Goal: Task Accomplishment & Management: Manage account settings

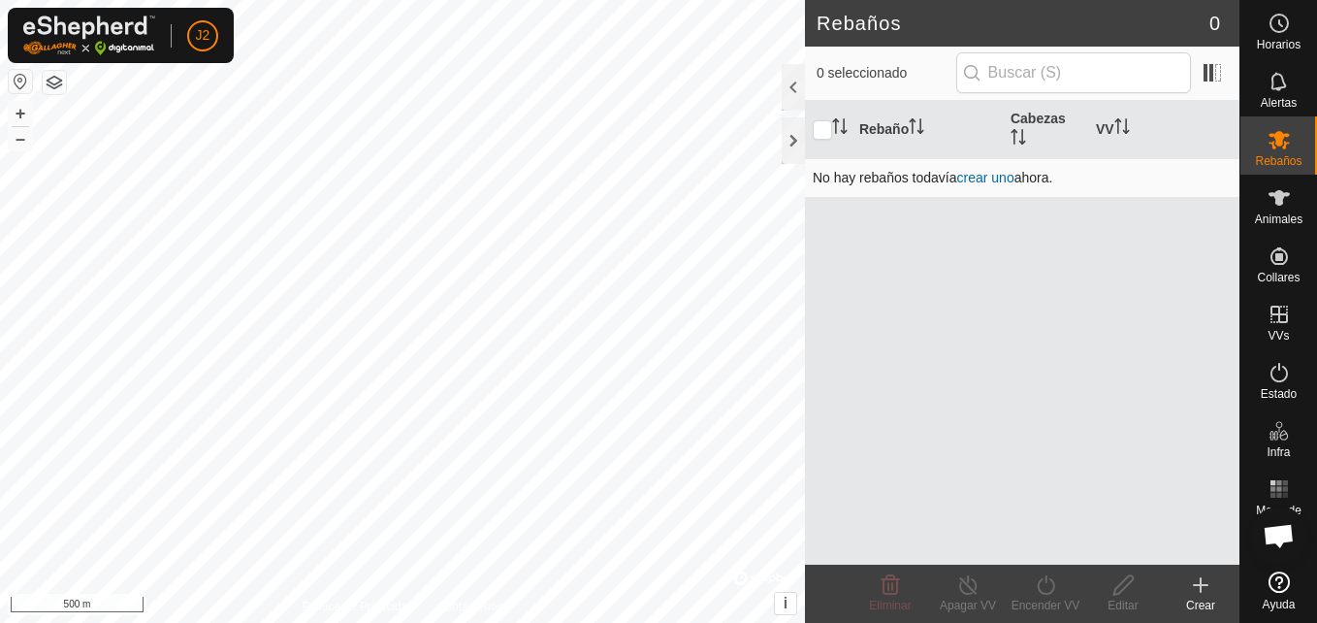
click at [986, 178] on link "crear uno" at bounding box center [985, 178] width 57 height 16
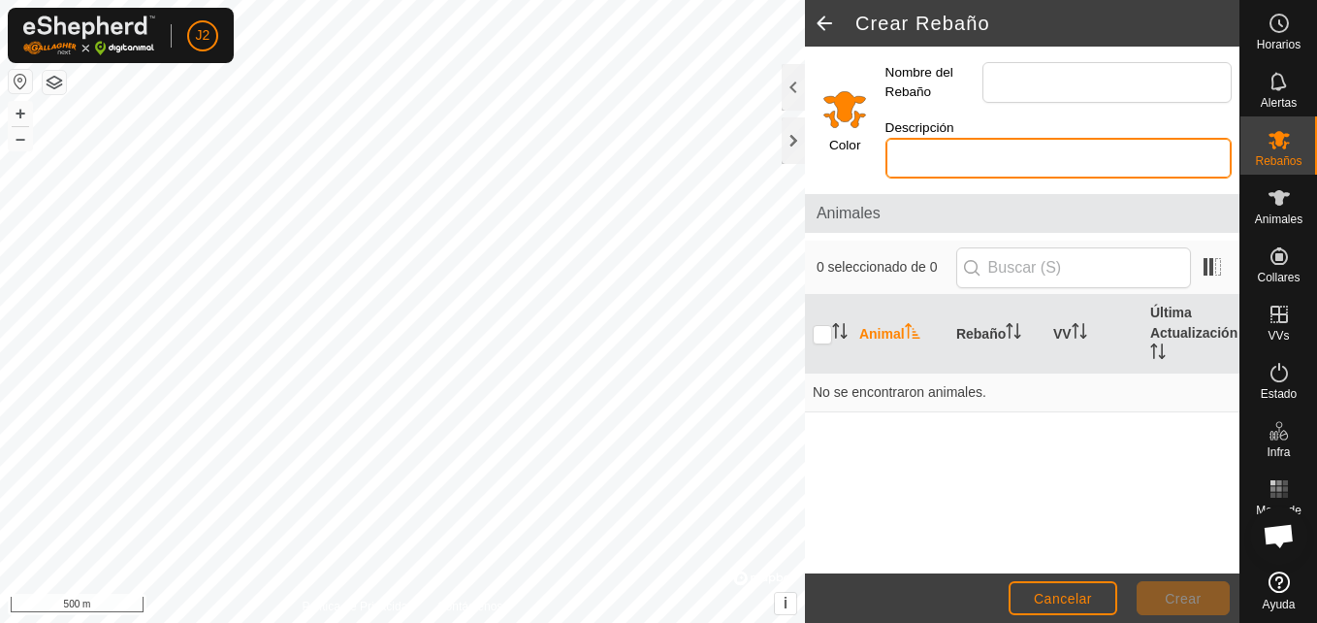
click at [968, 157] on input "Descripción" at bounding box center [1058, 158] width 346 height 41
type input "m"
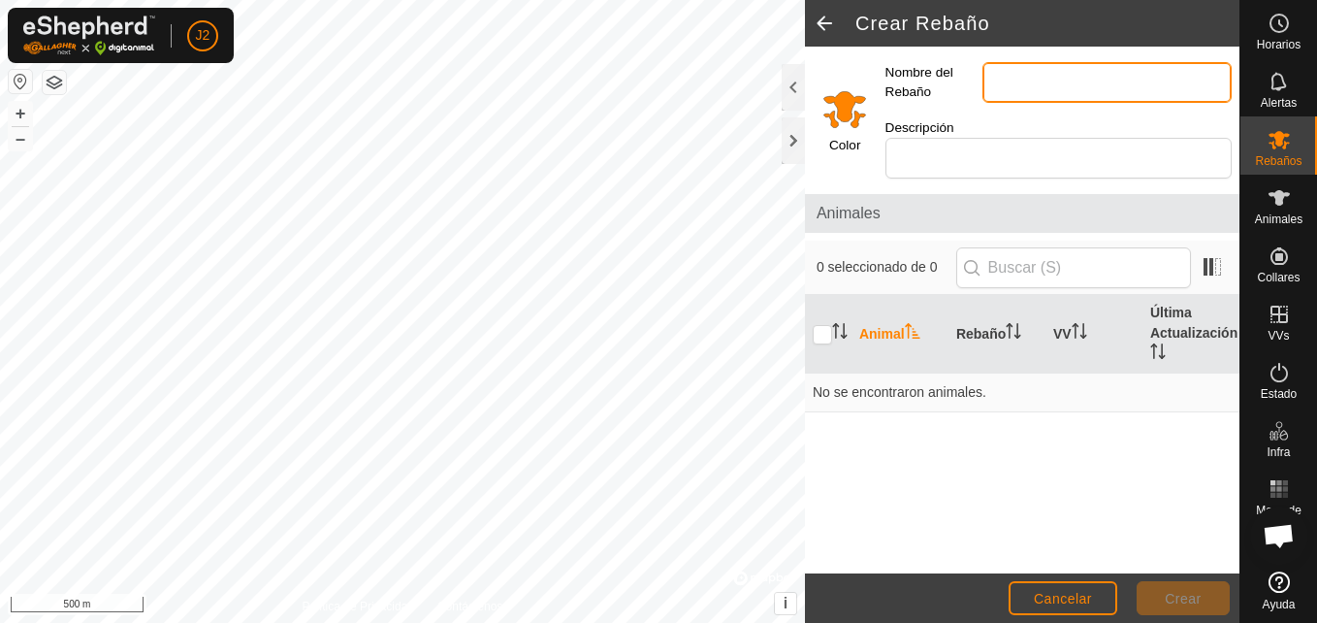
click at [1021, 84] on input "Nombre del Rebaño" at bounding box center [1106, 82] width 249 height 41
type input "r"
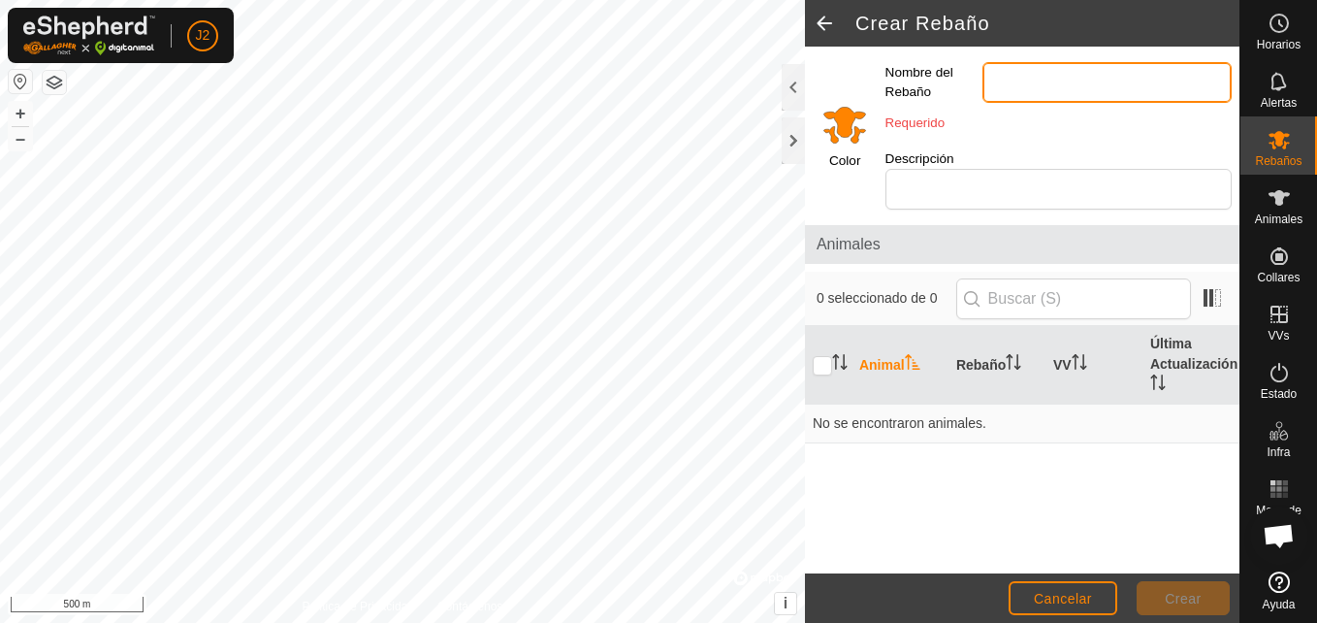
type input "r"
type input "E"
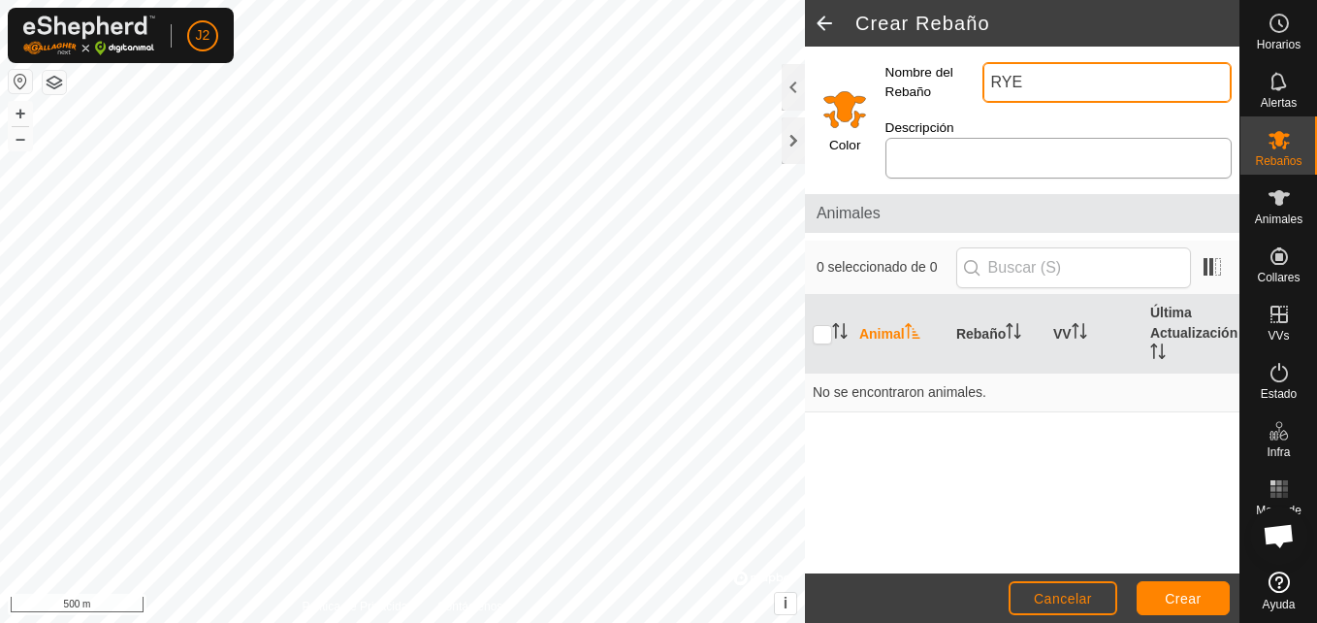
type input "RYE"
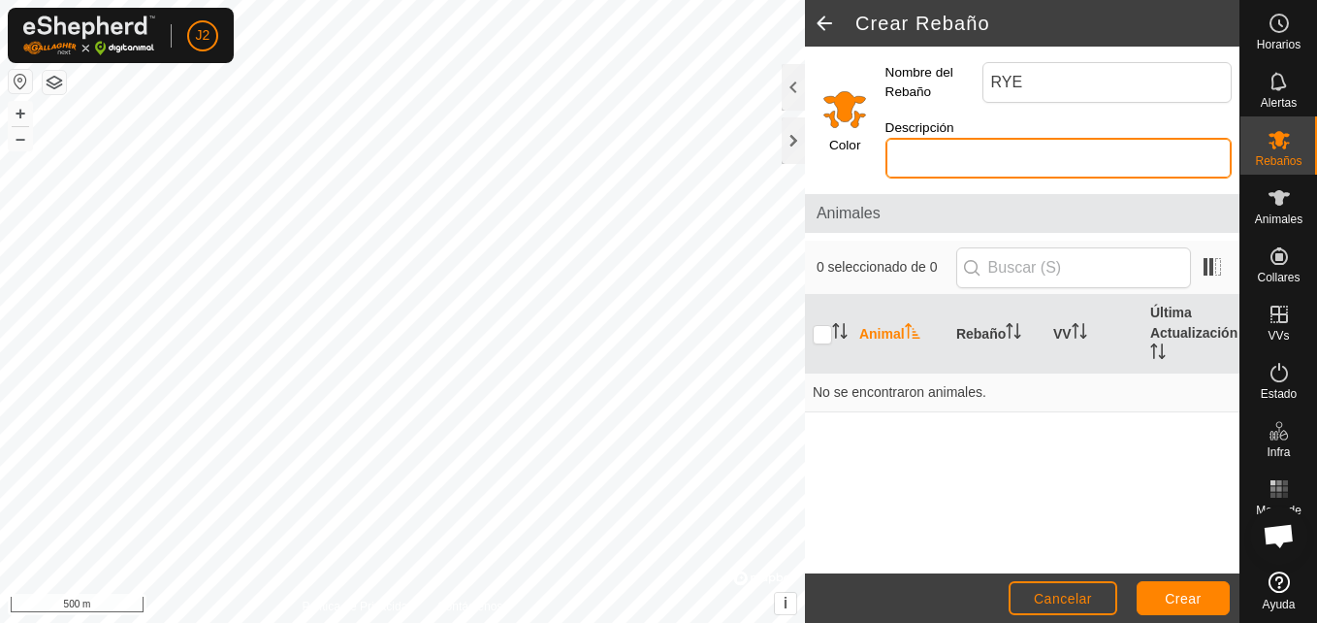
click at [984, 152] on input "Descripción" at bounding box center [1058, 158] width 346 height 41
type input "V"
type input "CONJUNTO MESTIZO"
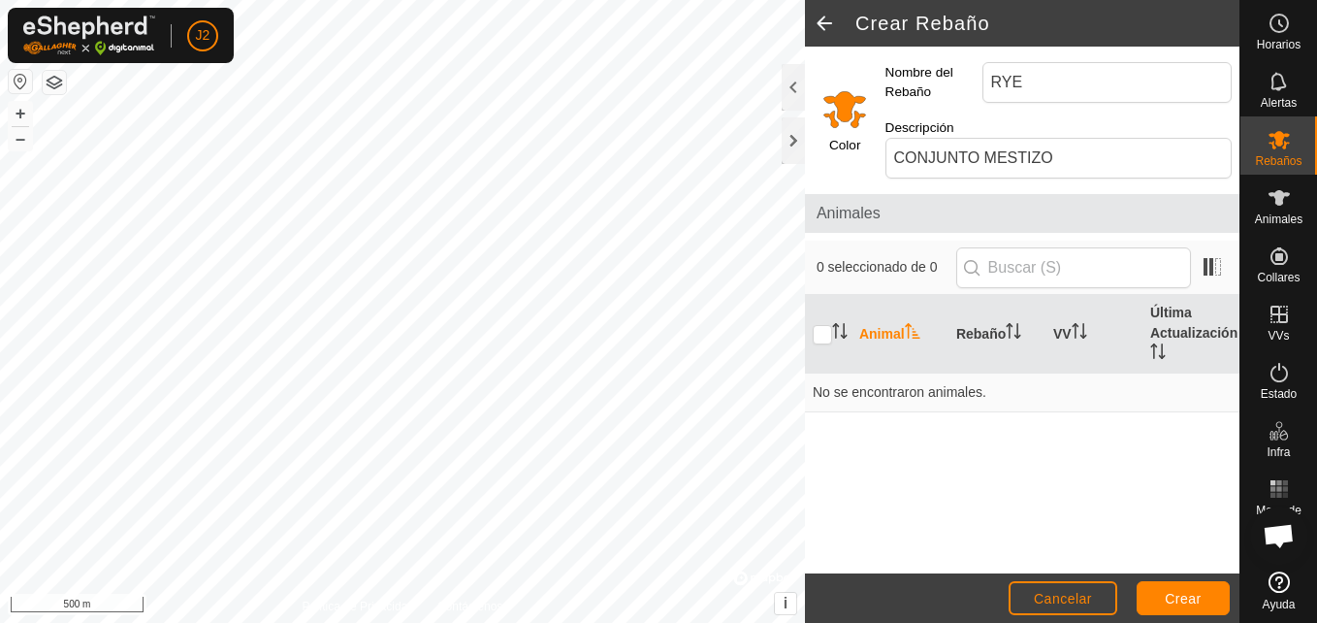
click at [979, 272] on p-inputicon at bounding box center [972, 268] width 16 height 16
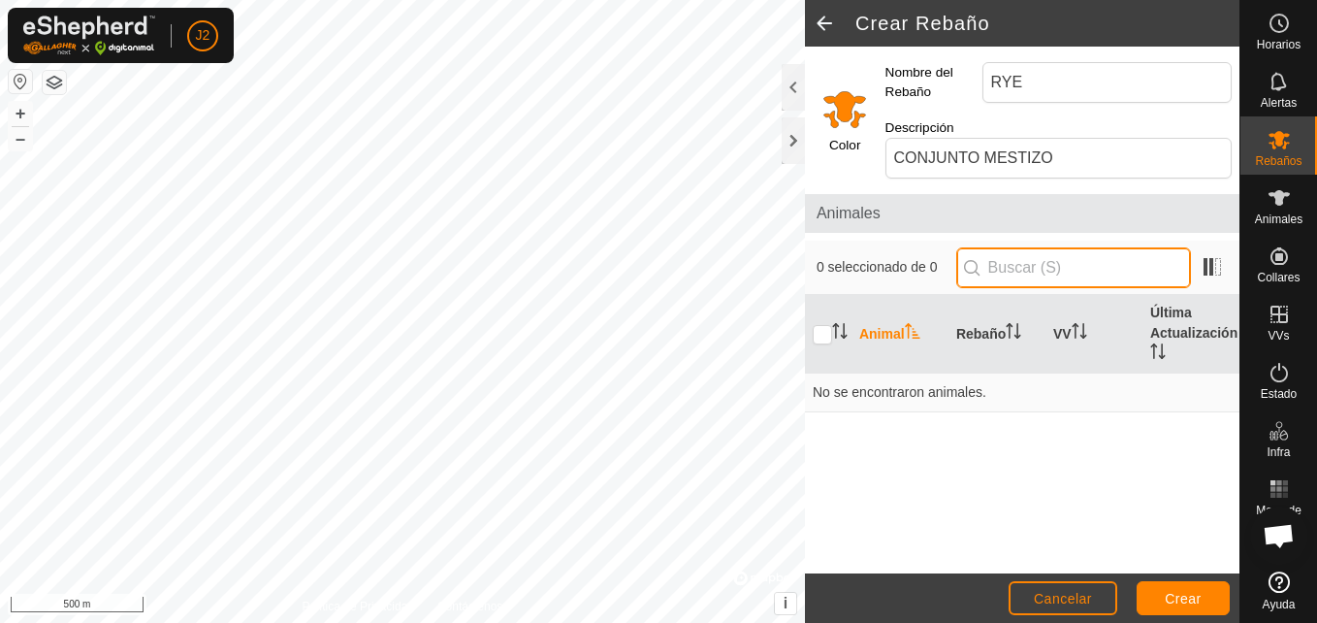
click at [1041, 273] on input "text" at bounding box center [1073, 267] width 235 height 41
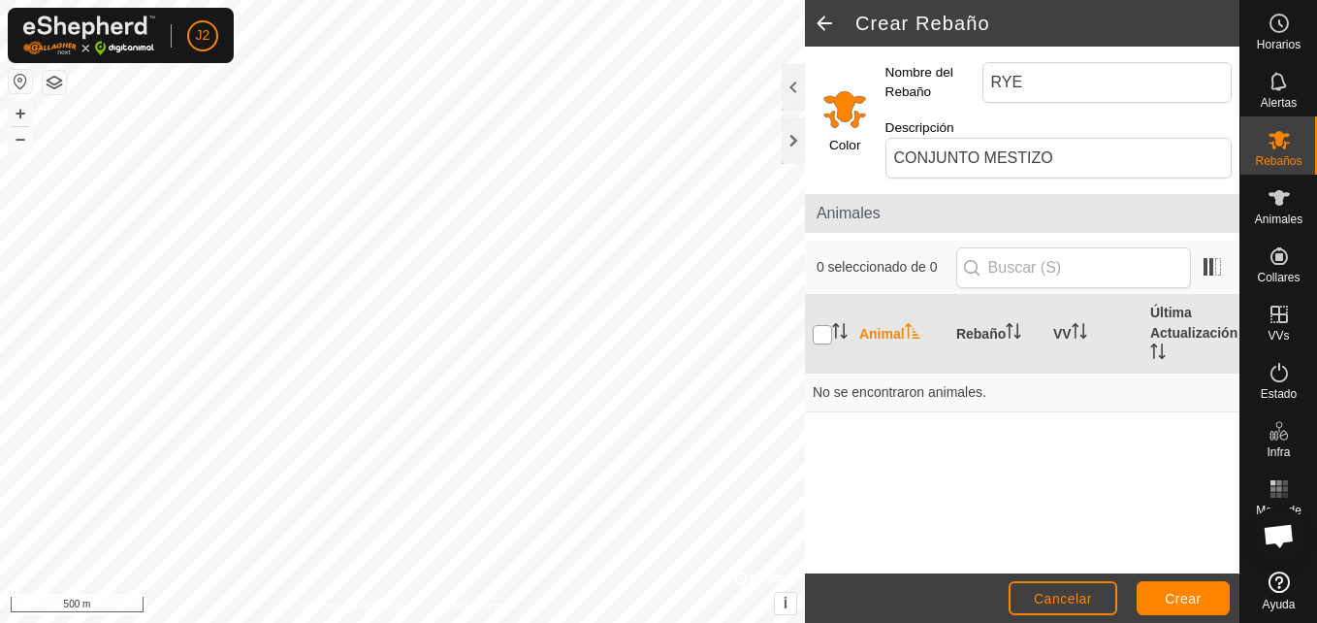
click at [829, 336] on input "checkbox" at bounding box center [822, 334] width 19 height 19
click at [969, 331] on th "Rebaño" at bounding box center [996, 334] width 97 height 79
click at [1178, 319] on th "Última Actualización" at bounding box center [1190, 334] width 97 height 79
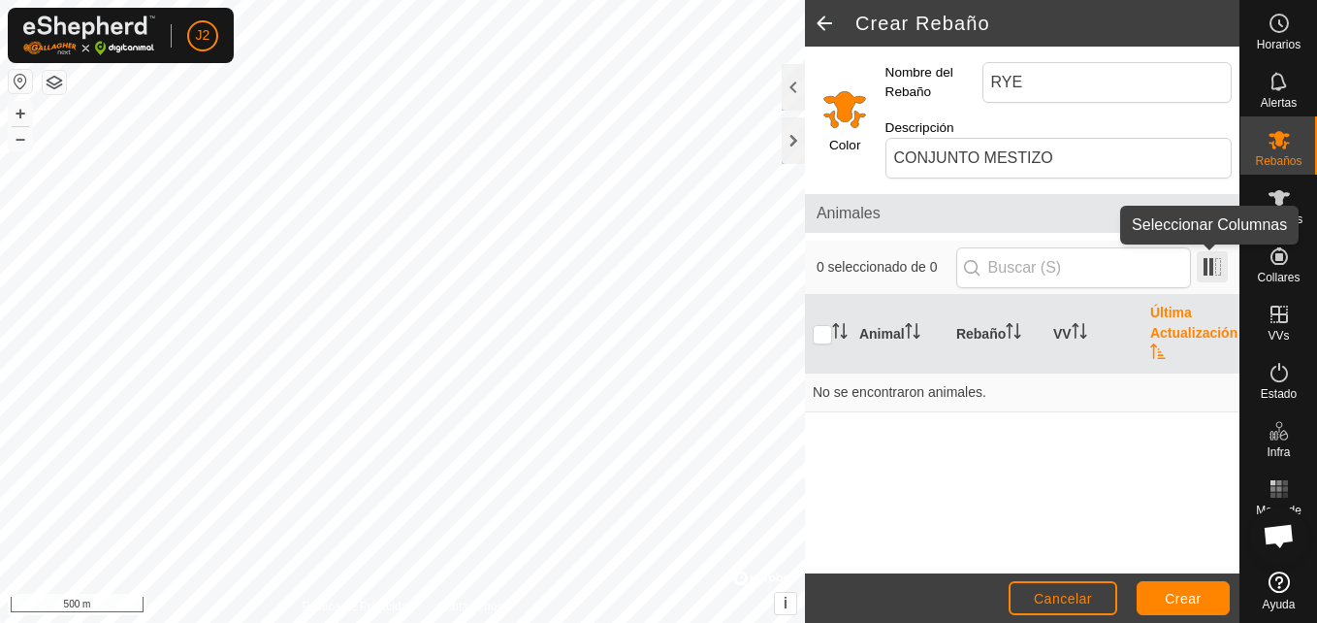
click at [1209, 266] on span at bounding box center [1212, 266] width 31 height 31
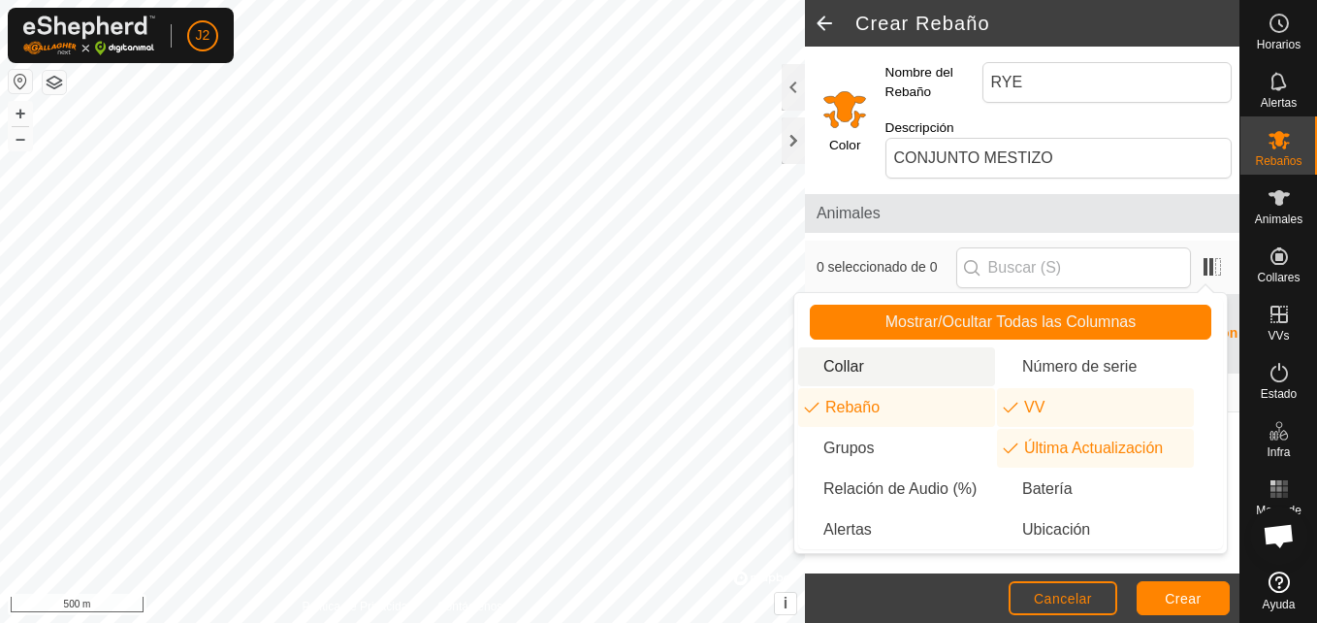
click at [904, 368] on li "Collar" at bounding box center [896, 366] width 197 height 39
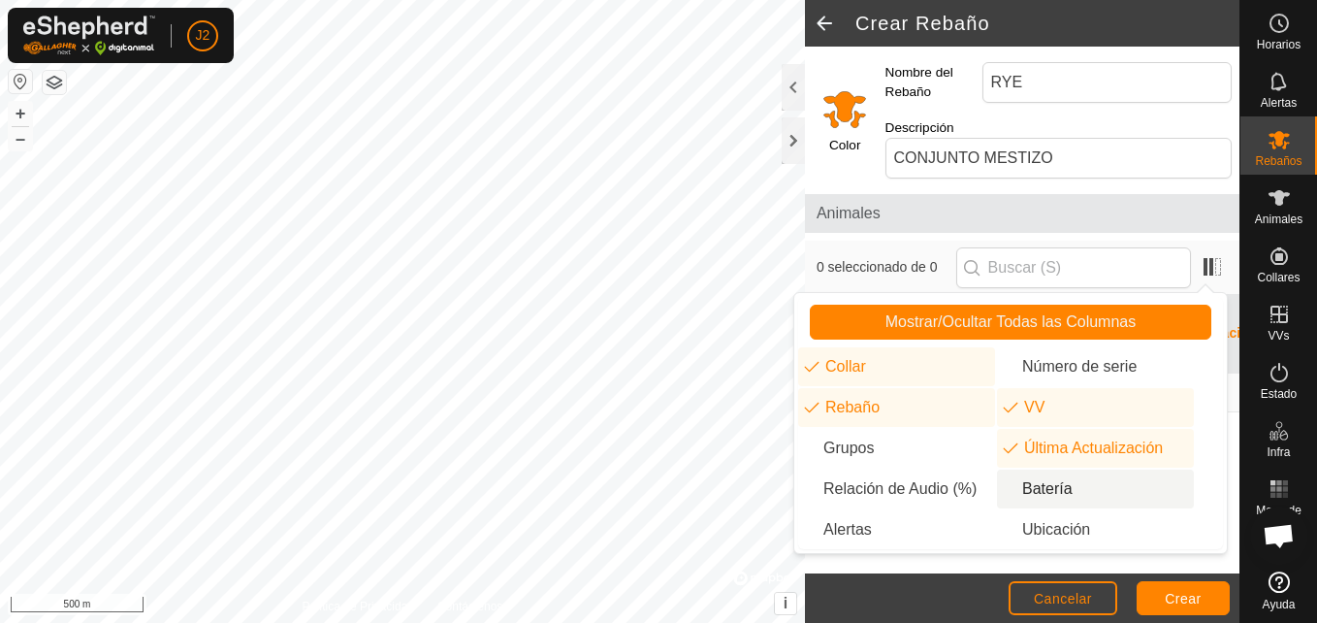
click at [1037, 495] on li "Batería" at bounding box center [1095, 488] width 197 height 39
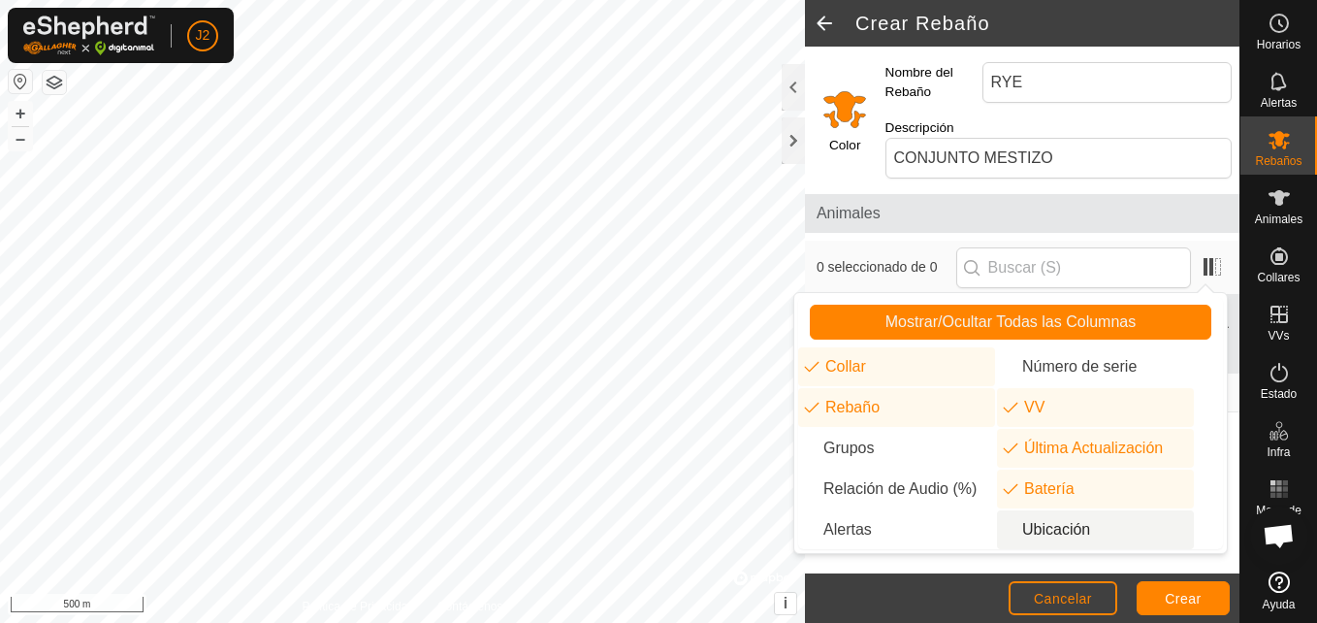
click at [1031, 524] on li "Ubicación" at bounding box center [1095, 529] width 197 height 39
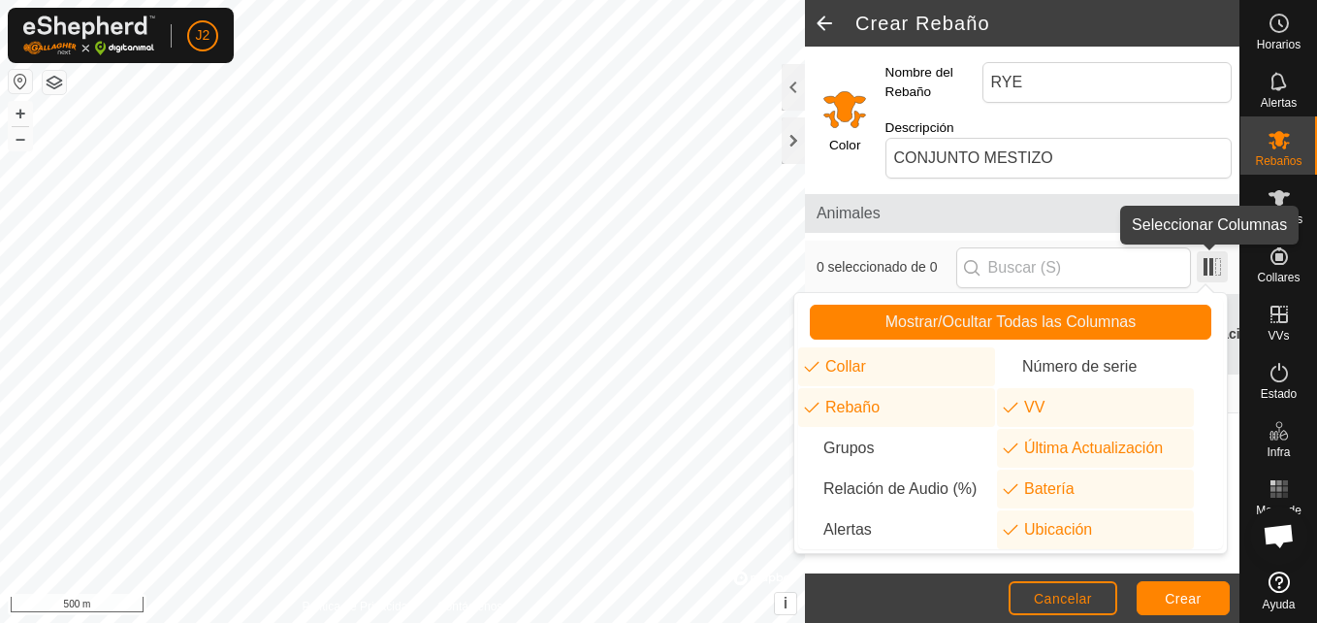
click at [1211, 261] on span at bounding box center [1212, 266] width 31 height 31
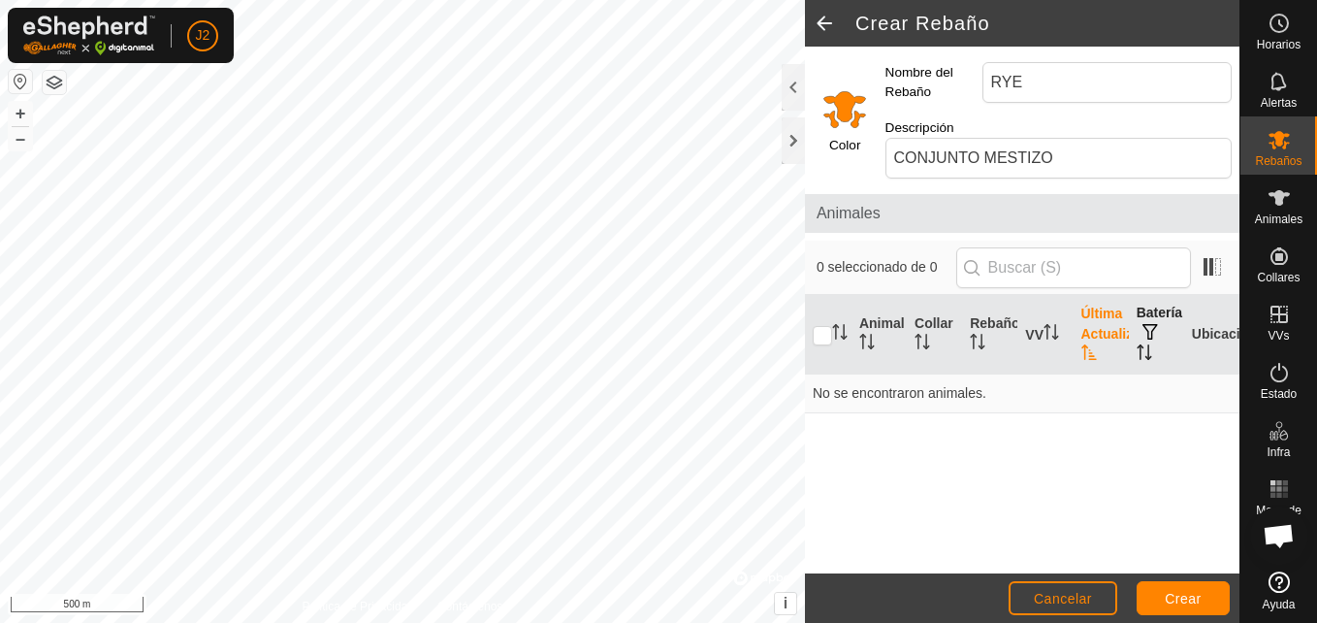
click at [1148, 354] on icon "Activar para ordenar" at bounding box center [1148, 352] width 2 height 16
click at [1209, 341] on th "Ubicación" at bounding box center [1211, 335] width 55 height 80
click at [1224, 337] on th "Ubicación" at bounding box center [1211, 335] width 55 height 80
click at [1115, 330] on th "Última Actualización" at bounding box center [1100, 335] width 55 height 80
click at [1034, 334] on th "VV" at bounding box center [1044, 335] width 55 height 80
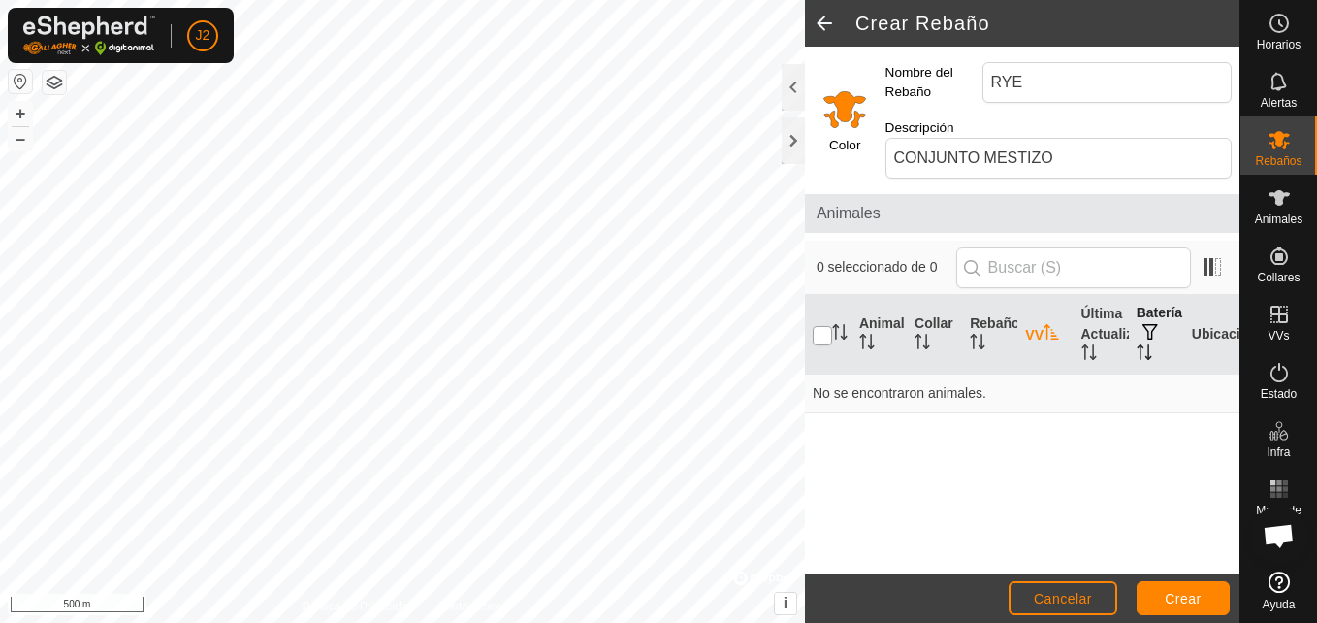
click at [823, 336] on input "checkbox" at bounding box center [822, 335] width 19 height 19
checkbox input "true"
click at [871, 324] on th "Animal" at bounding box center [878, 335] width 55 height 80
click at [929, 324] on th "Collar" at bounding box center [934, 335] width 55 height 80
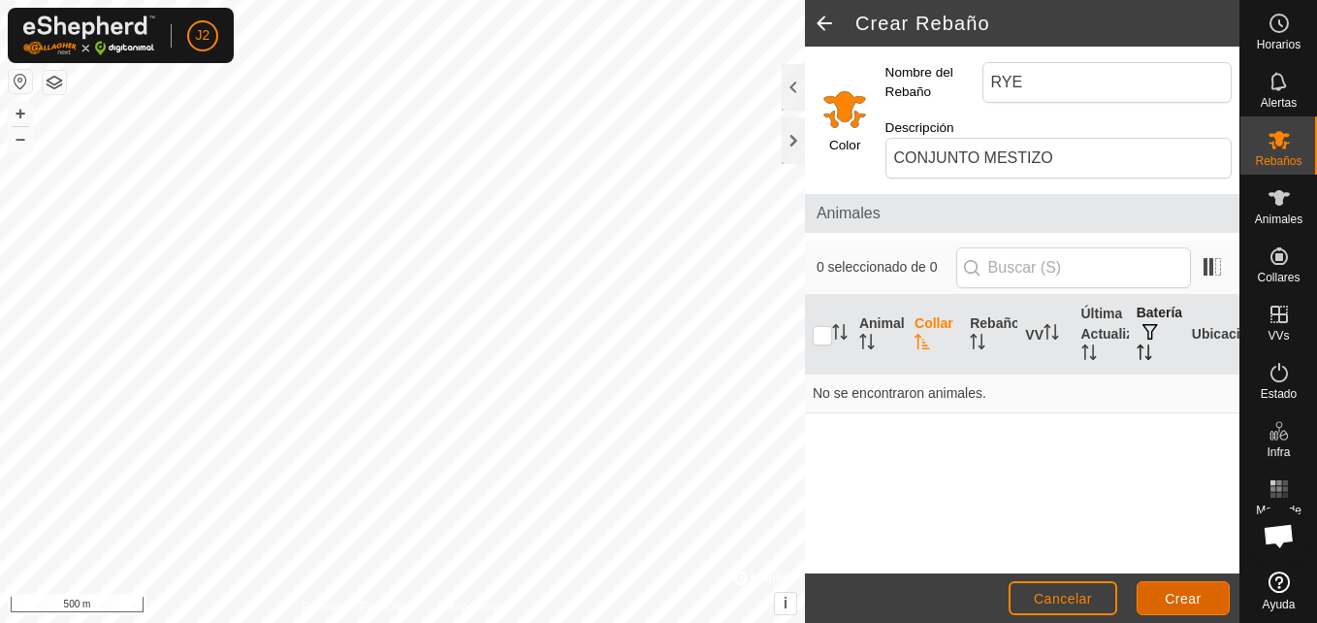
click at [1194, 598] on span "Crear" at bounding box center [1183, 599] width 37 height 16
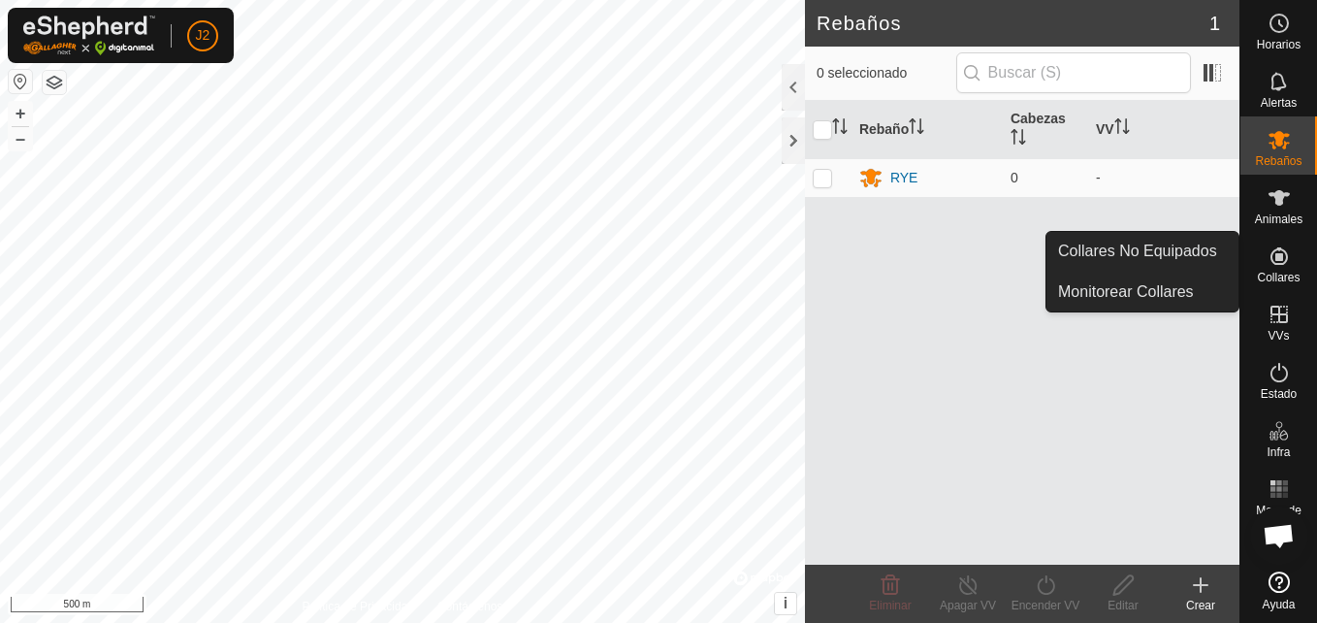
click at [1281, 267] on icon at bounding box center [1278, 255] width 23 height 23
click at [1164, 294] on link "Monitorear Collares" at bounding box center [1142, 291] width 192 height 39
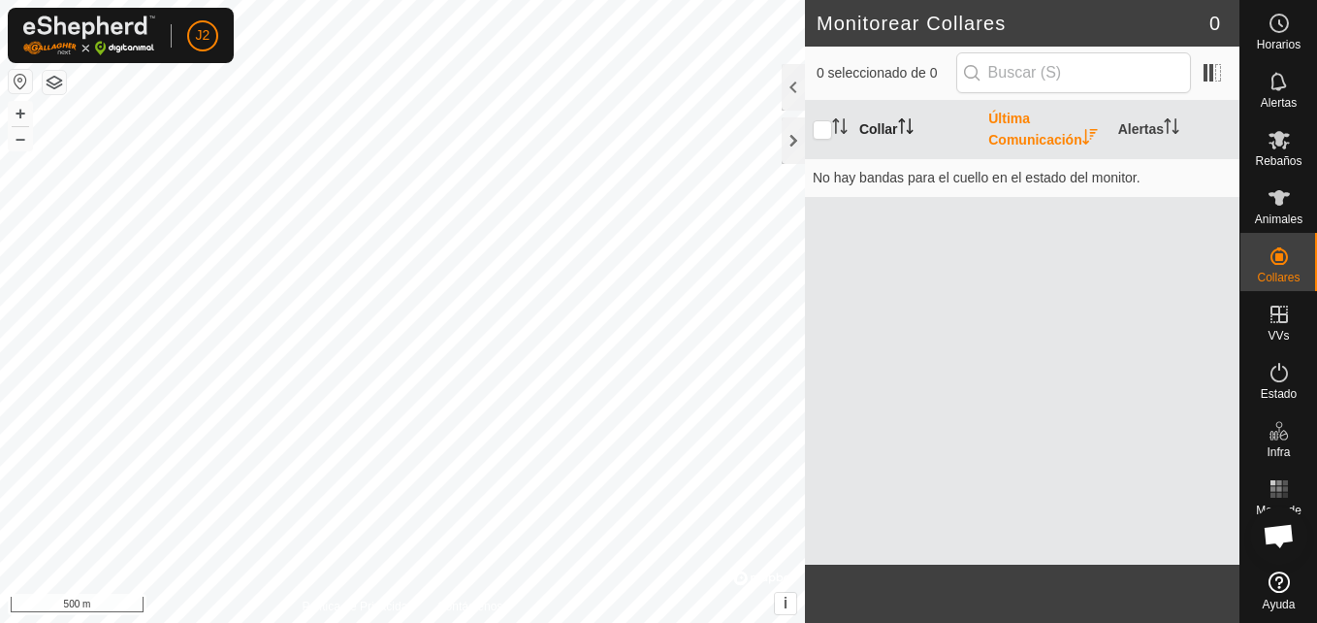
click at [877, 128] on th "Collar" at bounding box center [915, 130] width 129 height 58
click at [1026, 129] on th "Última Comunicación" at bounding box center [1044, 130] width 129 height 58
click at [1156, 126] on th "Alertas" at bounding box center [1174, 130] width 129 height 58
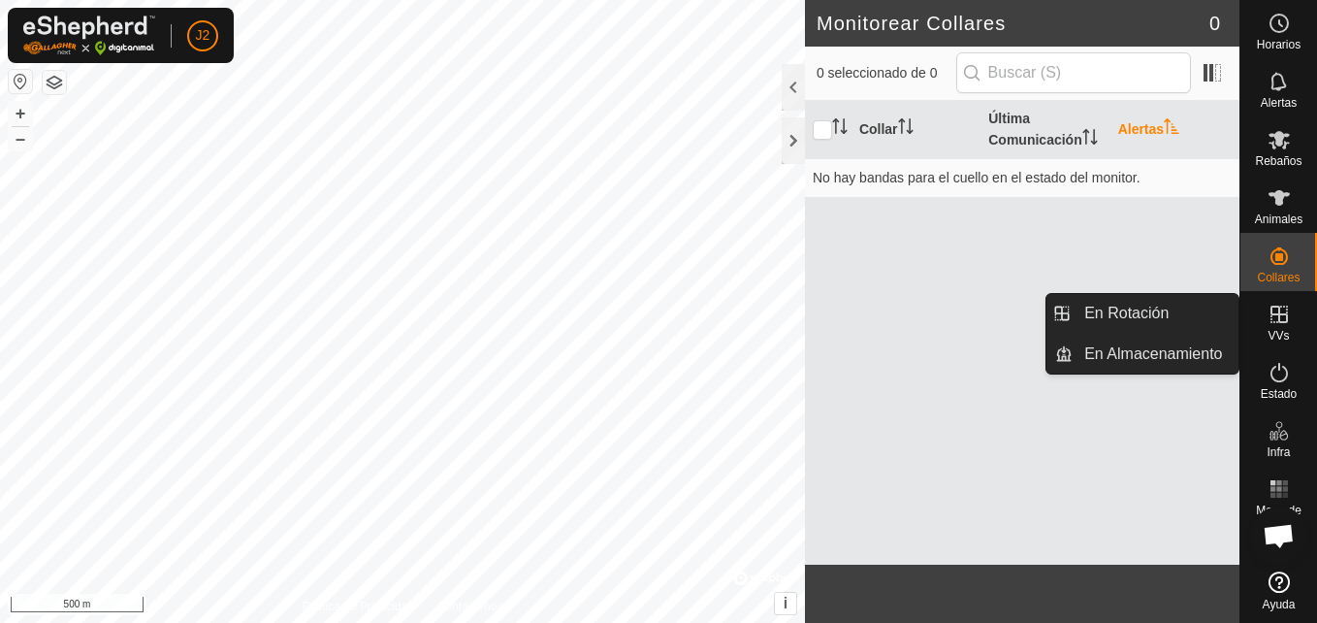
click at [1296, 319] on es-virtualpaddocks-svg-icon at bounding box center [1279, 314] width 35 height 31
click at [1267, 319] on icon at bounding box center [1278, 314] width 23 height 23
click at [1173, 317] on link "En Rotación" at bounding box center [1156, 313] width 166 height 39
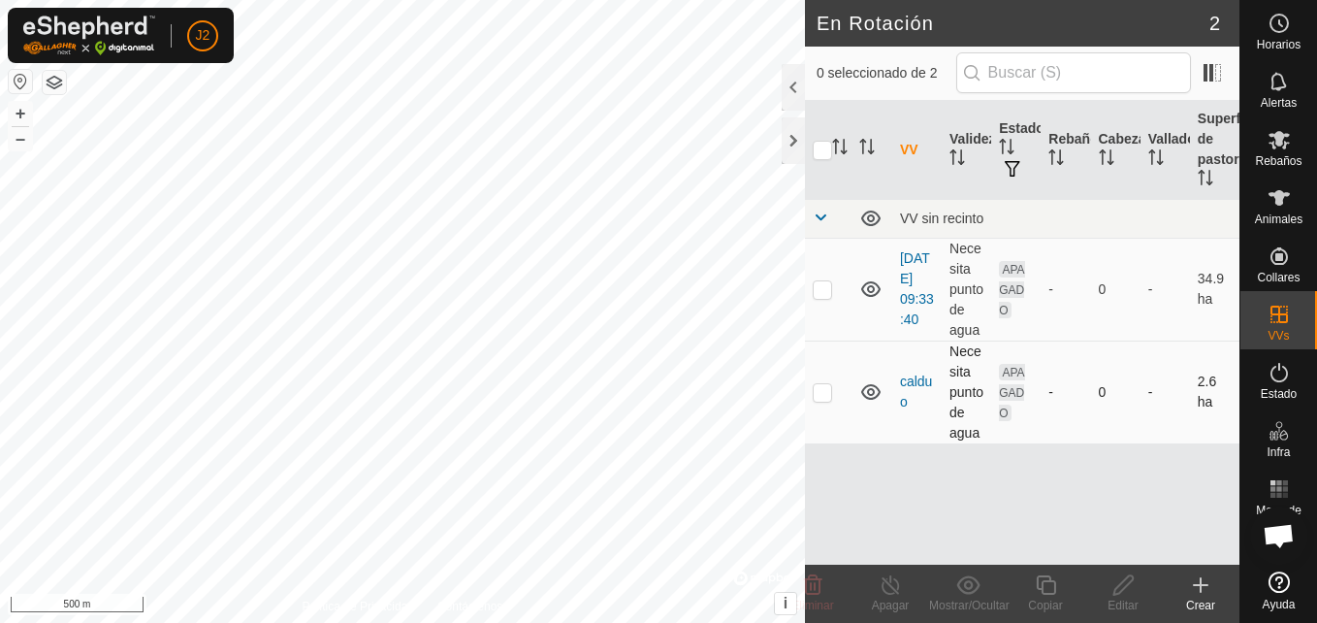
click at [870, 386] on icon at bounding box center [870, 392] width 19 height 16
click at [870, 386] on icon at bounding box center [870, 391] width 23 height 23
click at [869, 388] on icon at bounding box center [870, 391] width 23 height 23
drag, startPoint x: 1018, startPoint y: 392, endPoint x: 830, endPoint y: 392, distance: 188.1
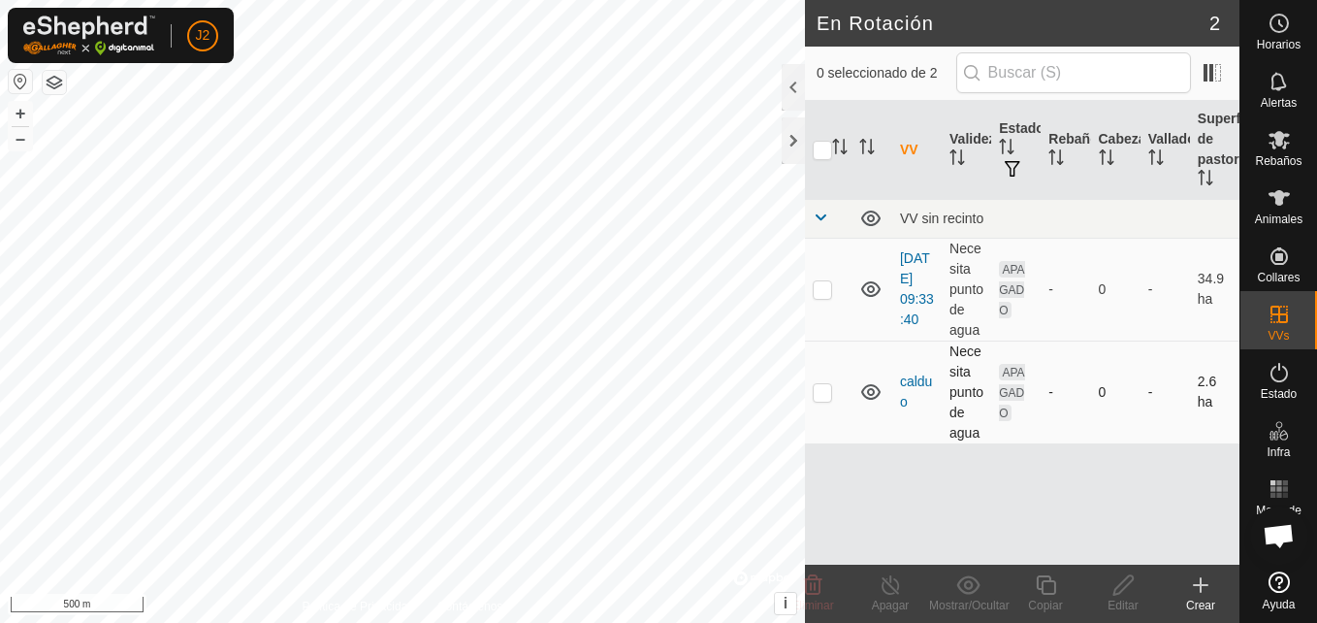
drag, startPoint x: 830, startPoint y: 392, endPoint x: 835, endPoint y: 440, distance: 48.7
click at [835, 440] on td at bounding box center [828, 391] width 47 height 103
checkbox input "true"
click at [1126, 587] on icon at bounding box center [1122, 584] width 19 height 19
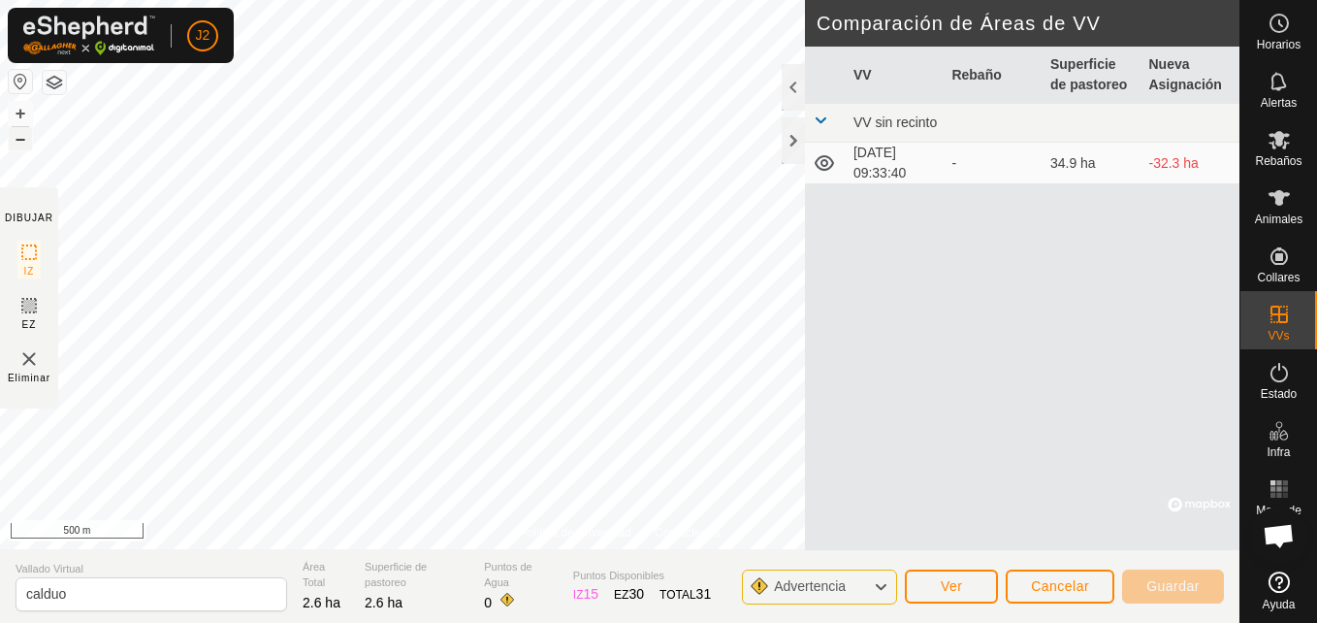
click at [19, 142] on button "–" at bounding box center [20, 138] width 23 height 23
click at [17, 142] on button "–" at bounding box center [20, 138] width 23 height 23
click at [958, 588] on span "Ver" at bounding box center [952, 586] width 22 height 16
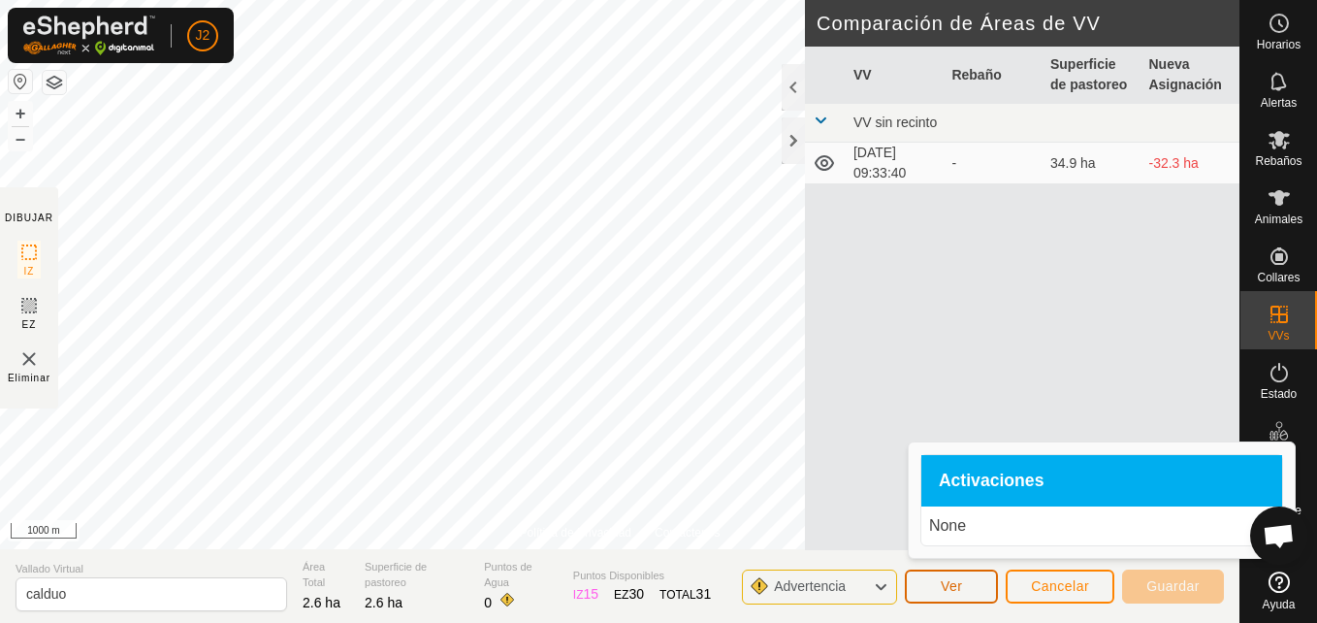
click at [959, 578] on span "Ver" at bounding box center [952, 586] width 22 height 16
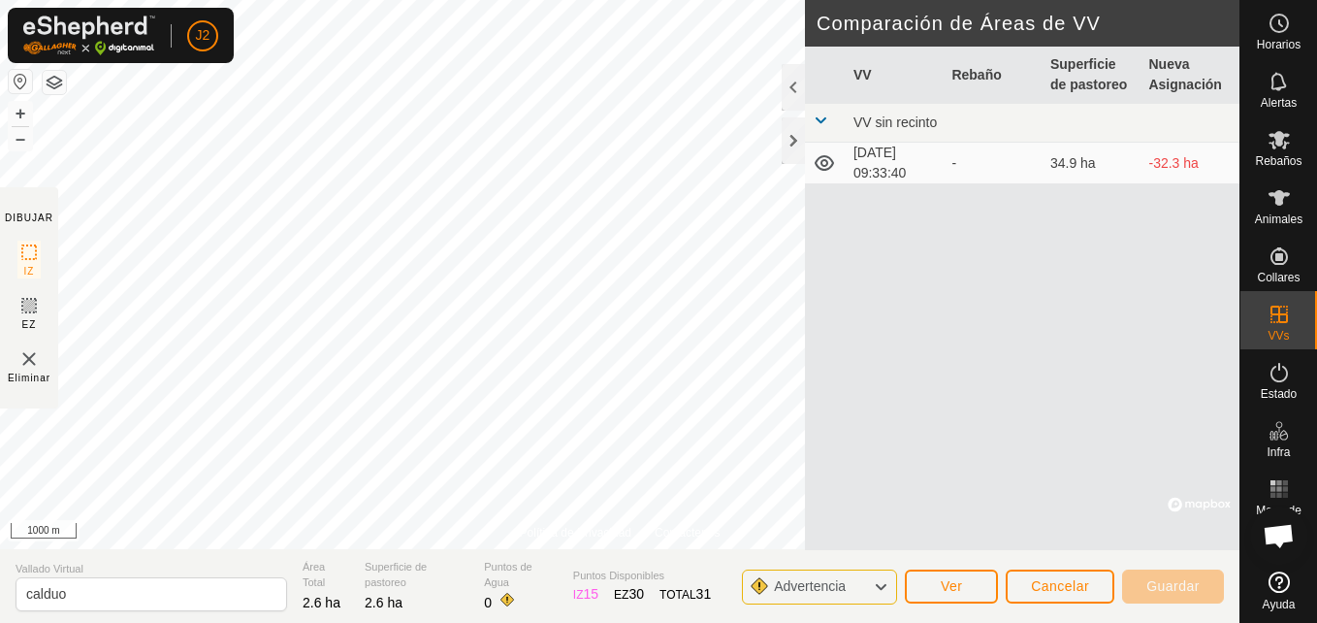
click at [877, 584] on icon at bounding box center [881, 586] width 16 height 25
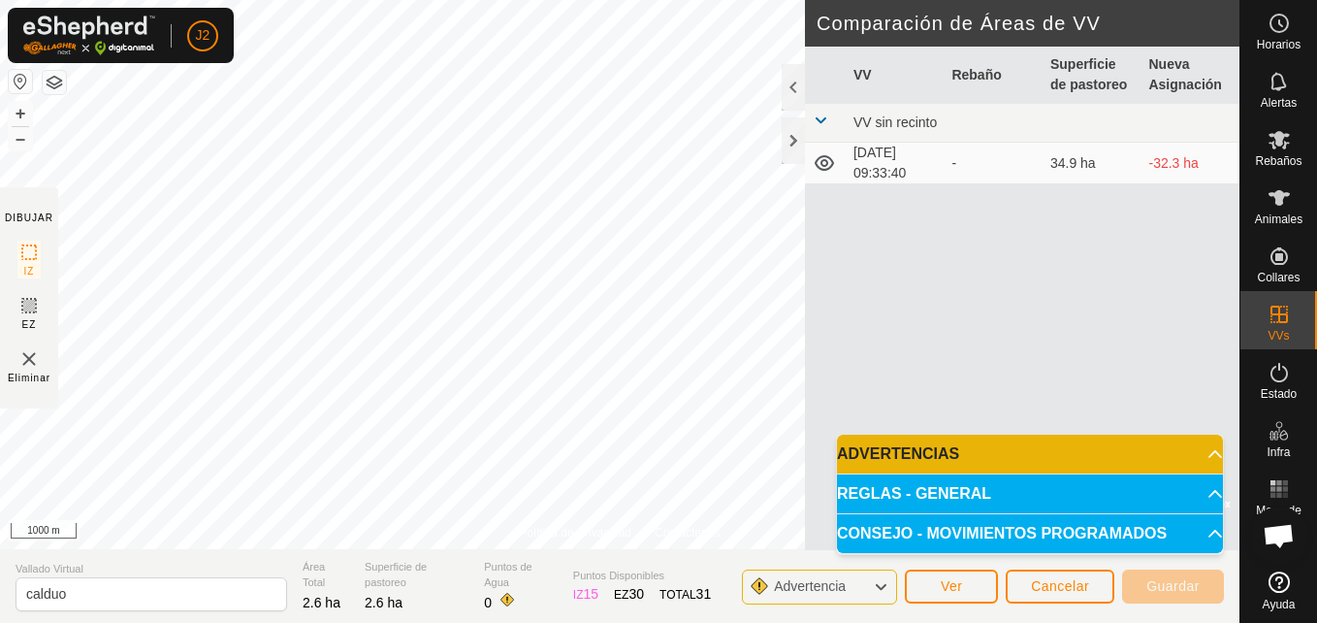
click at [851, 584] on span "Advertencia" at bounding box center [817, 586] width 87 height 25
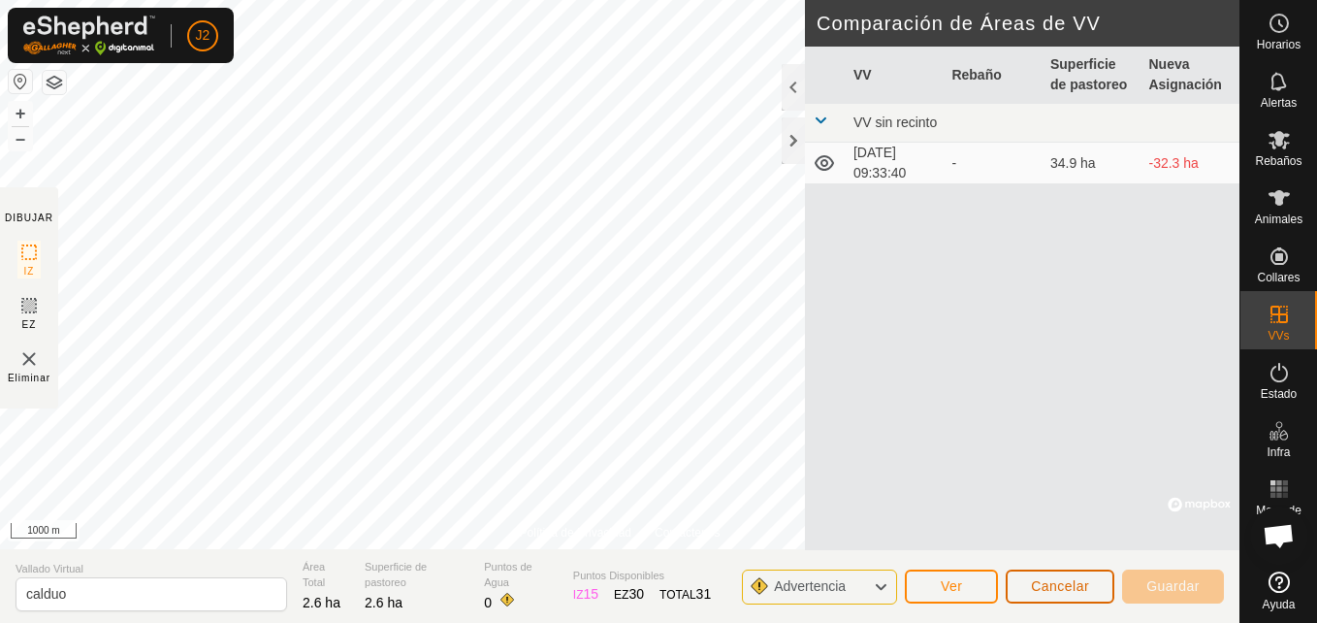
click at [1066, 576] on button "Cancelar" at bounding box center [1060, 586] width 109 height 34
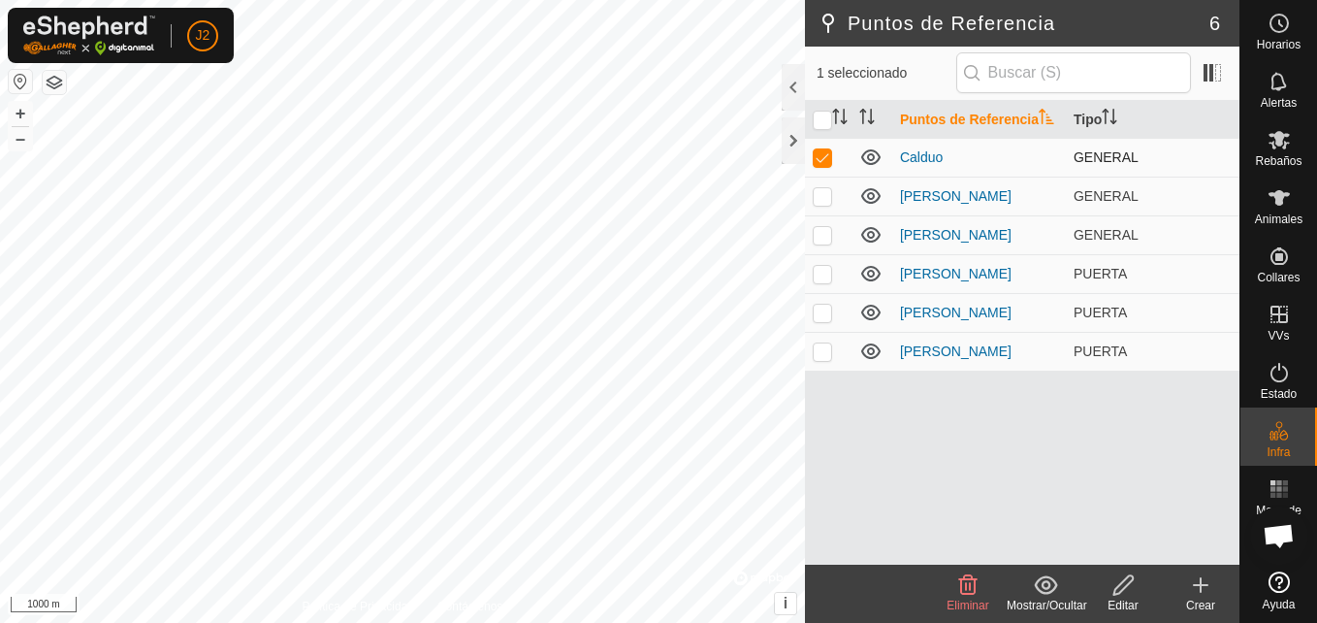
click at [883, 154] on td at bounding box center [871, 157] width 41 height 39
click at [867, 156] on icon at bounding box center [870, 156] width 23 height 23
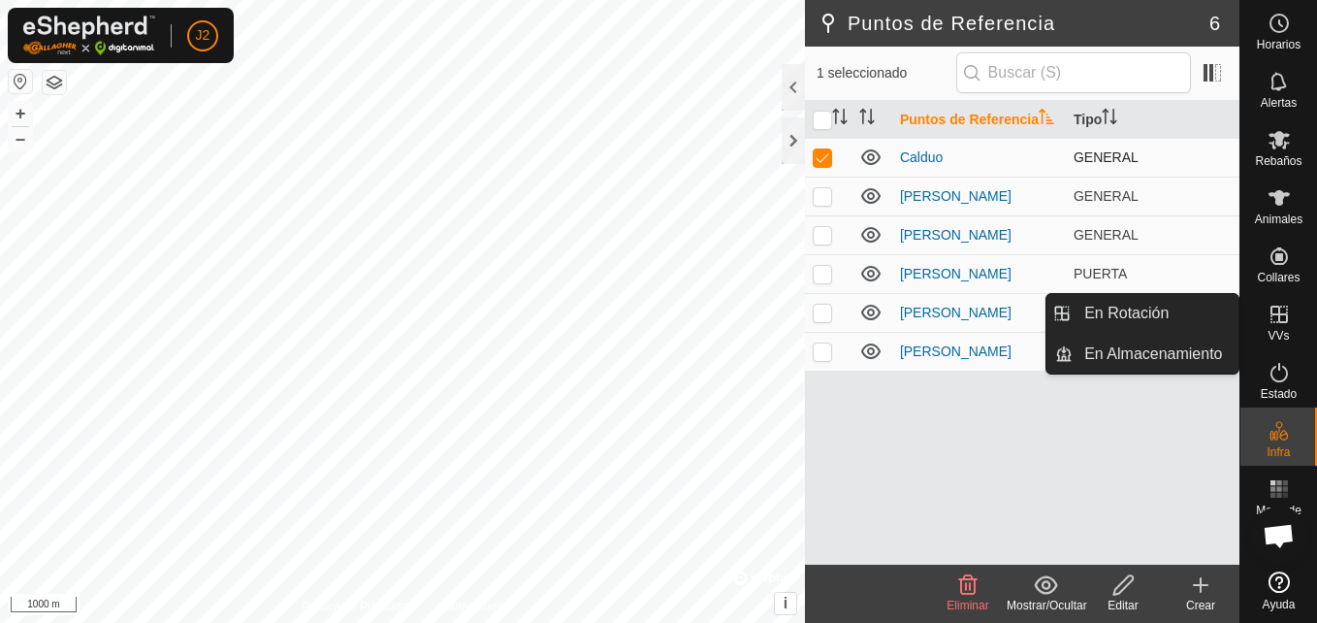
click at [1287, 323] on icon at bounding box center [1278, 314] width 23 height 23
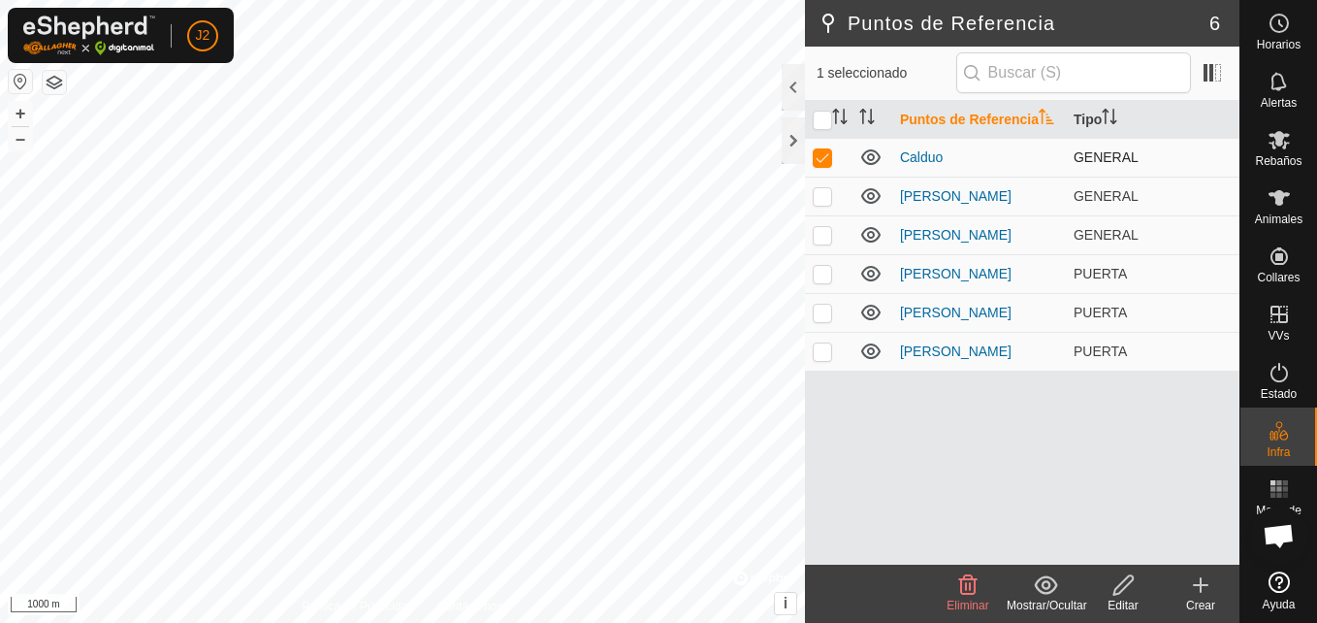
drag, startPoint x: 1162, startPoint y: 322, endPoint x: 983, endPoint y: 468, distance: 230.8
click at [983, 468] on div "Puntos de Referencia Tipo Calduo GENERAL [PERSON_NAME] GENERAL [PERSON_NAME] GE…" at bounding box center [1022, 333] width 434 height 464
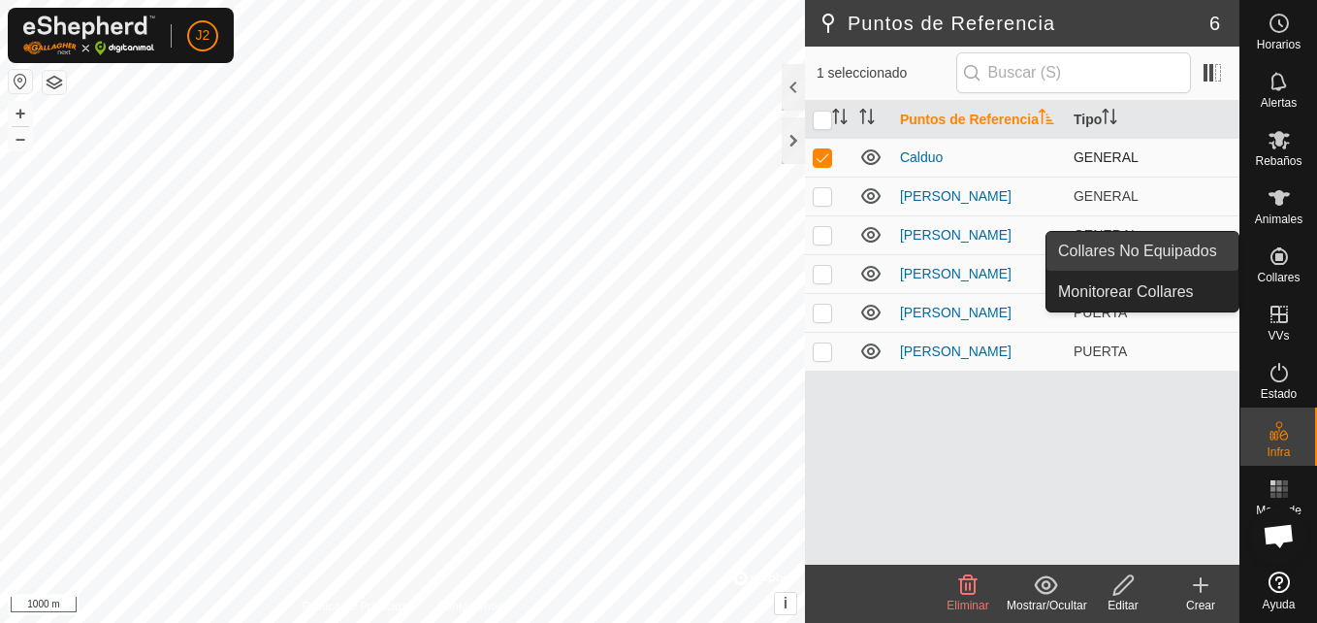
click at [1194, 254] on link "Collares No Equipados" at bounding box center [1142, 251] width 192 height 39
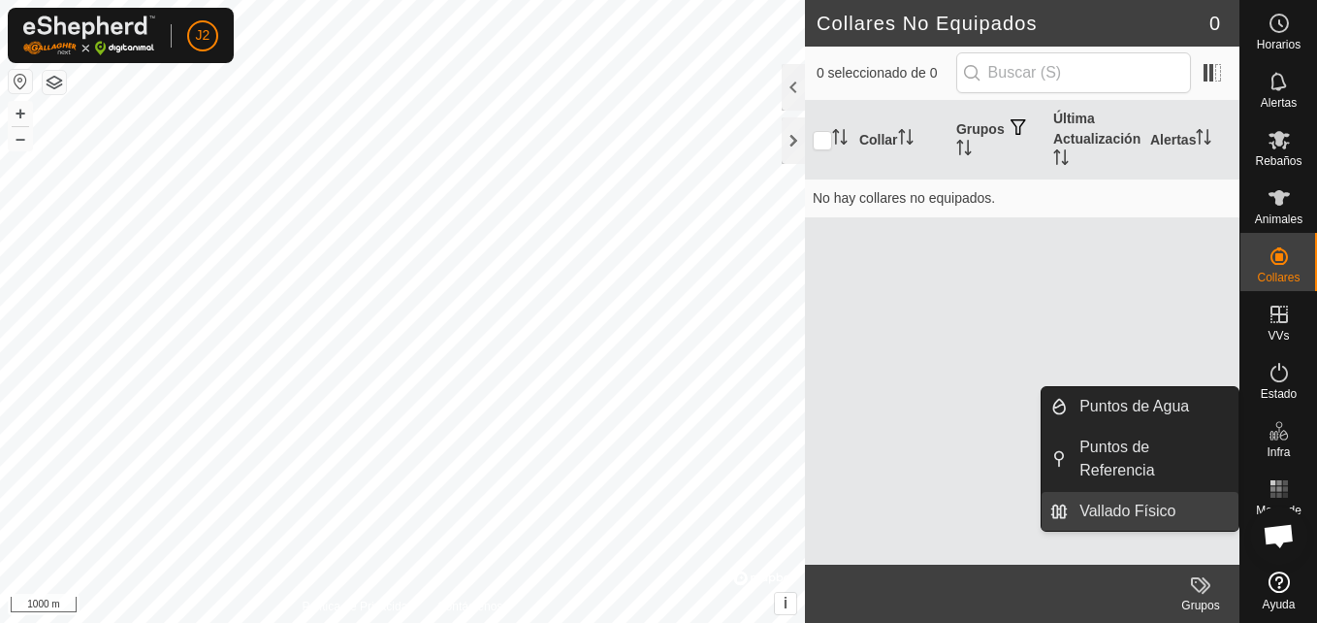
click at [1139, 492] on link "Vallado Físico" at bounding box center [1153, 511] width 171 height 39
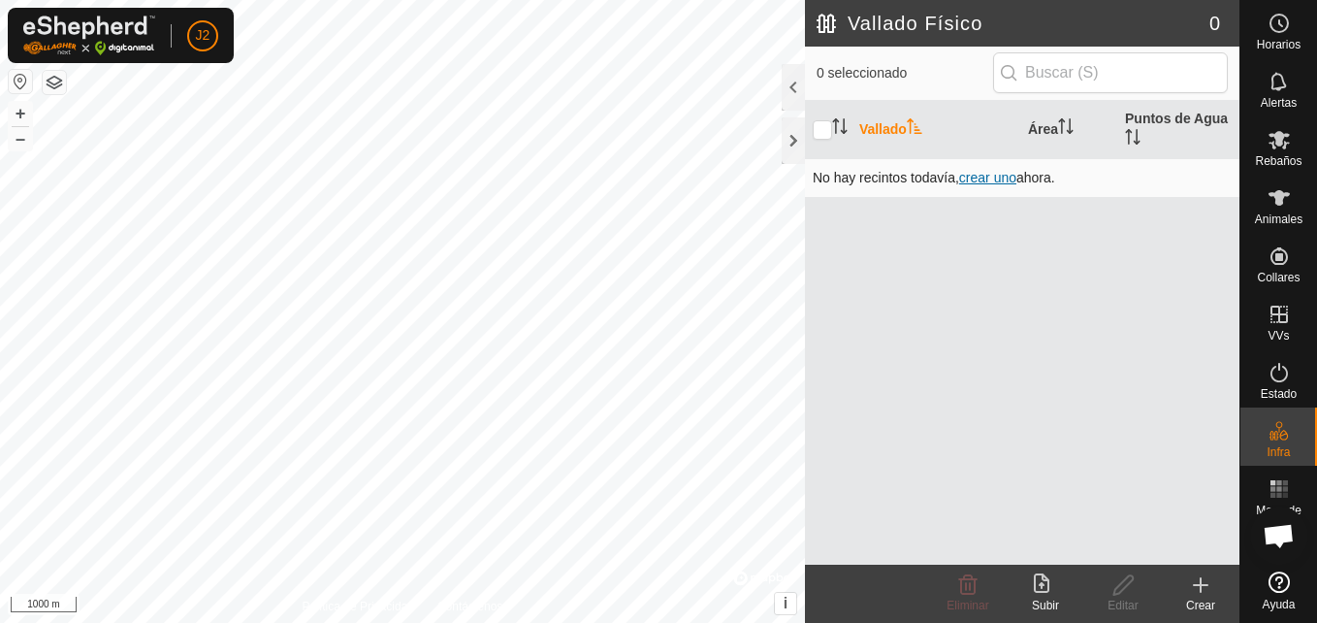
click at [975, 176] on span "crear uno" at bounding box center [987, 178] width 57 height 16
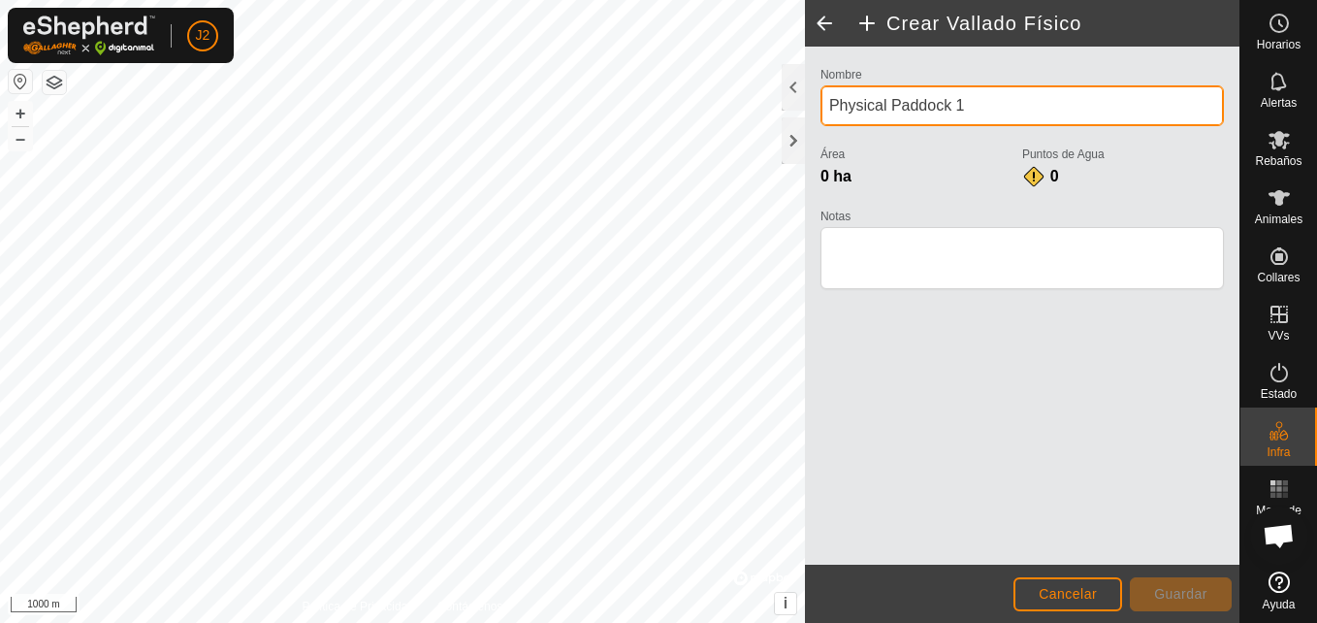
click at [971, 108] on input "Physical Paddock 1" at bounding box center [1021, 105] width 403 height 41
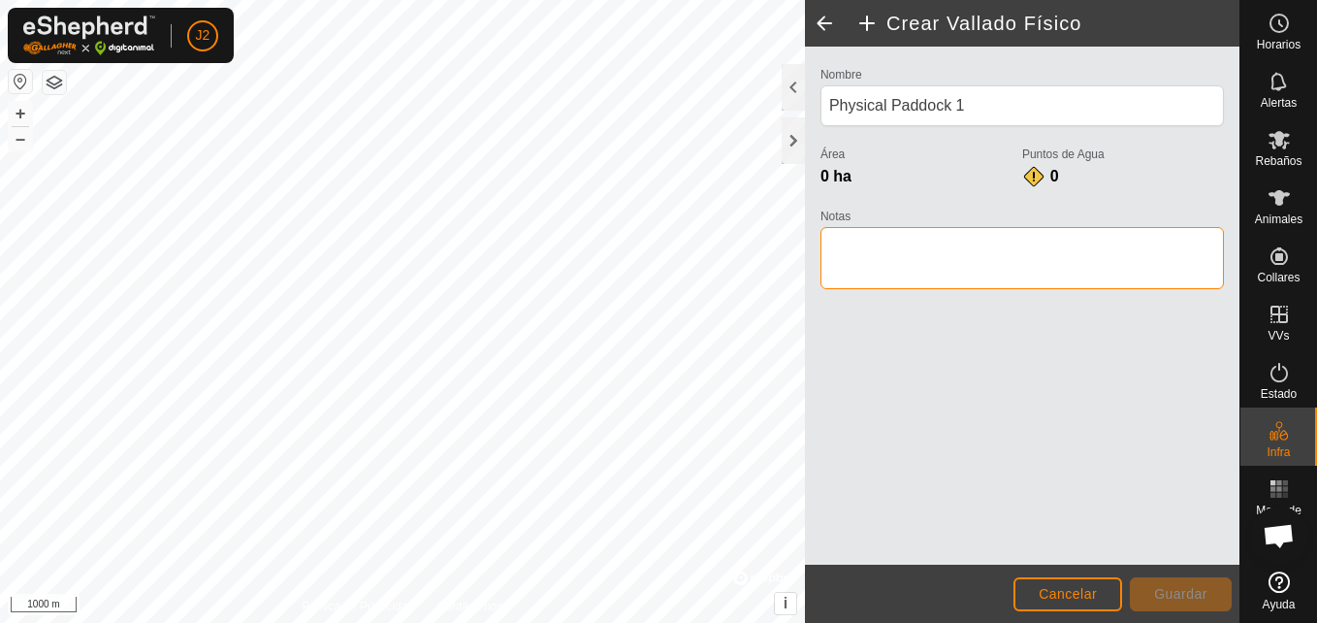
click at [952, 253] on textarea "Notas" at bounding box center [1021, 258] width 403 height 62
type textarea "."
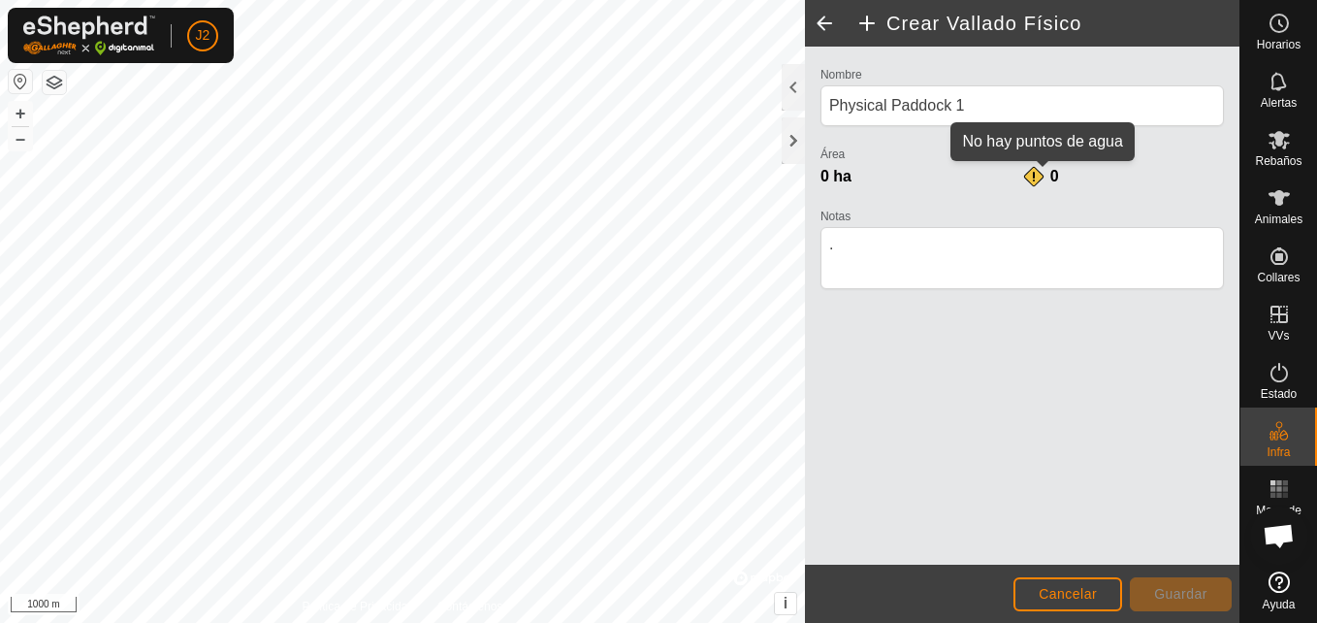
click at [1038, 181] on div "0" at bounding box center [1041, 176] width 39 height 23
click at [1030, 169] on div "0" at bounding box center [1041, 176] width 39 height 23
click at [836, 176] on span "0 ha" at bounding box center [835, 176] width 31 height 16
click at [1081, 586] on span "Cancelar" at bounding box center [1068, 594] width 58 height 16
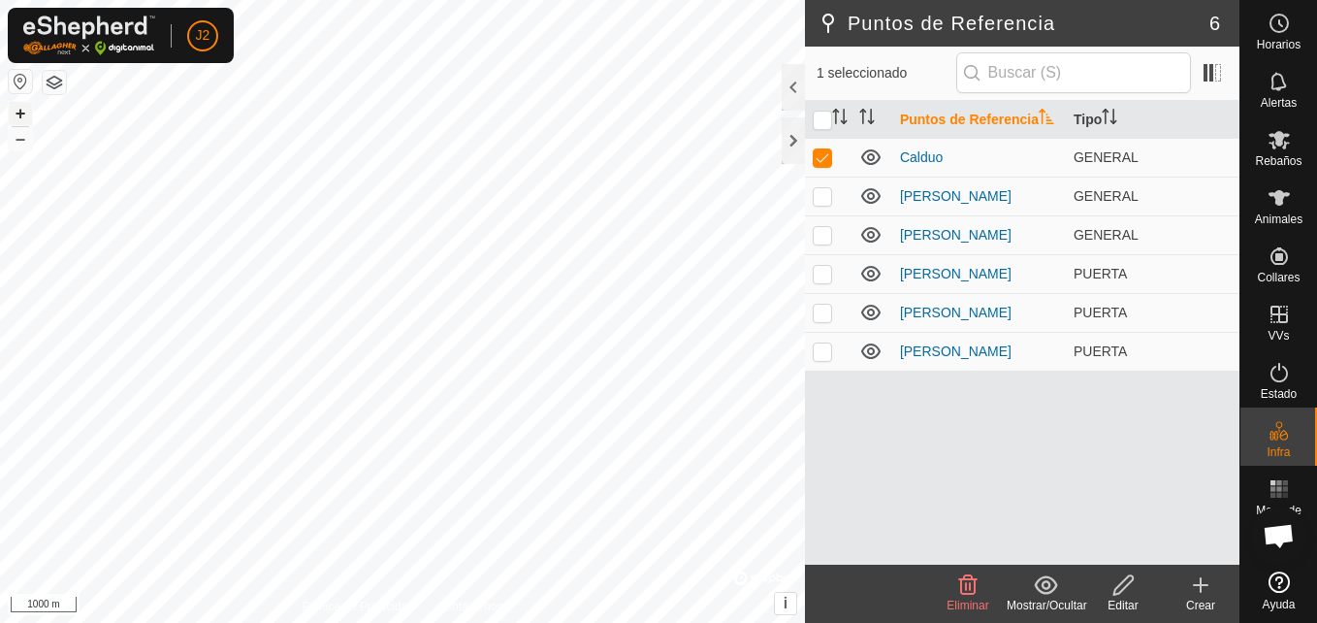
click at [15, 114] on button "+" at bounding box center [20, 113] width 23 height 23
click at [788, 131] on div at bounding box center [793, 140] width 23 height 47
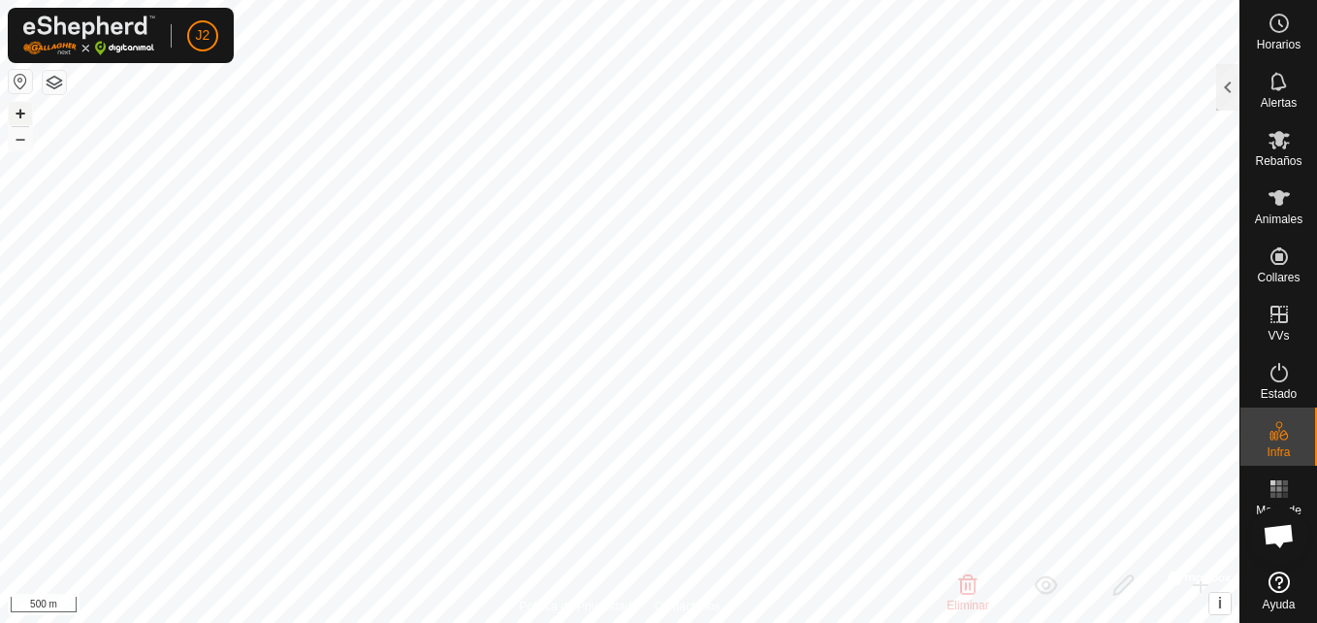
click at [21, 107] on button "+" at bounding box center [20, 113] width 23 height 23
click at [1316, 221] on html "J2 Horarios Alertas Rebaños Animales Collares VVs Estado Infra Mapa de Calor Ay…" at bounding box center [658, 311] width 1317 height 623
click at [19, 110] on button "+" at bounding box center [20, 113] width 23 height 23
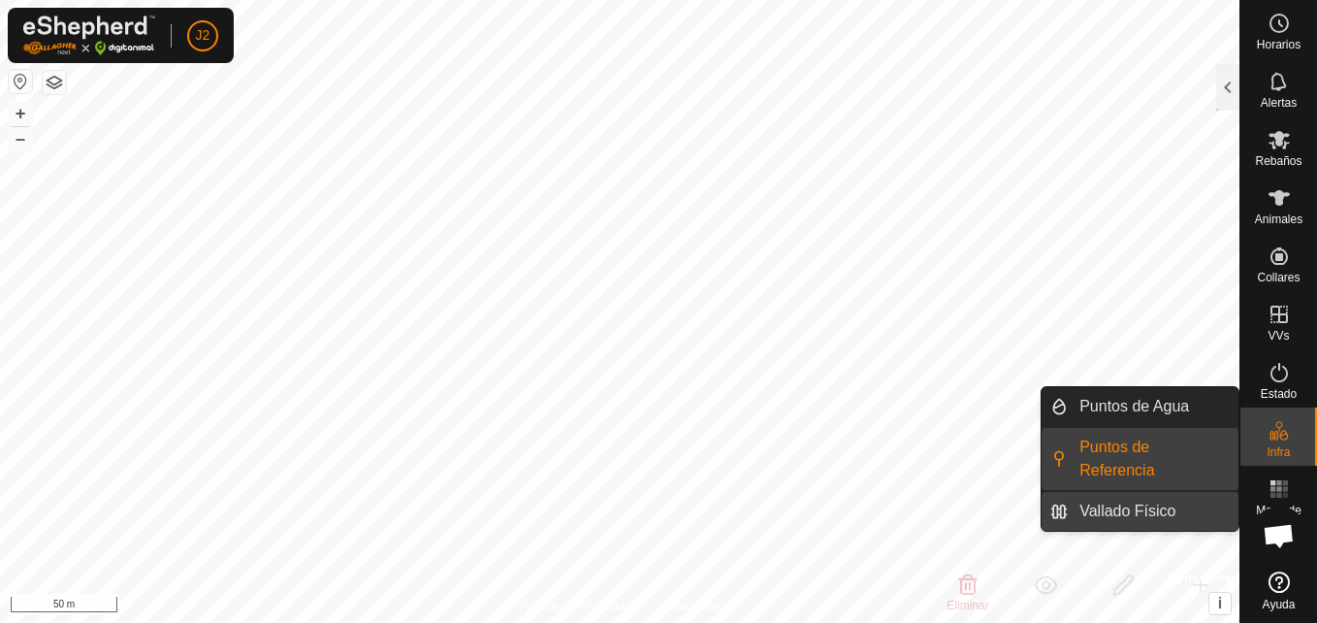
click at [1201, 492] on link "Vallado Físico" at bounding box center [1153, 511] width 171 height 39
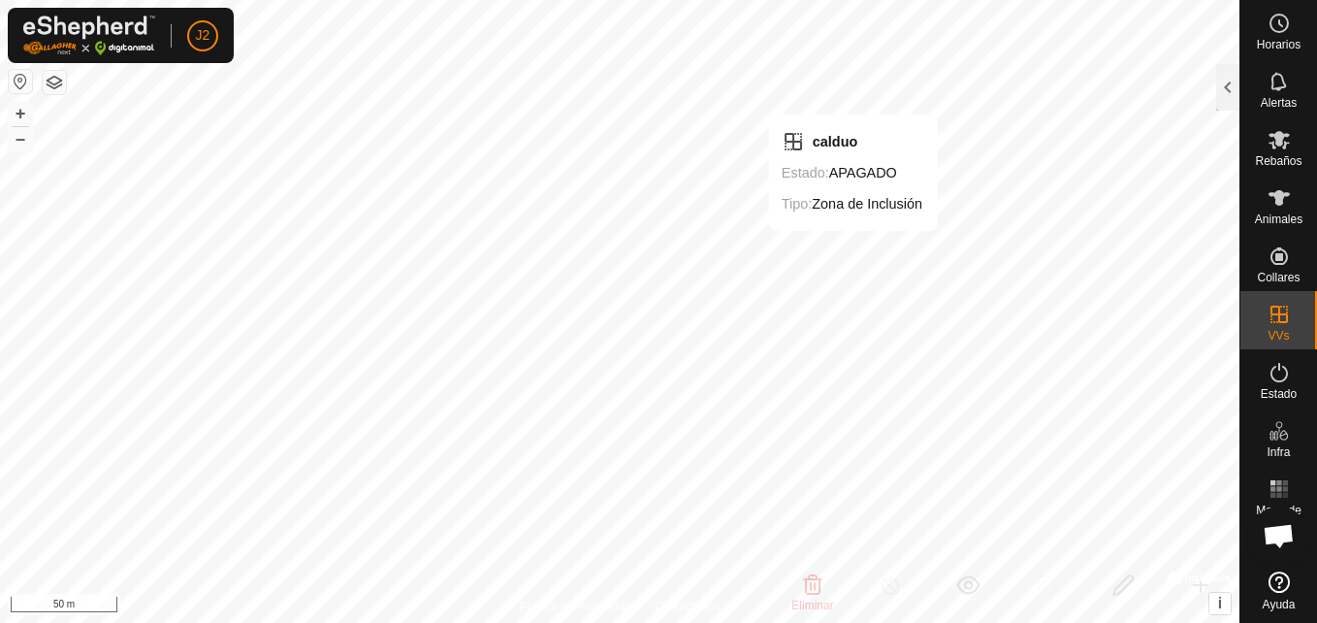
checkbox input "false"
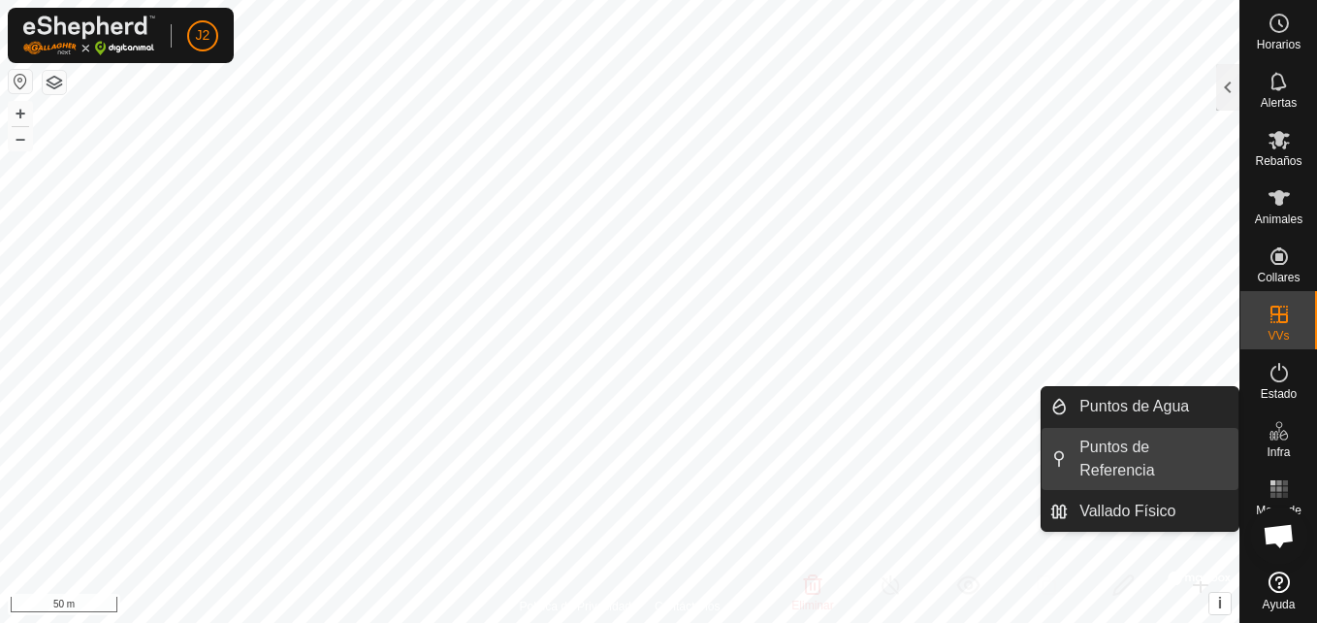
click at [1213, 442] on link "Puntos de Referencia" at bounding box center [1153, 459] width 171 height 62
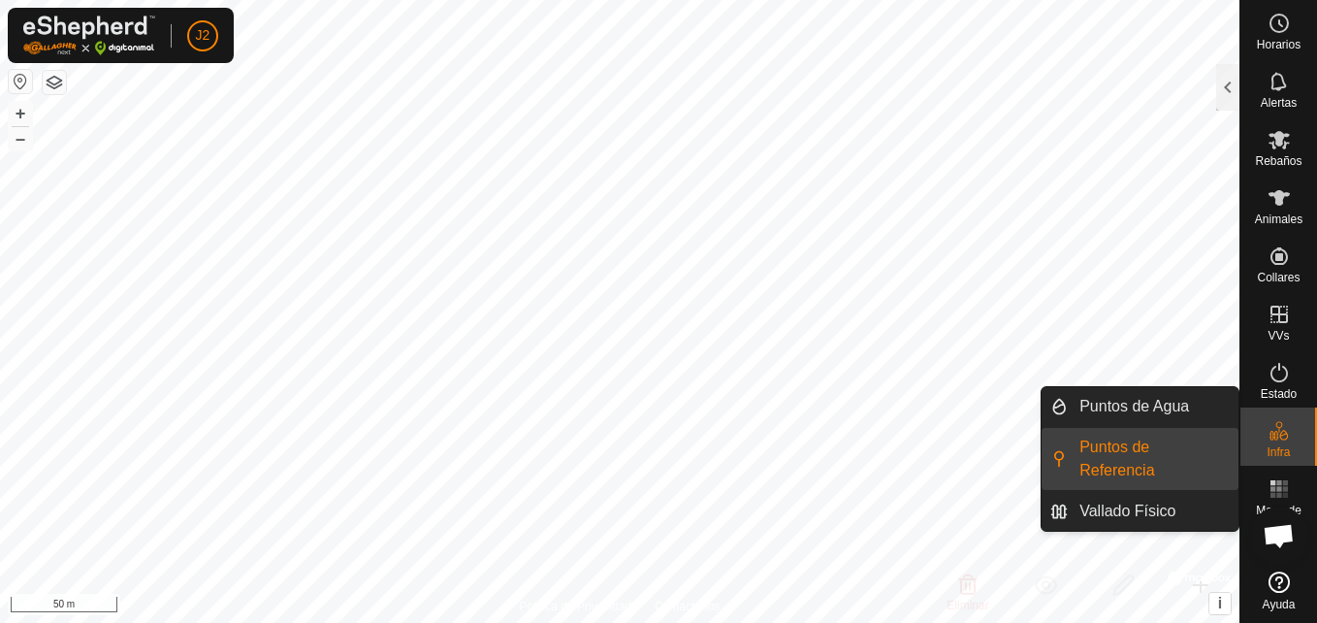
click at [1213, 442] on link "Puntos de Referencia" at bounding box center [1153, 459] width 171 height 62
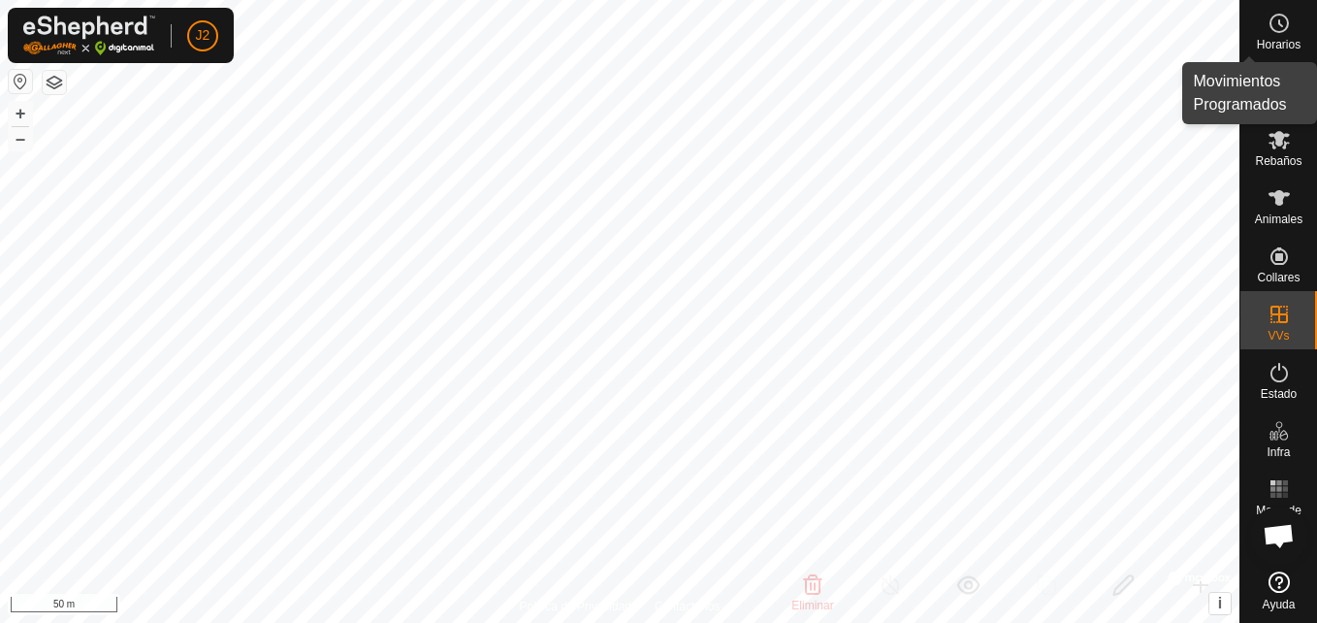
click at [1293, 18] on es-schedule-vp-svg-icon at bounding box center [1279, 23] width 35 height 31
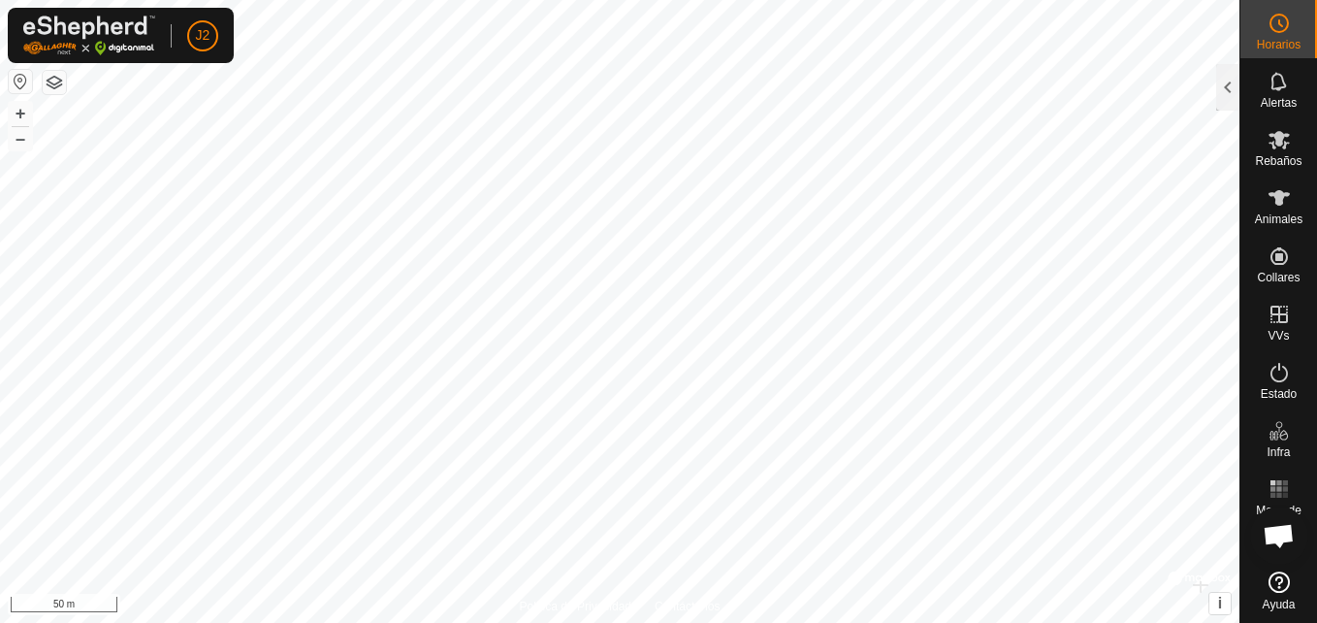
click at [1260, 47] on span "Horarios" at bounding box center [1279, 45] width 44 height 12
click at [1264, 43] on span "Horarios" at bounding box center [1279, 45] width 44 height 12
click at [1279, 147] on icon at bounding box center [1278, 139] width 23 height 23
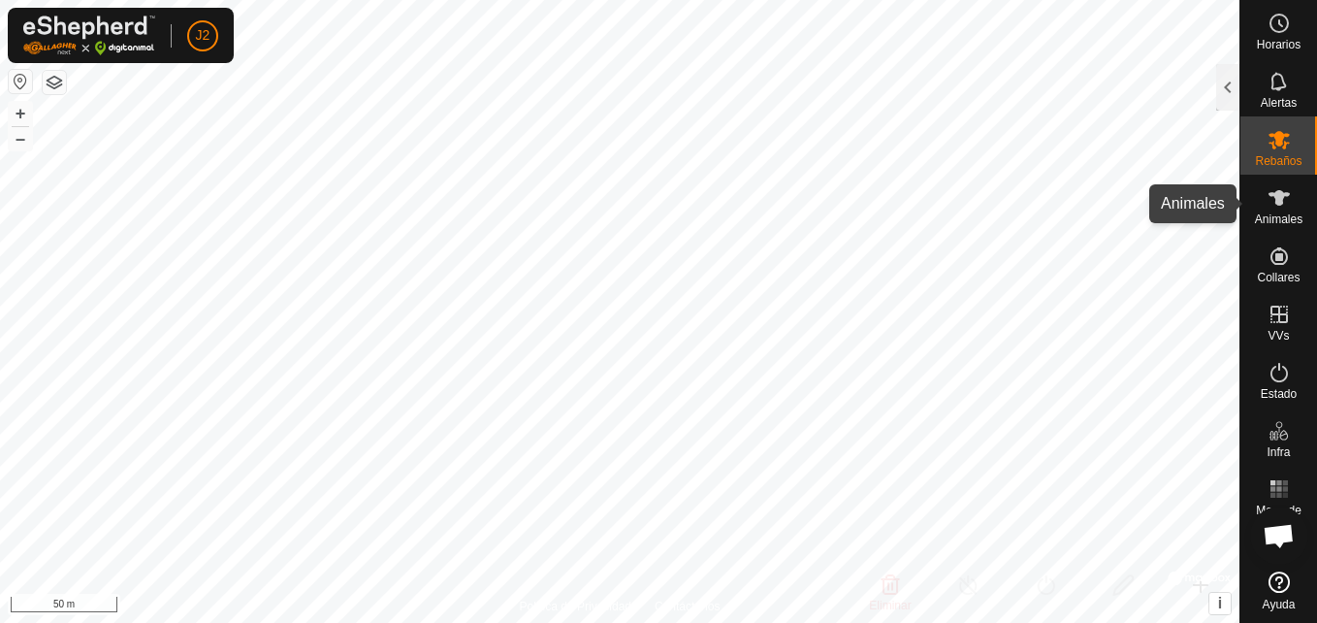
click at [1279, 200] on icon at bounding box center [1278, 198] width 21 height 16
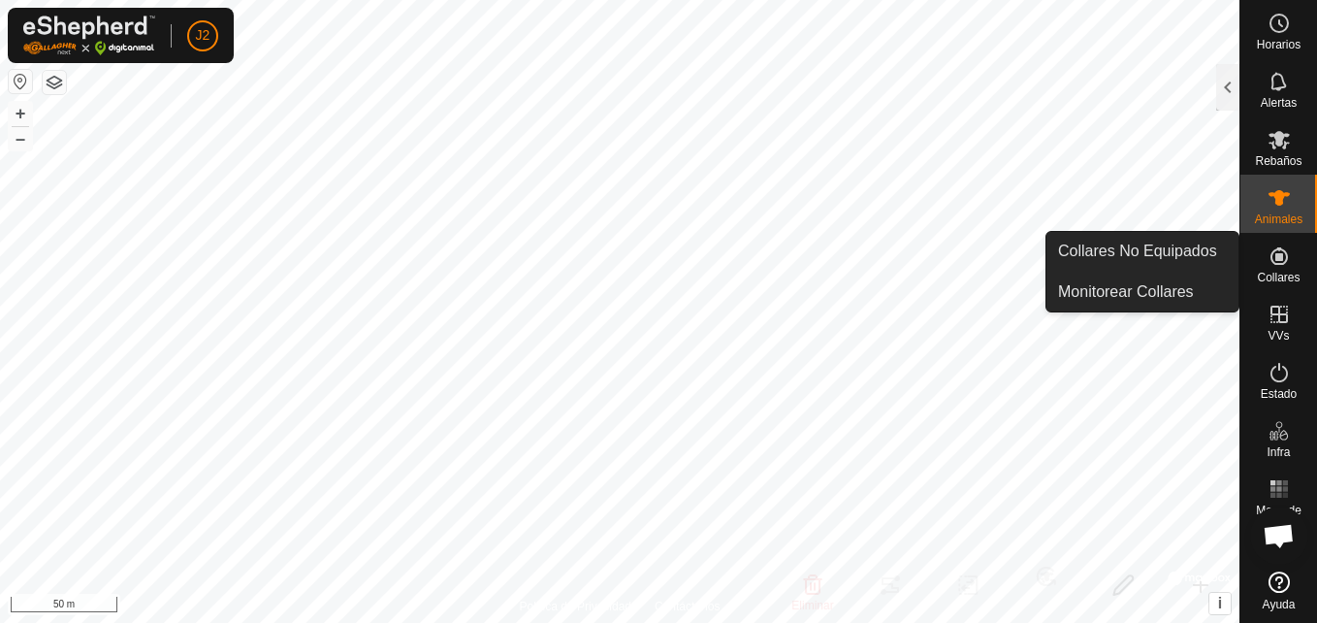
click at [1290, 269] on es-neckbands-svg-icon at bounding box center [1279, 255] width 35 height 31
drag, startPoint x: 1290, startPoint y: 269, endPoint x: 1202, endPoint y: 247, distance: 89.8
click at [1239, 247] on es-menu-bar "Horarios Alertas Rebaños Animales Collares VVs Estado Infra Mapa de Calor Ayuda…" at bounding box center [1278, 311] width 78 height 623
click at [1202, 247] on link "Collares No Equipados" at bounding box center [1142, 251] width 192 height 39
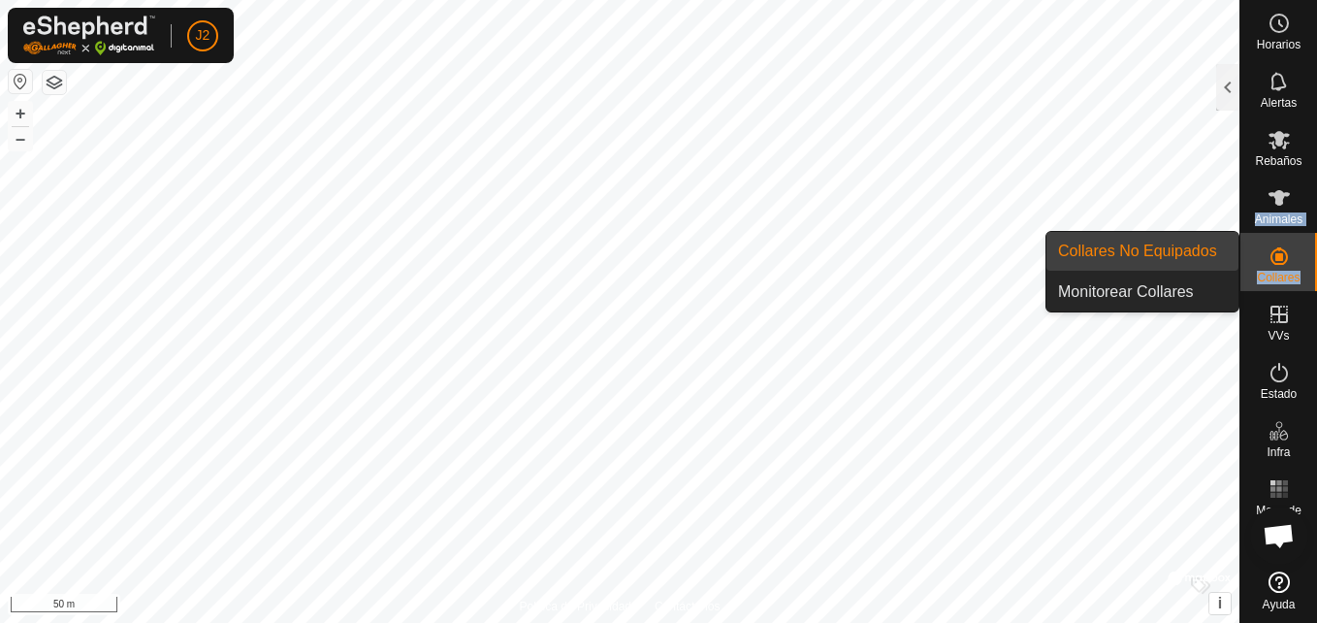
click at [1202, 247] on link "Collares No Equipados" at bounding box center [1142, 251] width 192 height 39
click at [1165, 289] on link "Monitorear Collares" at bounding box center [1142, 291] width 192 height 39
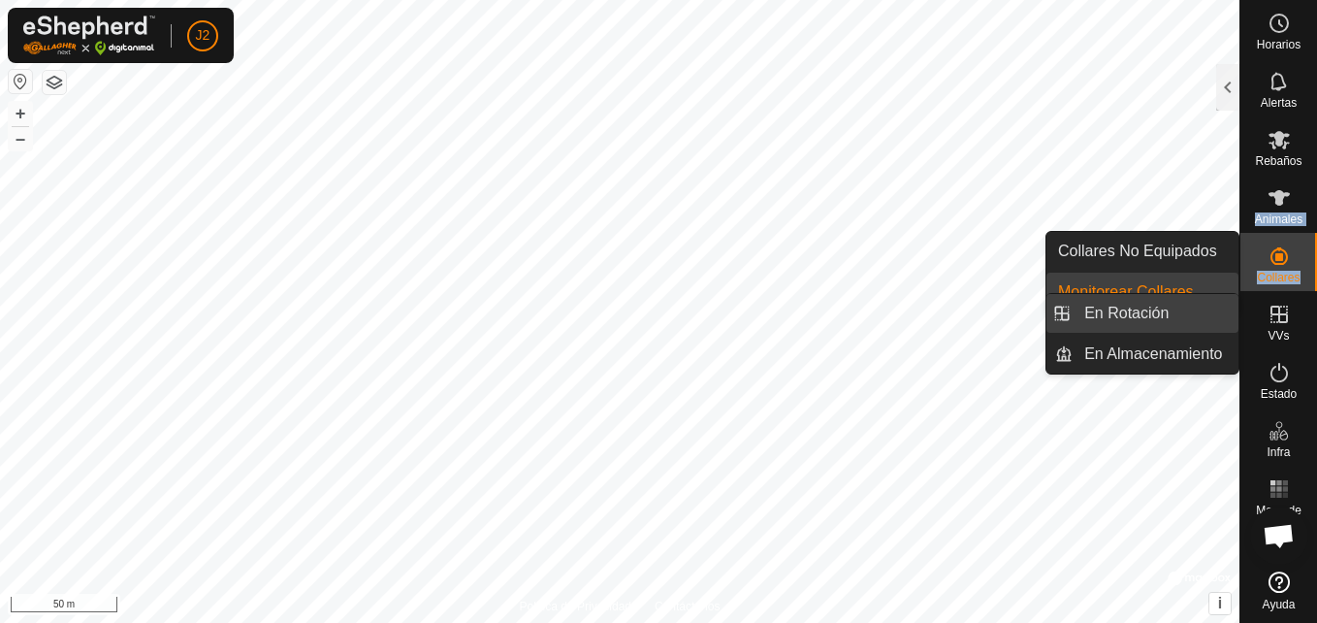
click at [1166, 321] on link "En Rotación" at bounding box center [1156, 313] width 166 height 39
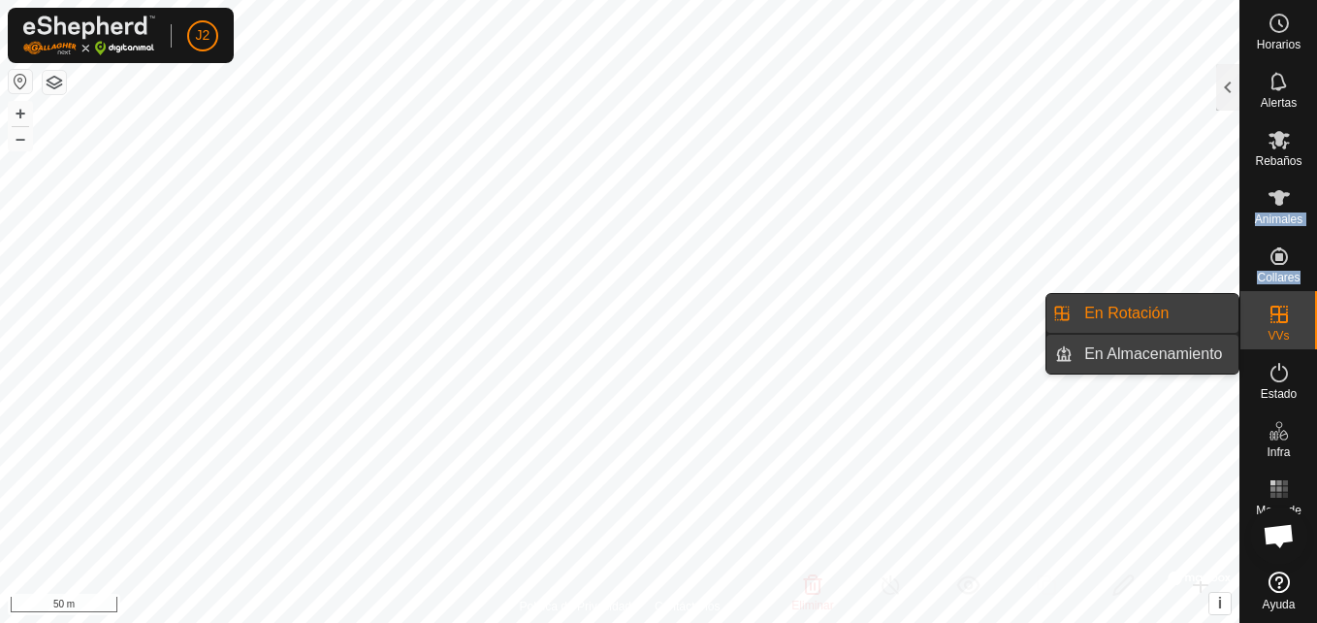
click at [1137, 353] on link "En Almacenamiento" at bounding box center [1156, 354] width 166 height 39
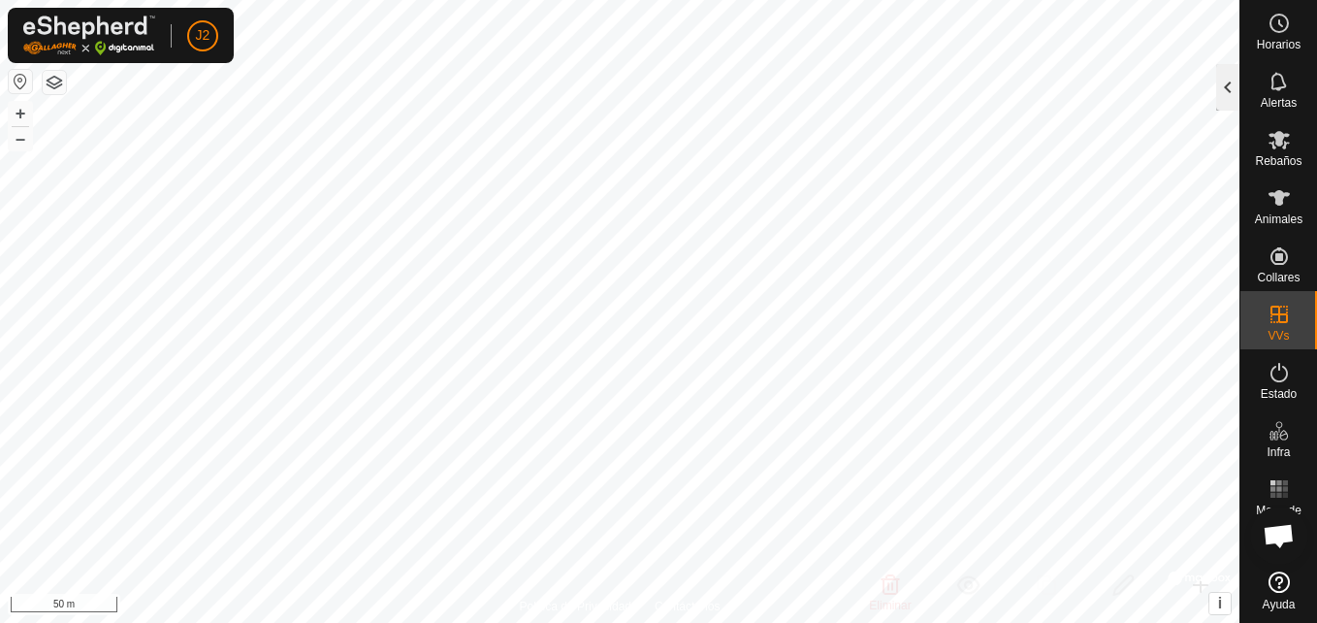
click at [1227, 73] on div at bounding box center [1227, 87] width 23 height 47
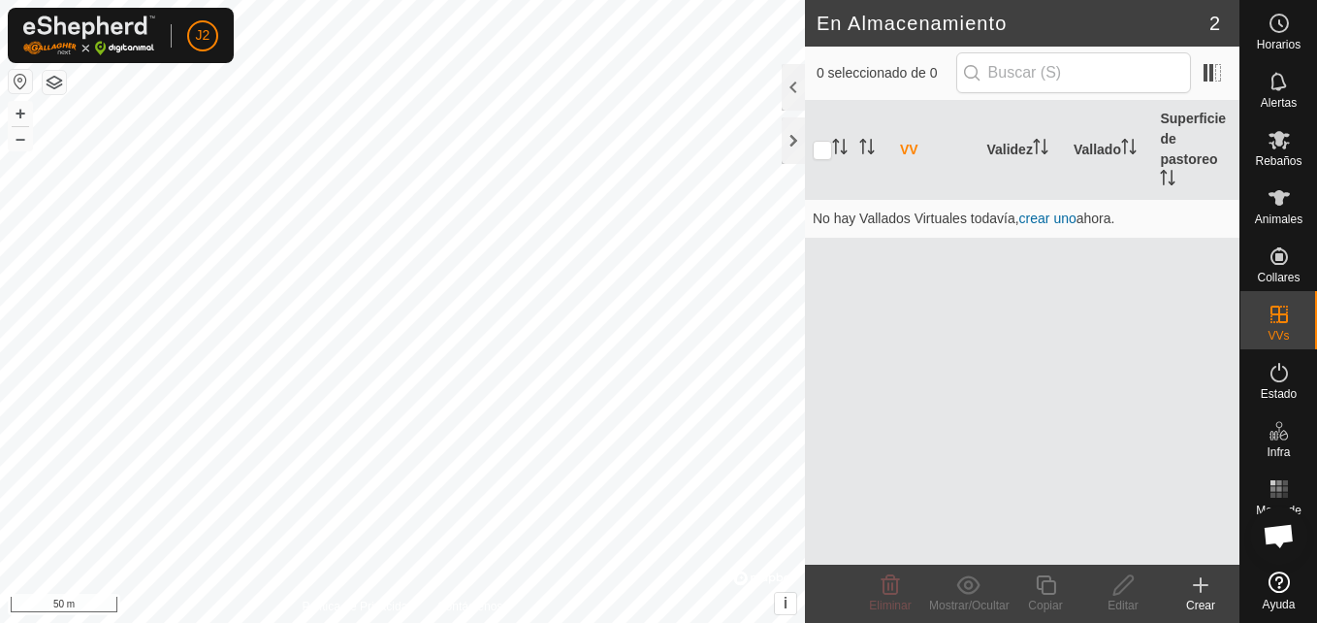
drag, startPoint x: 1050, startPoint y: 212, endPoint x: 808, endPoint y: 368, distance: 288.4
click at [808, 368] on div "VV Validez Vallado Superficie de pastoreo No hay Vallados Virtuales todavía, cr…" at bounding box center [1022, 333] width 434 height 464
click at [1062, 217] on link "crear uno" at bounding box center [1047, 218] width 57 height 16
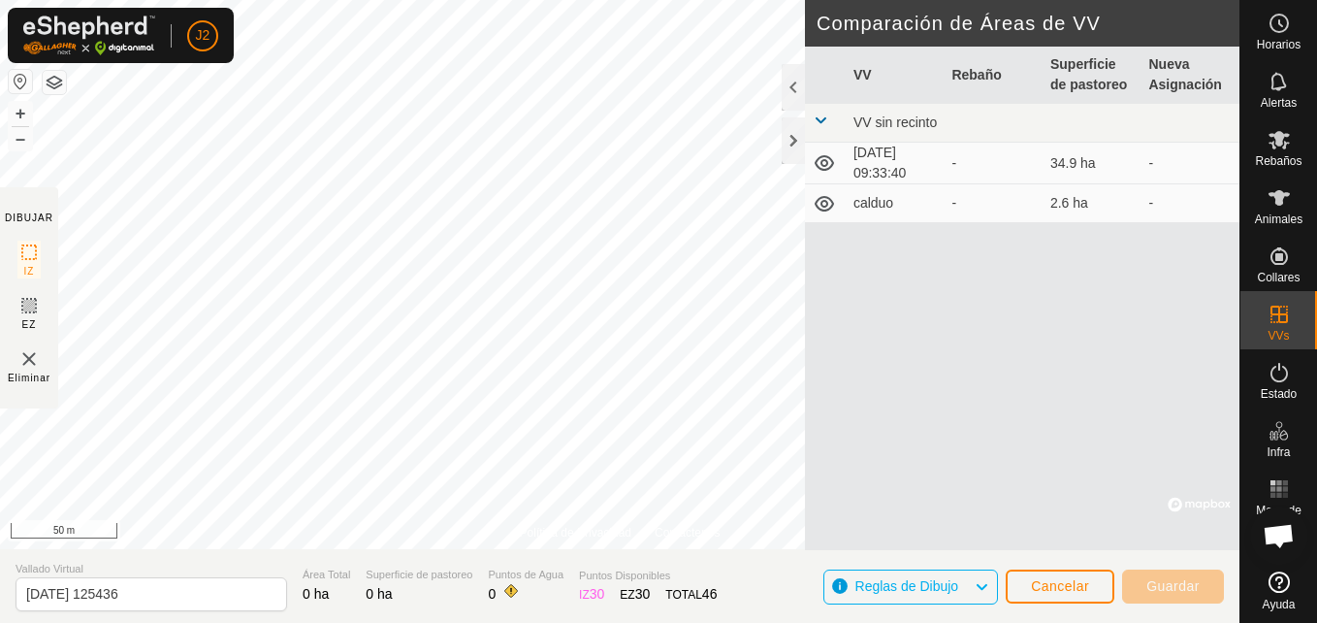
click at [1009, 199] on div "-" at bounding box center [992, 203] width 83 height 20
click at [978, 580] on icon at bounding box center [982, 586] width 16 height 25
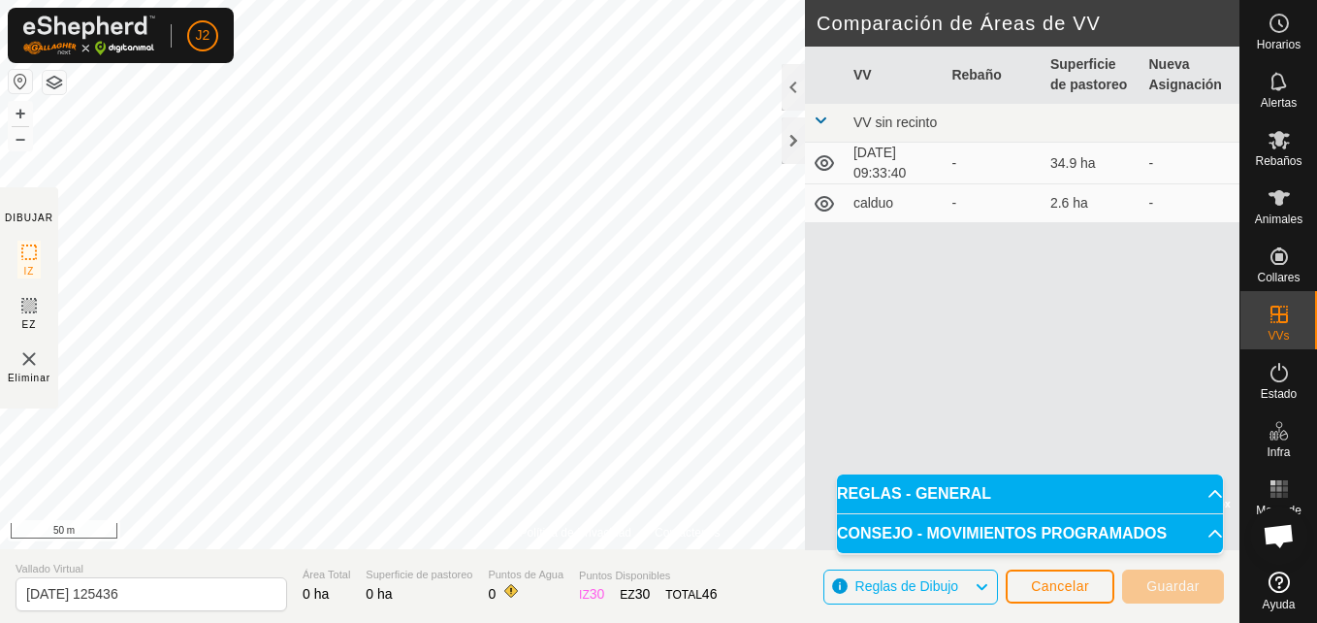
click at [978, 580] on icon at bounding box center [982, 586] width 16 height 25
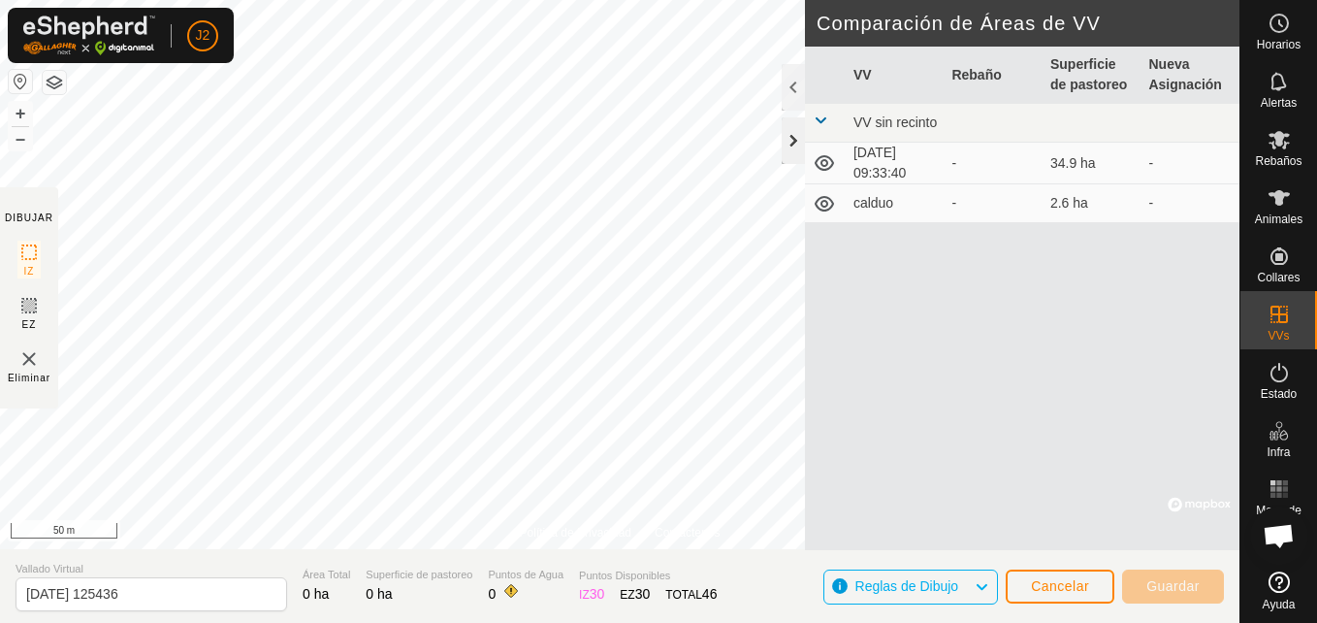
click at [795, 141] on div at bounding box center [793, 140] width 23 height 47
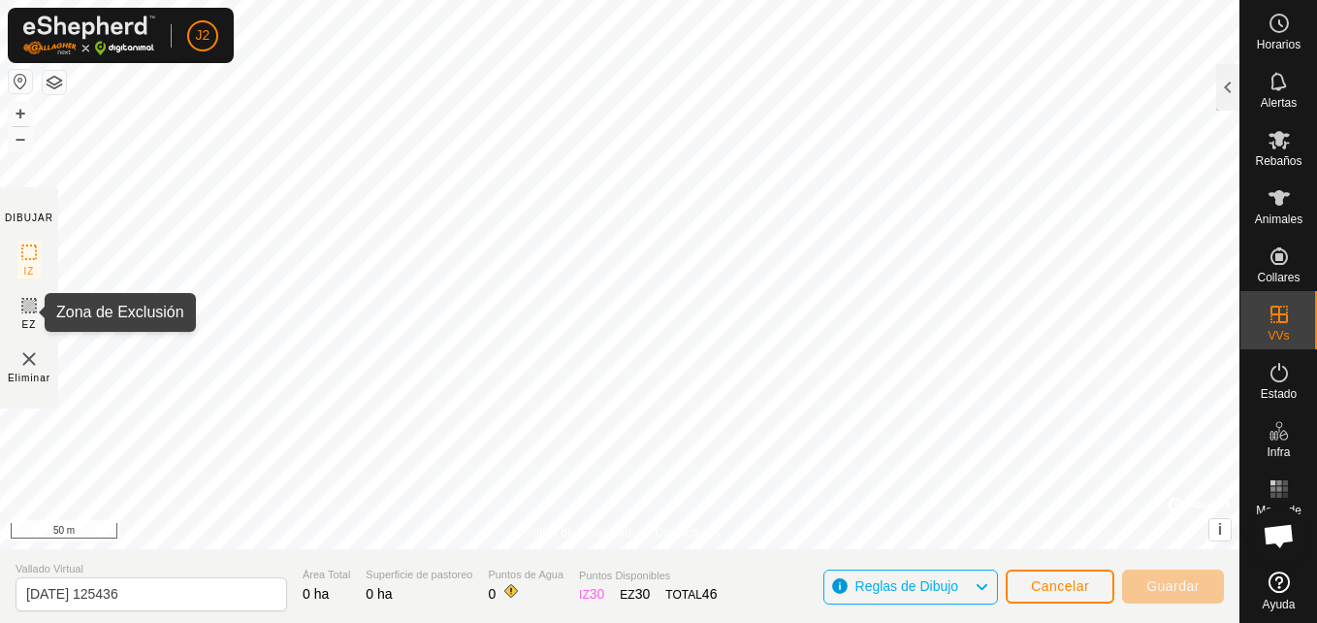
click at [25, 305] on icon at bounding box center [29, 306] width 12 height 12
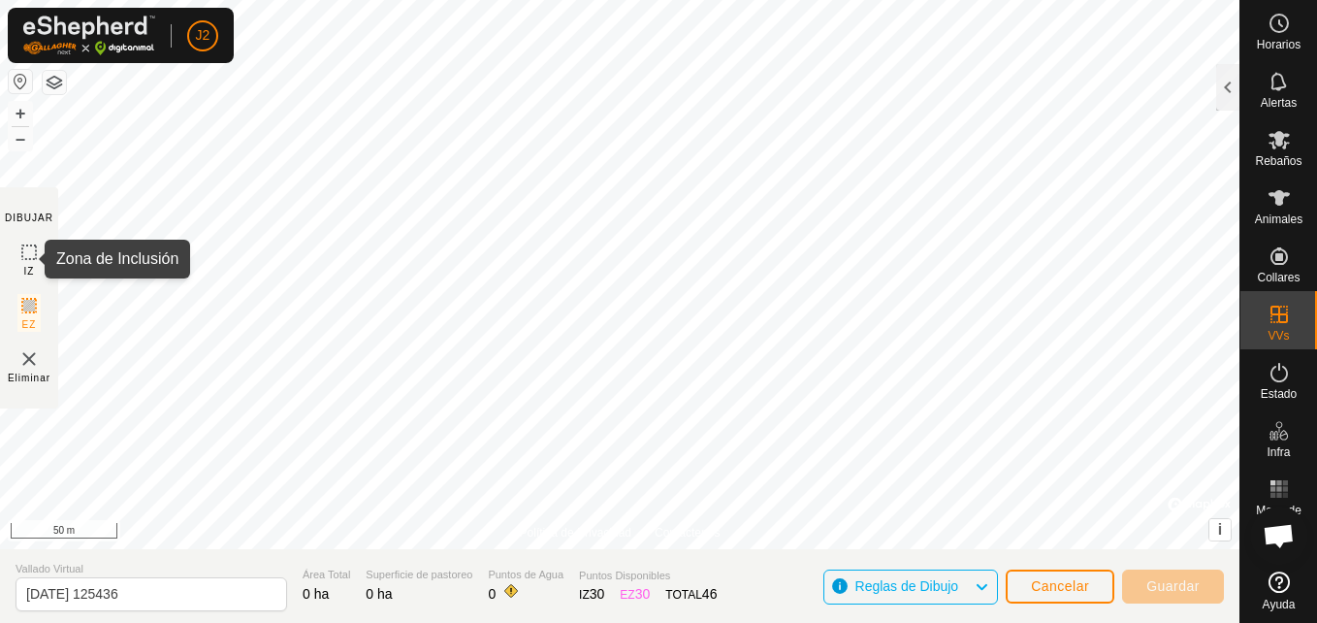
click at [27, 256] on icon at bounding box center [28, 251] width 23 height 23
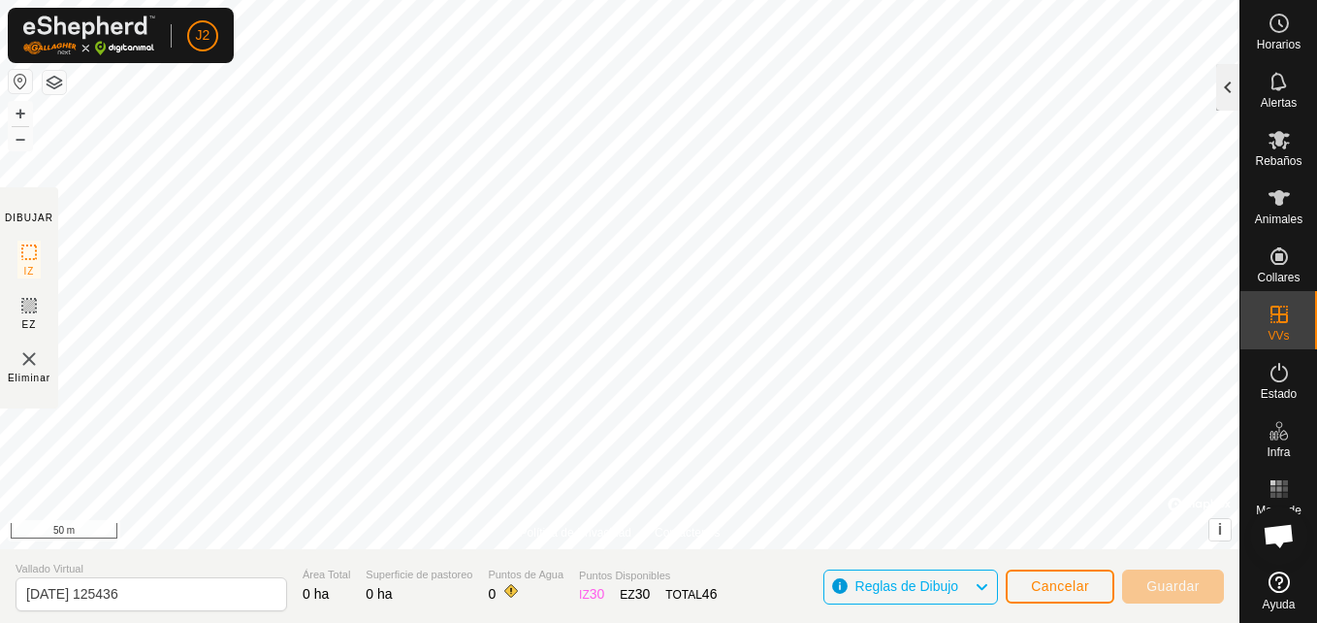
click at [1227, 94] on div at bounding box center [1227, 87] width 23 height 47
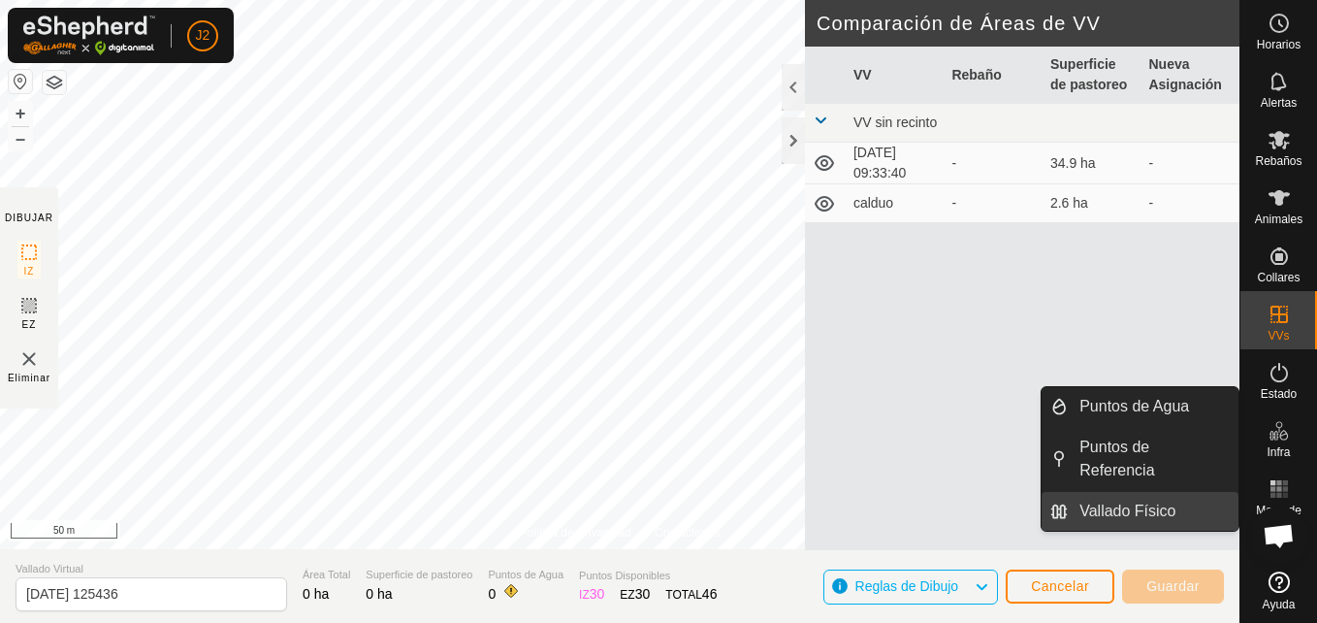
click at [1126, 492] on link "Vallado Físico" at bounding box center [1153, 511] width 171 height 39
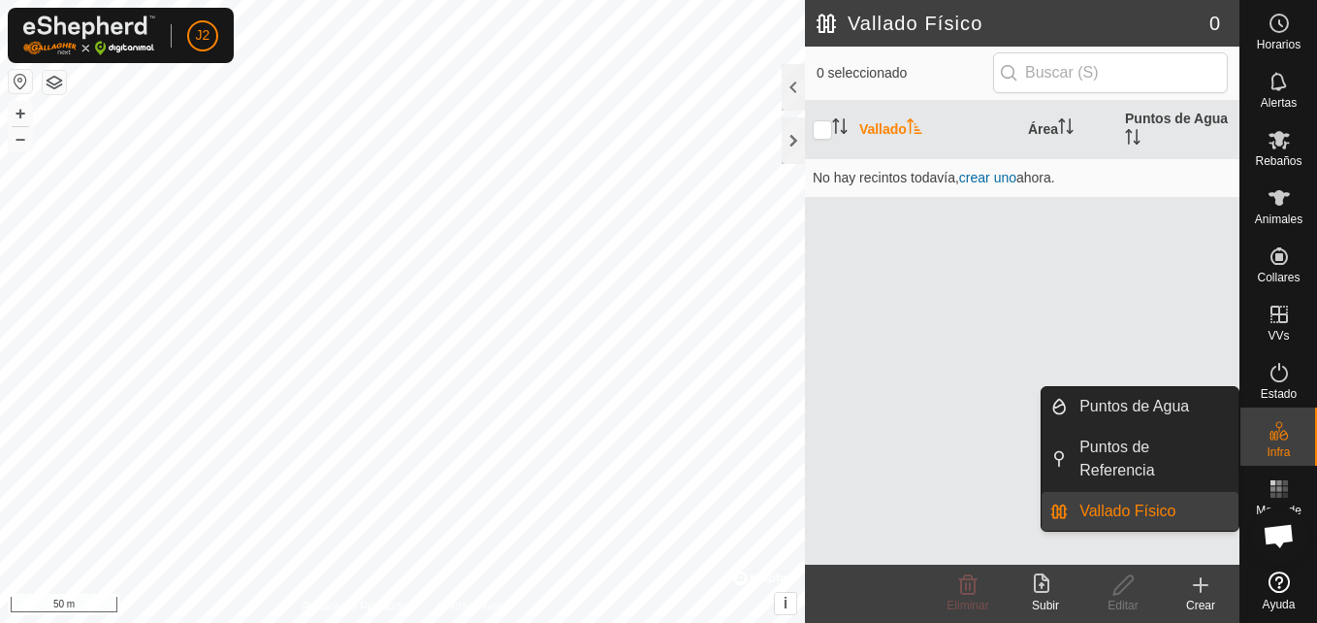
click at [1126, 492] on link "Vallado Físico" at bounding box center [1153, 511] width 171 height 39
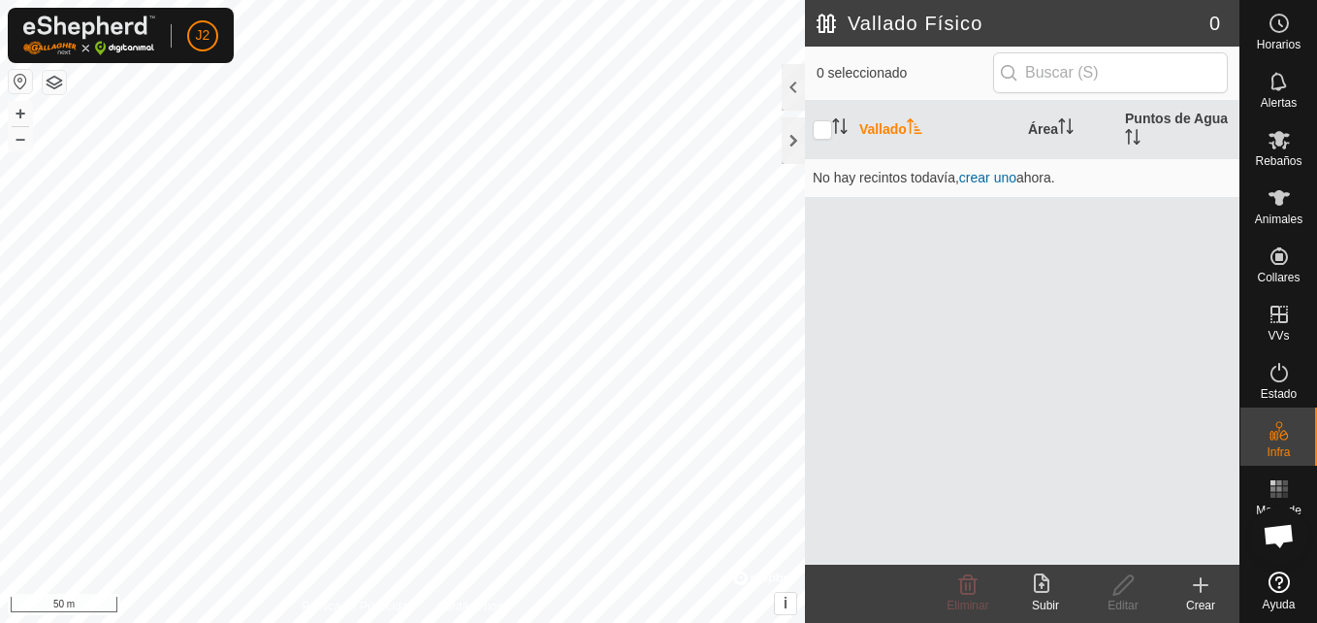
click at [1040, 591] on icon at bounding box center [1042, 582] width 16 height 19
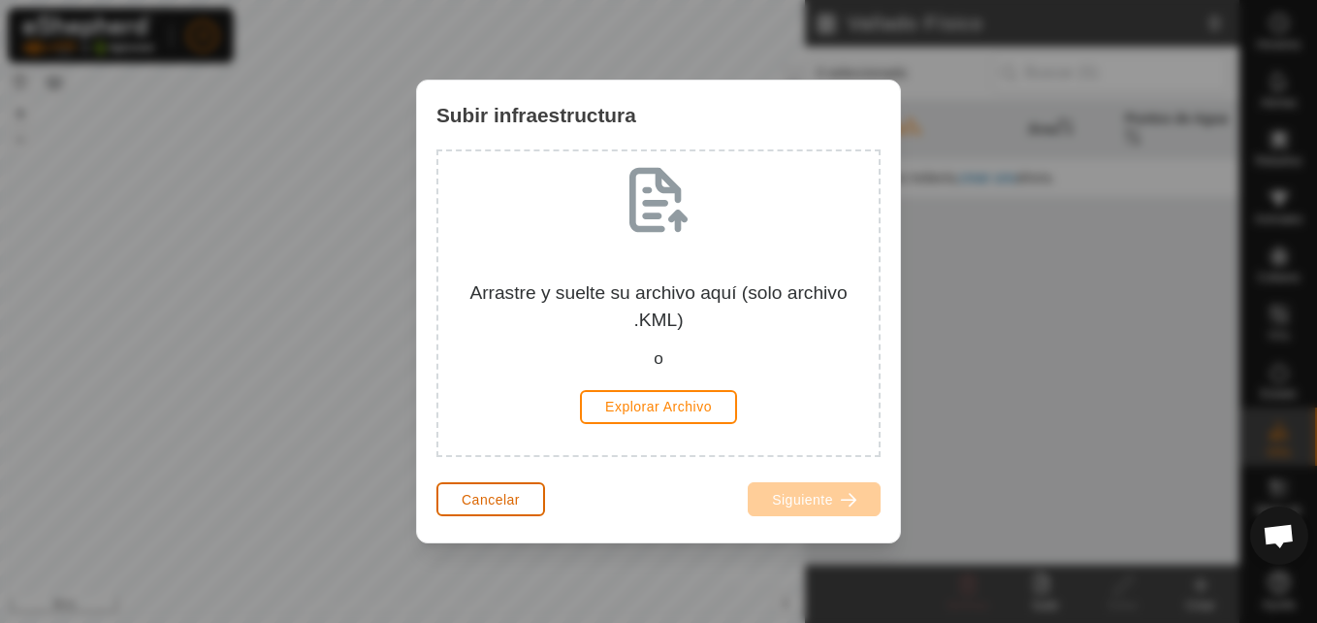
click at [497, 490] on button "Cancelar" at bounding box center [490, 499] width 109 height 34
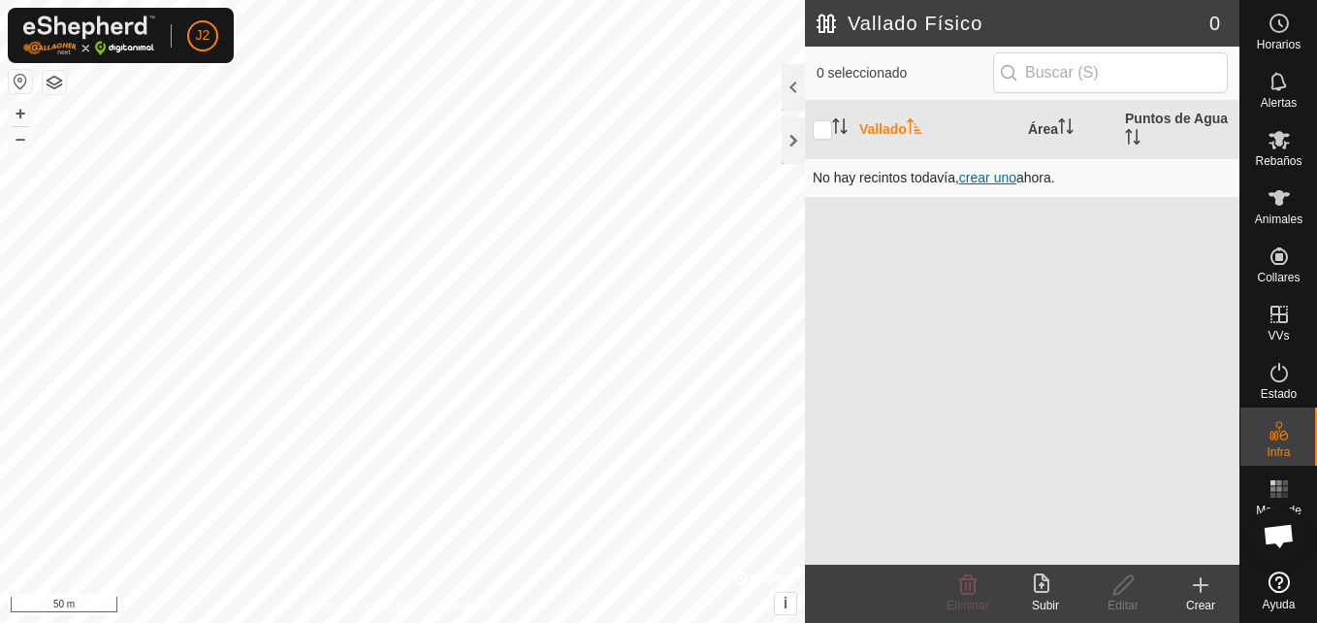
click at [977, 177] on span "crear uno" at bounding box center [987, 178] width 57 height 16
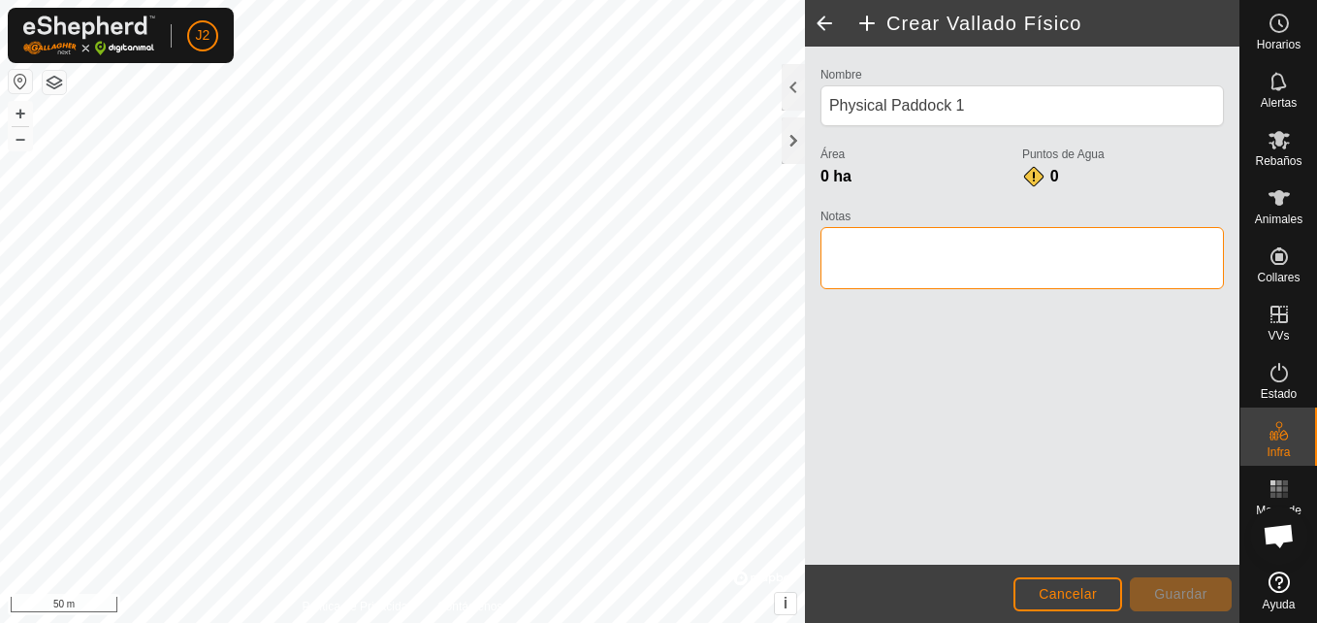
click at [1018, 249] on textarea "Notas" at bounding box center [1021, 258] width 403 height 62
type textarea "Z"
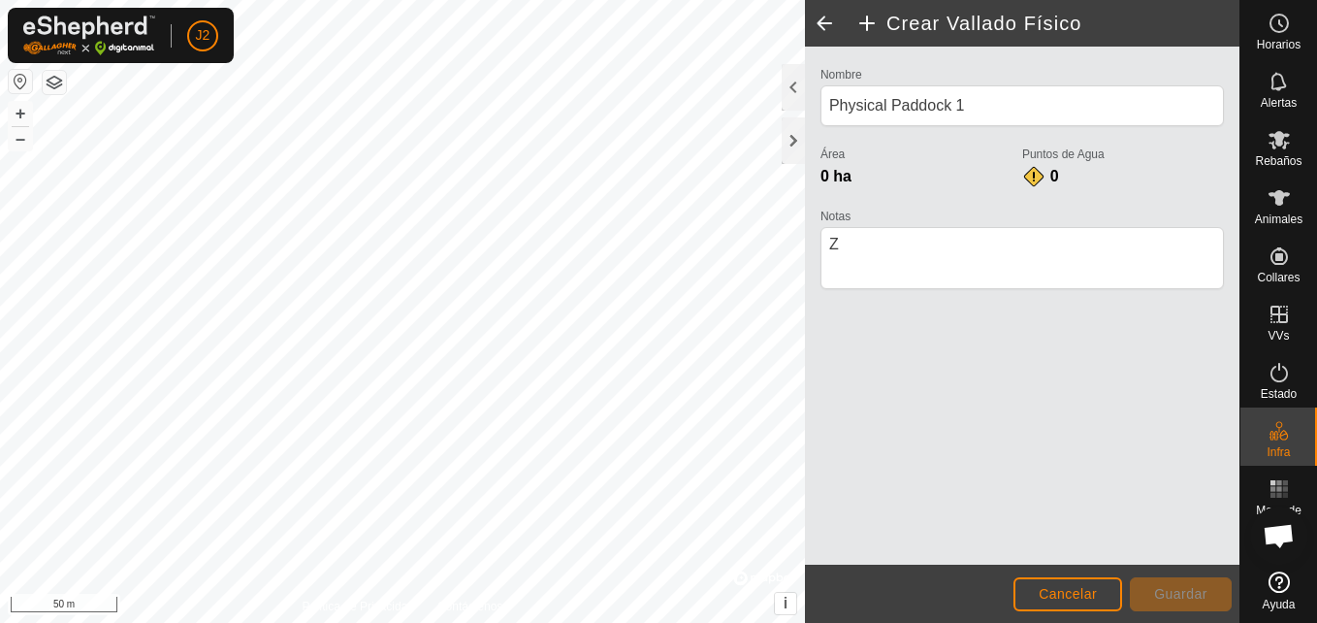
click at [843, 176] on span "0 ha" at bounding box center [835, 176] width 31 height 16
drag, startPoint x: 1073, startPoint y: 591, endPoint x: 872, endPoint y: 417, distance: 265.4
click at [872, 417] on div "Nombre Physical Paddock 1 Área 0 ha Puntos de Agua 0 Notas" at bounding box center [1022, 306] width 434 height 518
click at [1078, 586] on span "Cancelar" at bounding box center [1068, 594] width 58 height 16
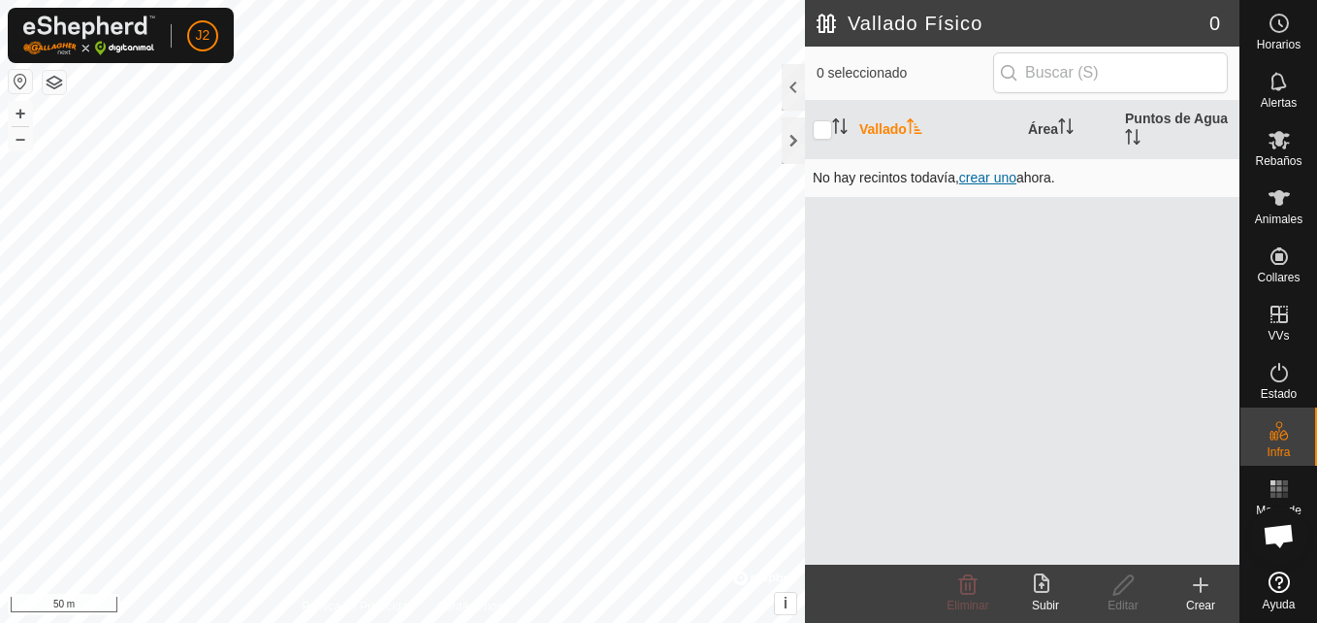
click at [987, 173] on span "crear uno" at bounding box center [987, 178] width 57 height 16
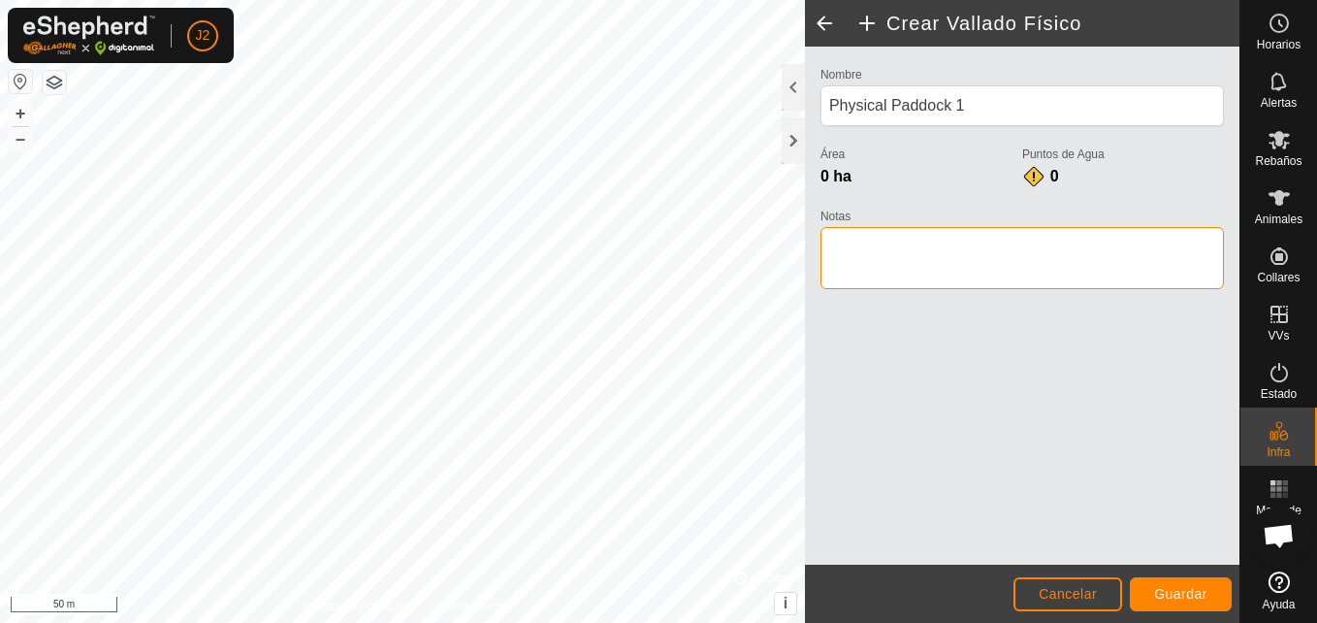
click at [970, 257] on textarea "Notas" at bounding box center [1021, 258] width 403 height 62
type textarea "CALDUO"
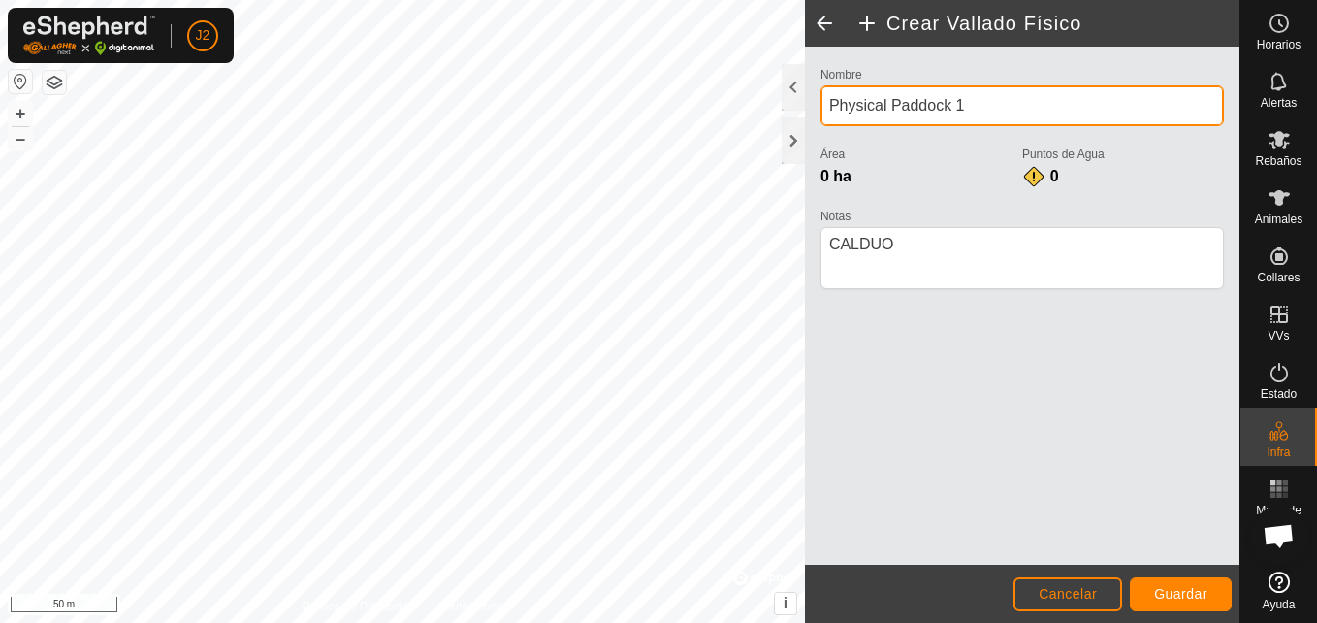
click at [991, 108] on input "Physical Paddock 1" at bounding box center [1021, 105] width 403 height 41
type input "P"
type input "CALDUO"
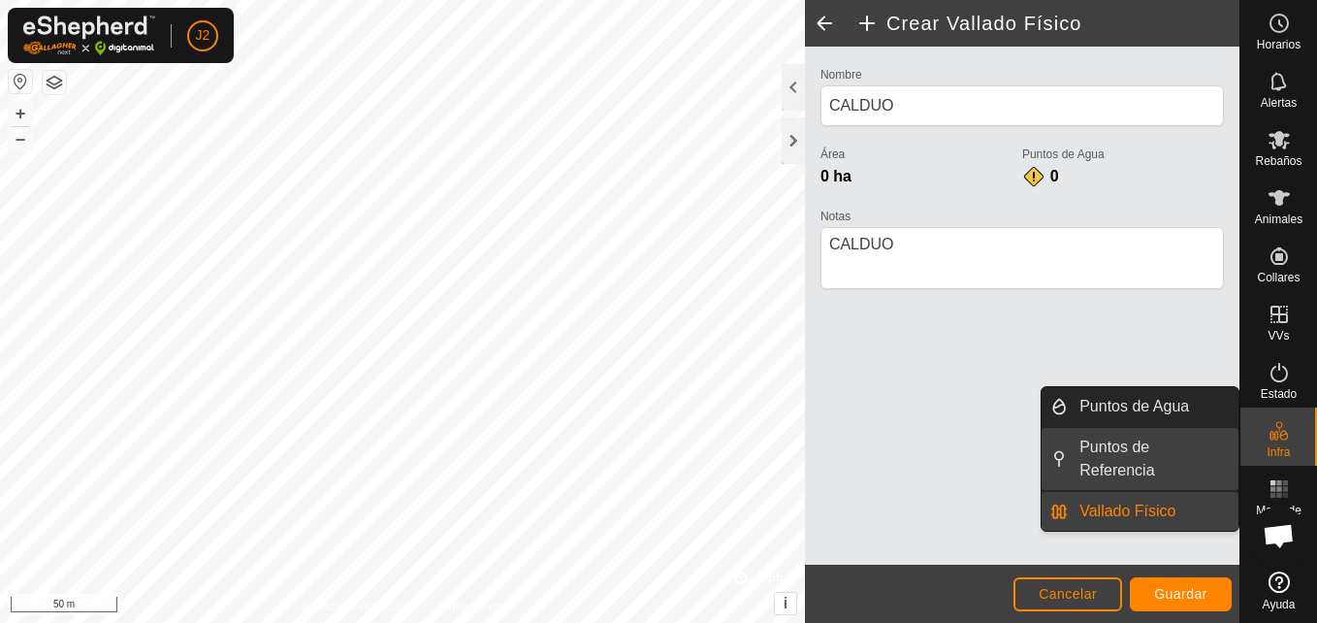
click at [1199, 444] on link "Puntos de Referencia" at bounding box center [1153, 459] width 171 height 62
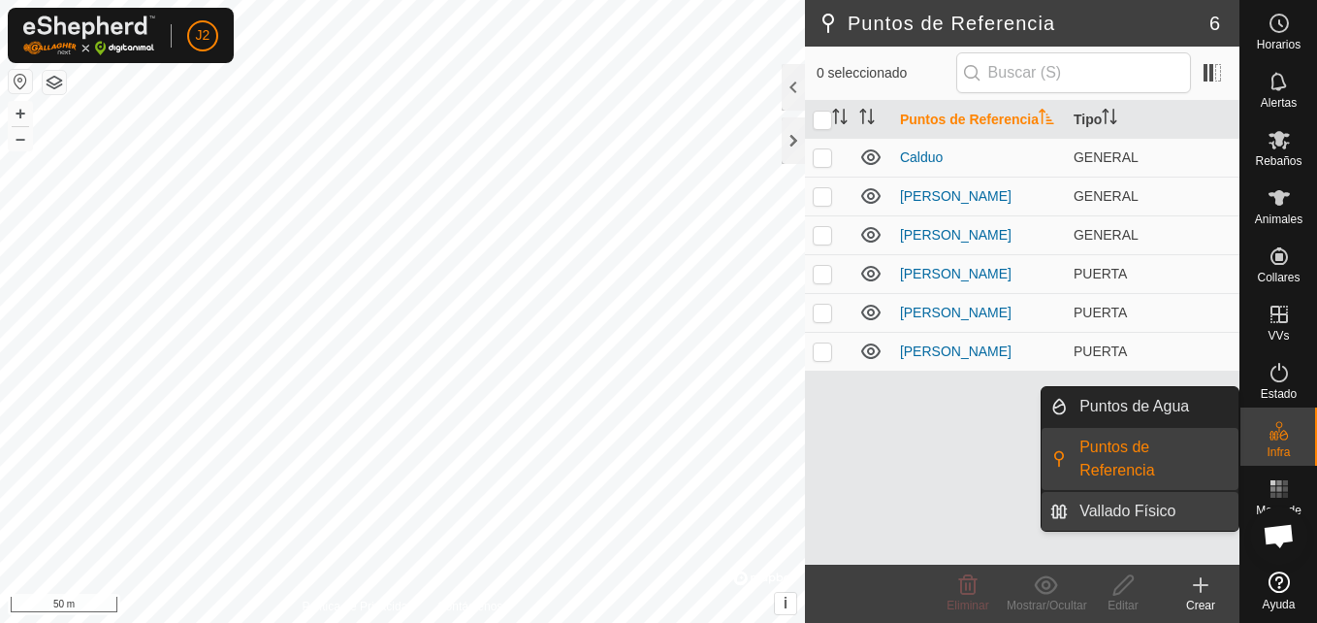
click at [1174, 492] on link "Vallado Físico" at bounding box center [1153, 511] width 171 height 39
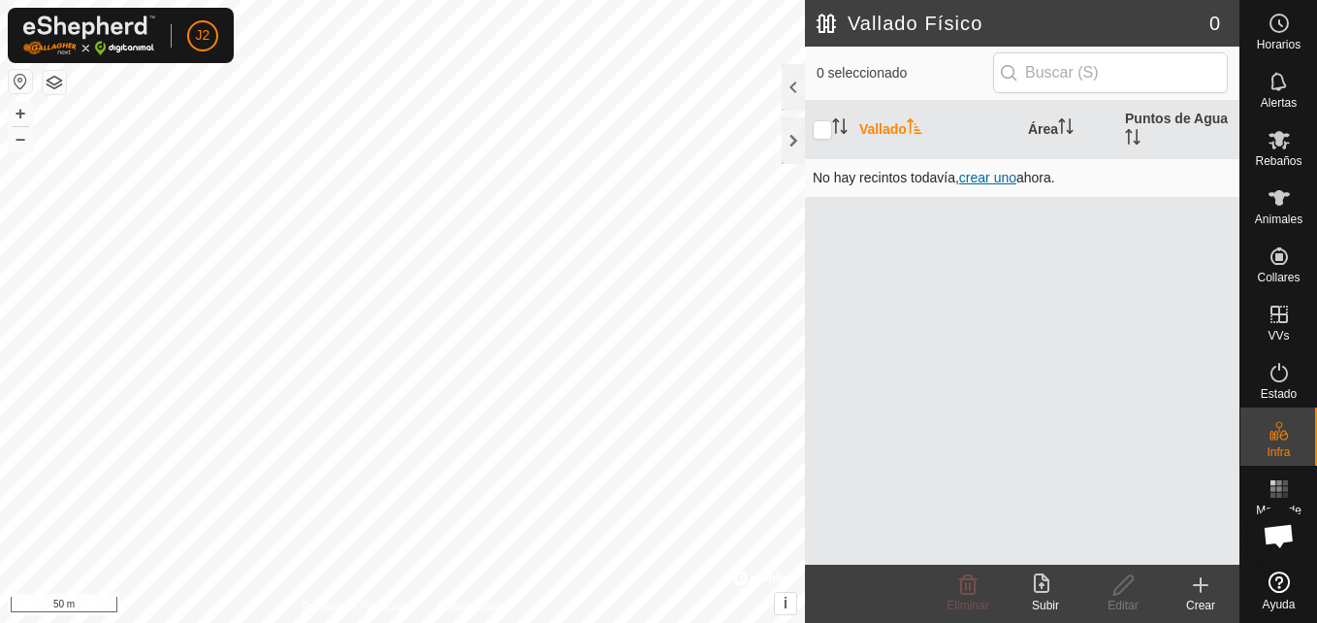
click at [978, 172] on span "crear uno" at bounding box center [987, 178] width 57 height 16
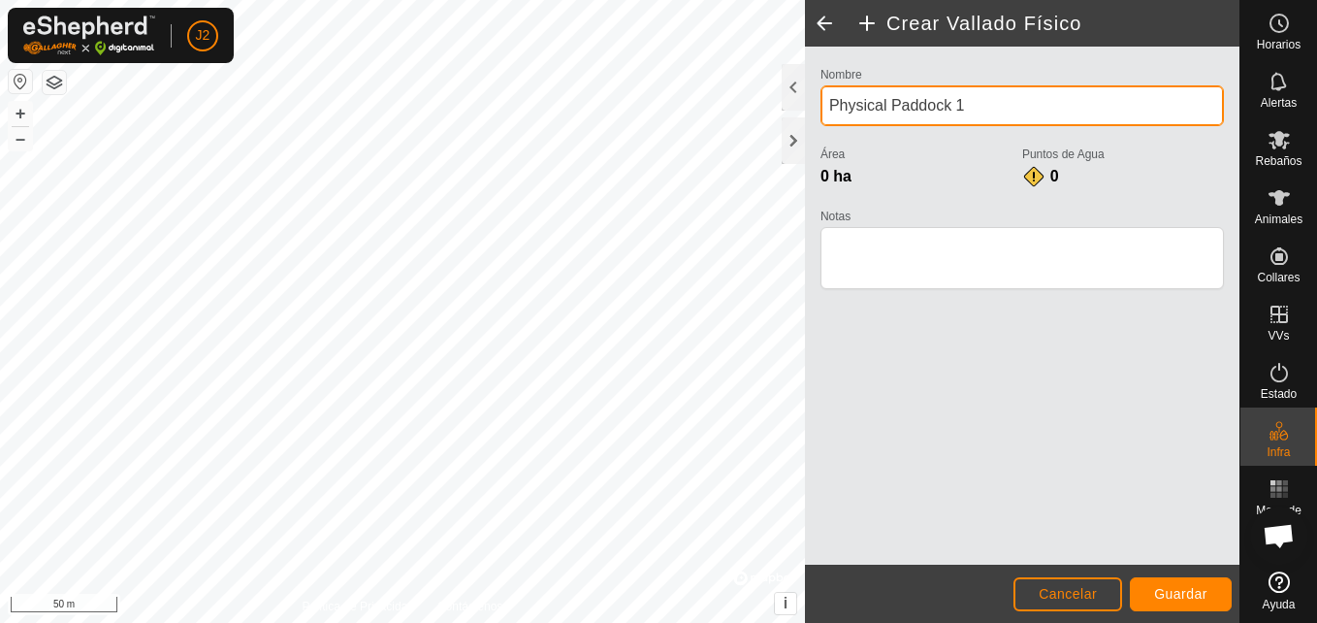
click at [984, 101] on input "Physical Paddock 1" at bounding box center [1021, 105] width 403 height 41
type input "P"
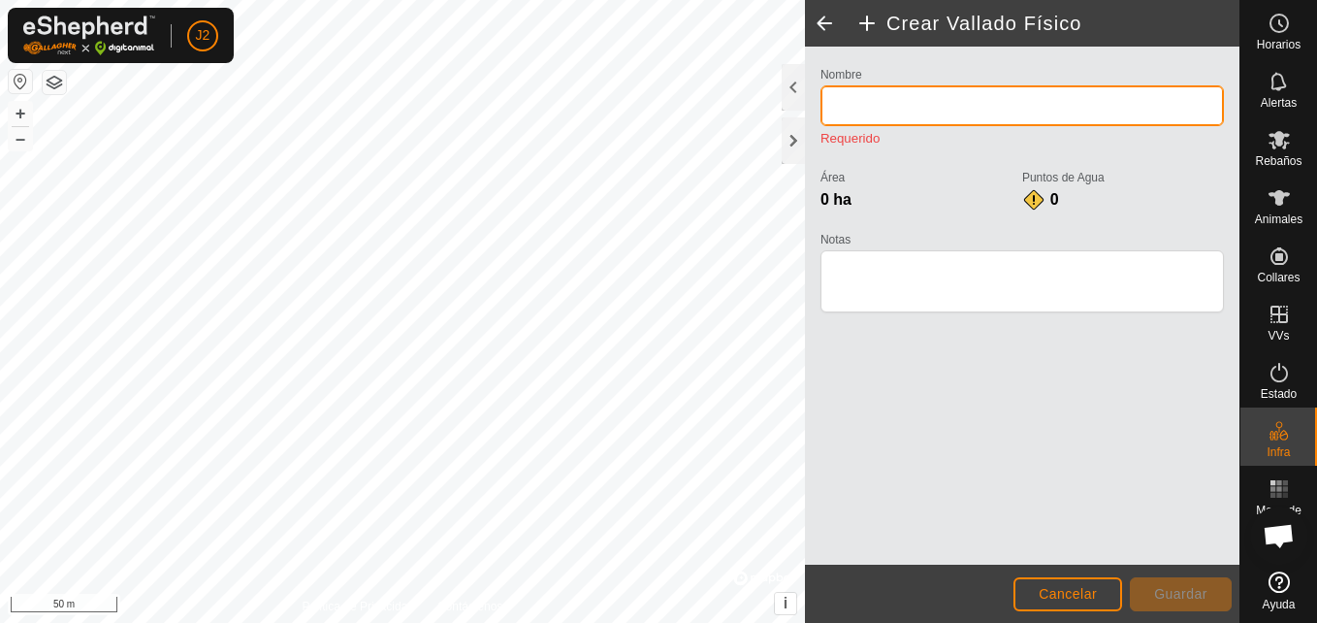
type input "V"
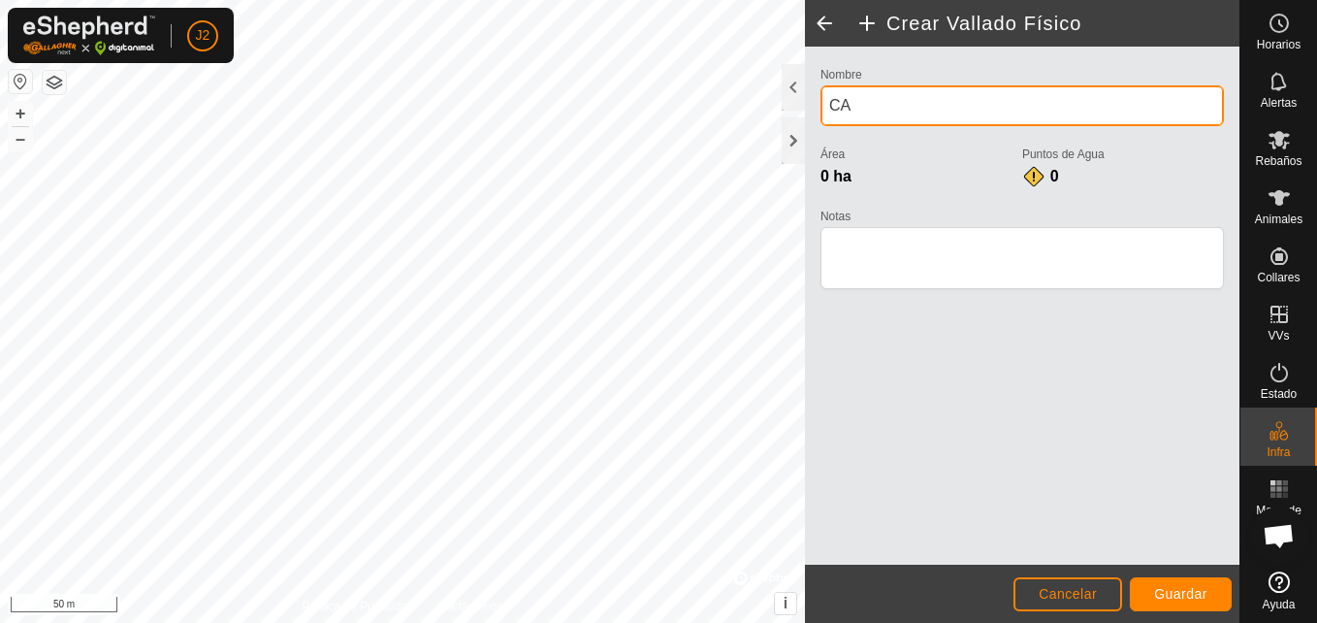
type input "CALDUO"
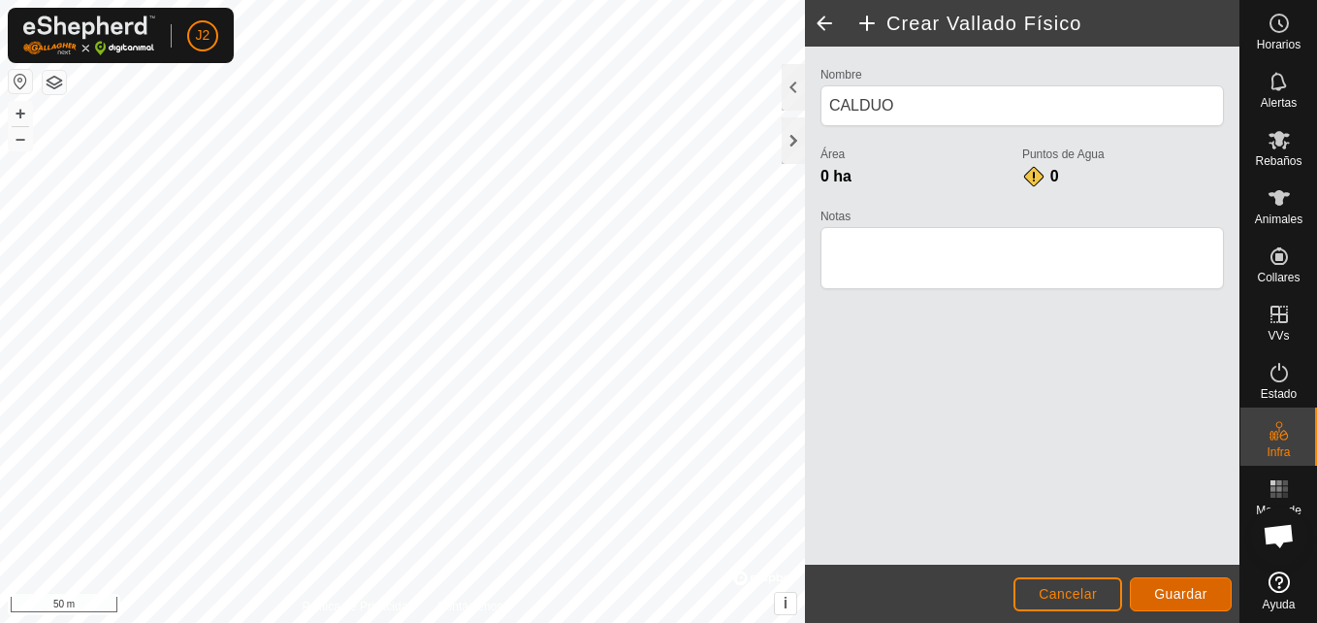
click at [1178, 587] on span "Guardar" at bounding box center [1180, 594] width 53 height 16
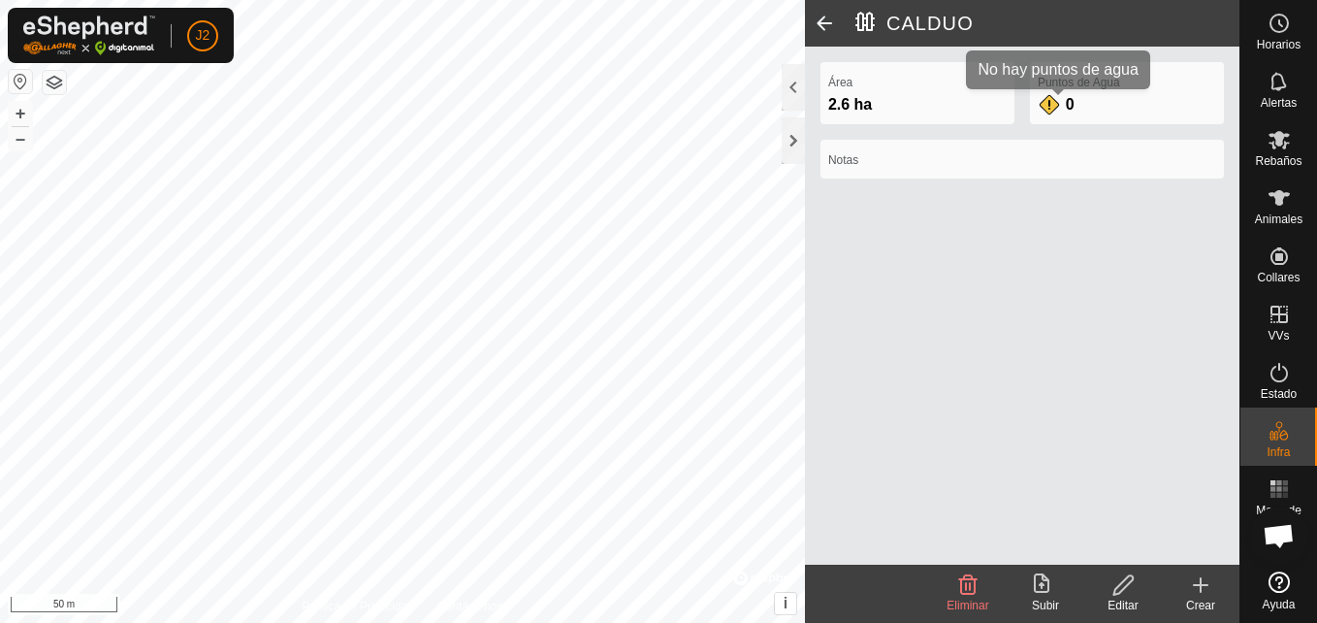
click at [1051, 110] on div "0" at bounding box center [1057, 104] width 39 height 23
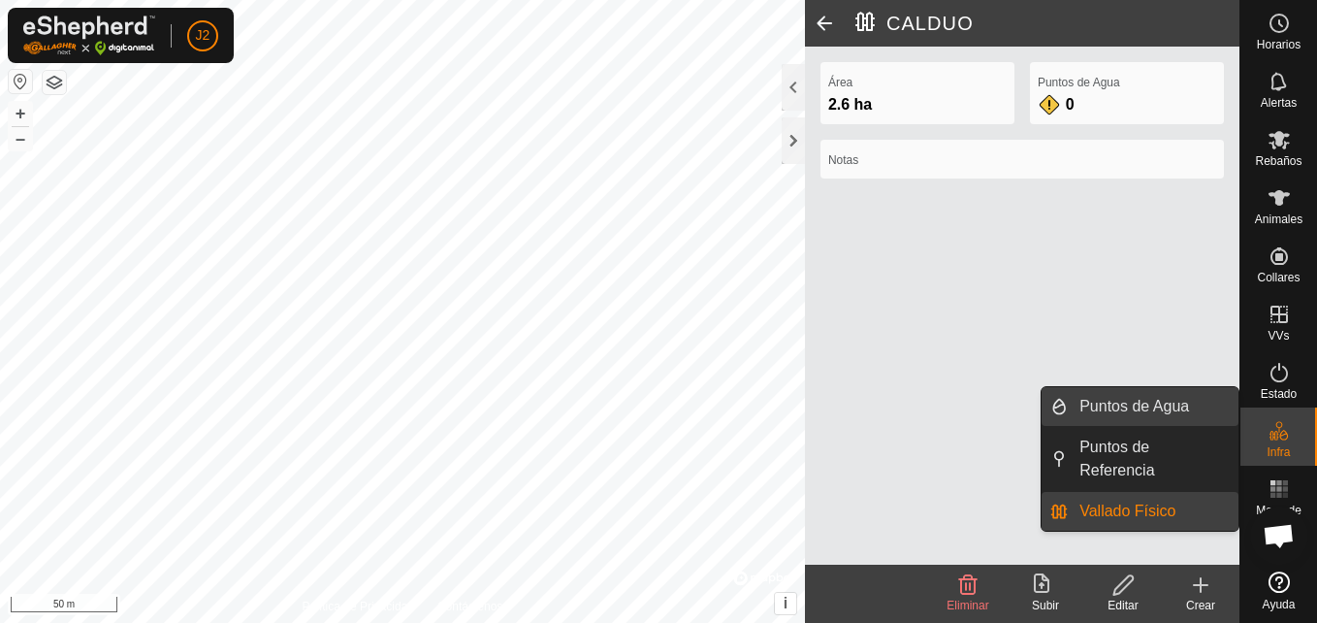
click at [1181, 400] on link "Puntos de Agua" at bounding box center [1153, 406] width 171 height 39
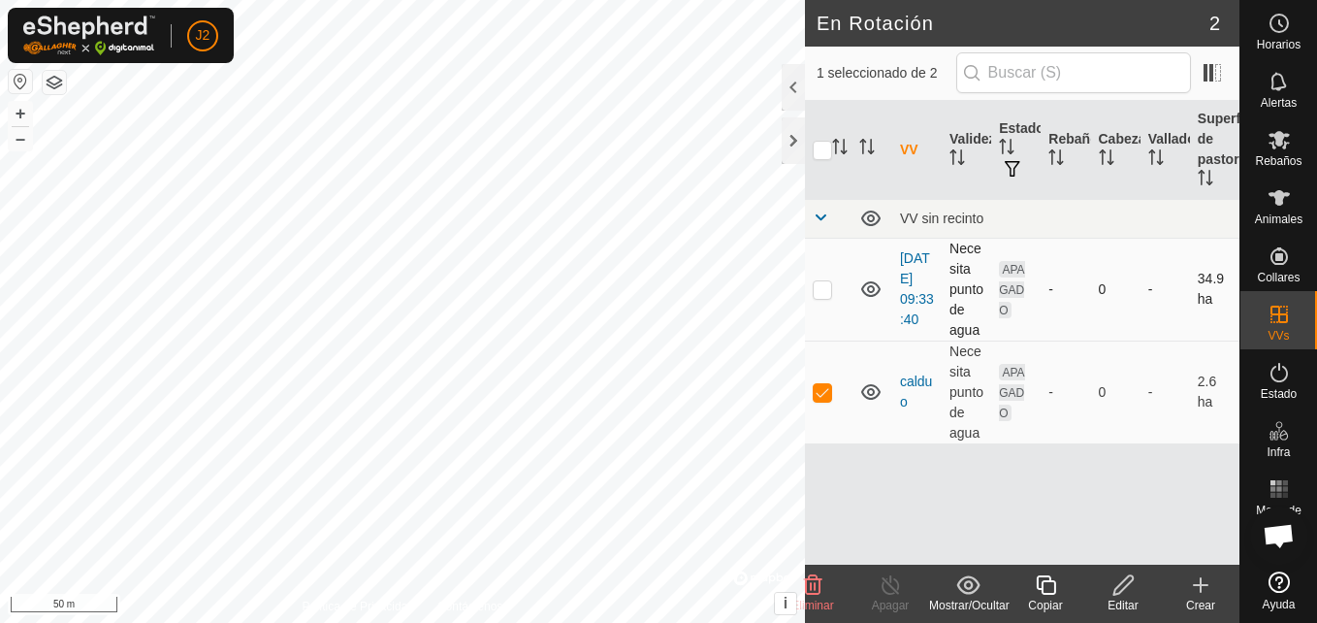
click at [819, 288] on p-checkbox at bounding box center [822, 289] width 19 height 16
checkbox input "true"
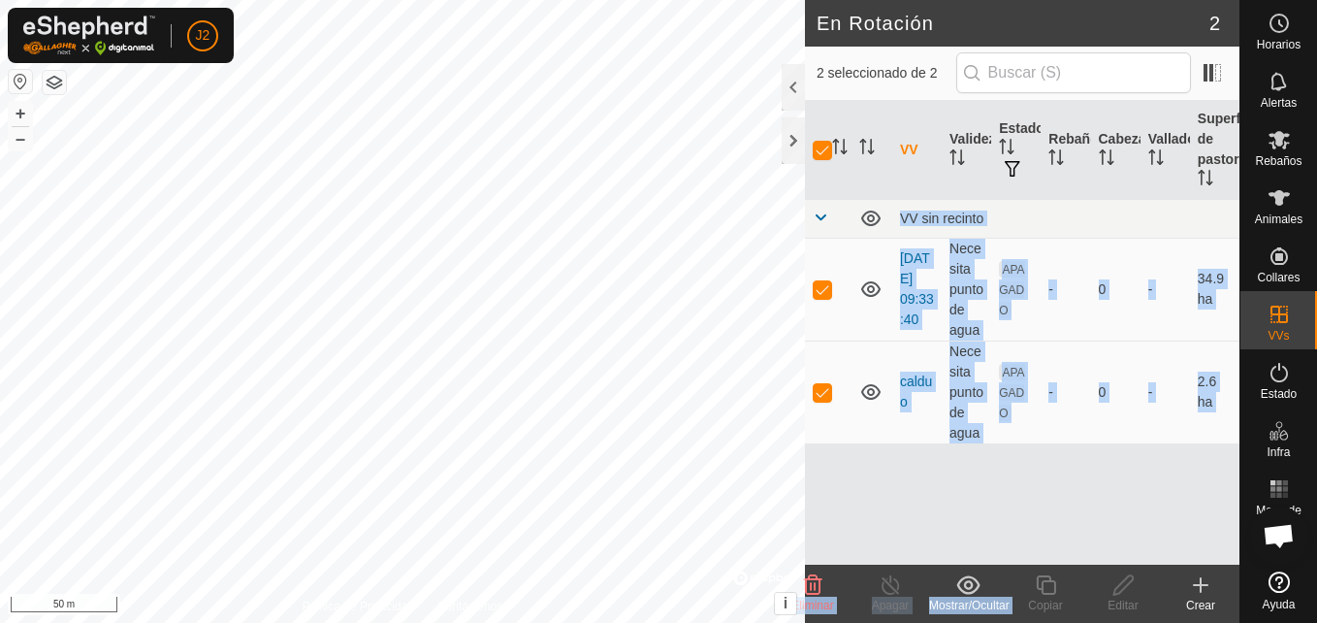
drag, startPoint x: 1017, startPoint y: 591, endPoint x: 1079, endPoint y: 503, distance: 107.1
click at [1079, 503] on article "En Rotación 2 2 seleccionado de 2 VV Validez Estado Rebaño [PERSON_NAME] Superf…" at bounding box center [1022, 311] width 434 height 623
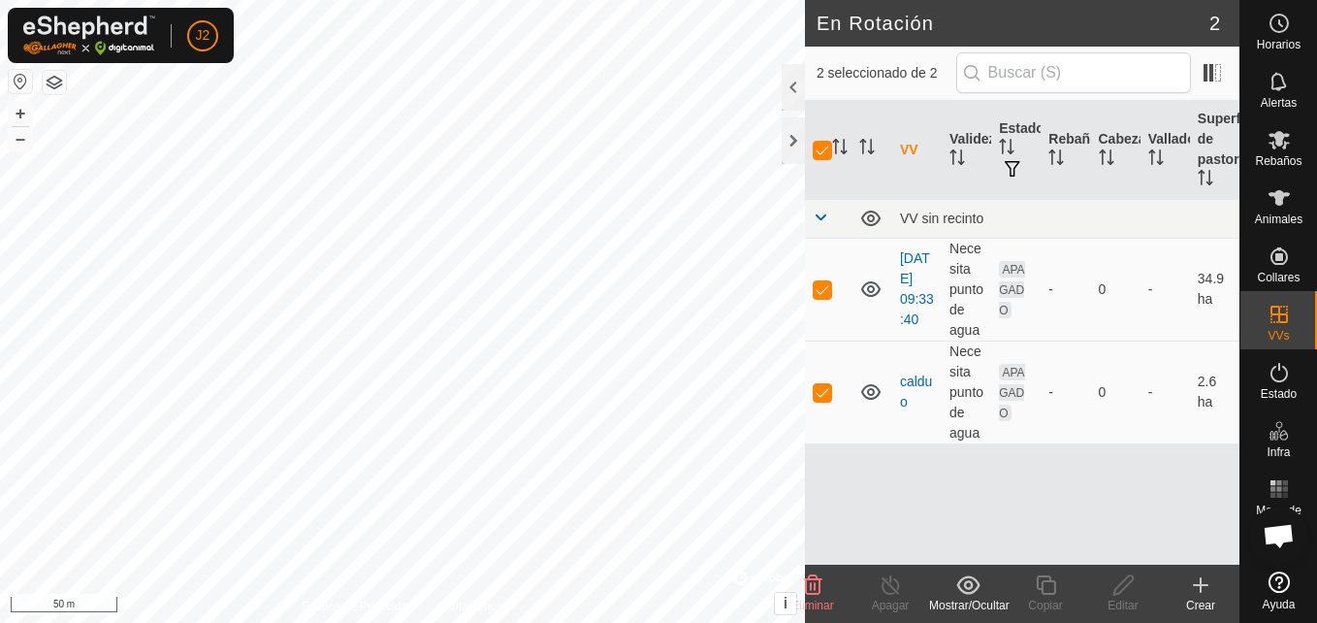
drag, startPoint x: 1079, startPoint y: 503, endPoint x: 1009, endPoint y: 508, distance: 71.0
click at [1009, 508] on div "VV Validez Estado Rebaño [PERSON_NAME] Superficie de pastoreo VV sin recinto [D…" at bounding box center [1022, 333] width 434 height 464
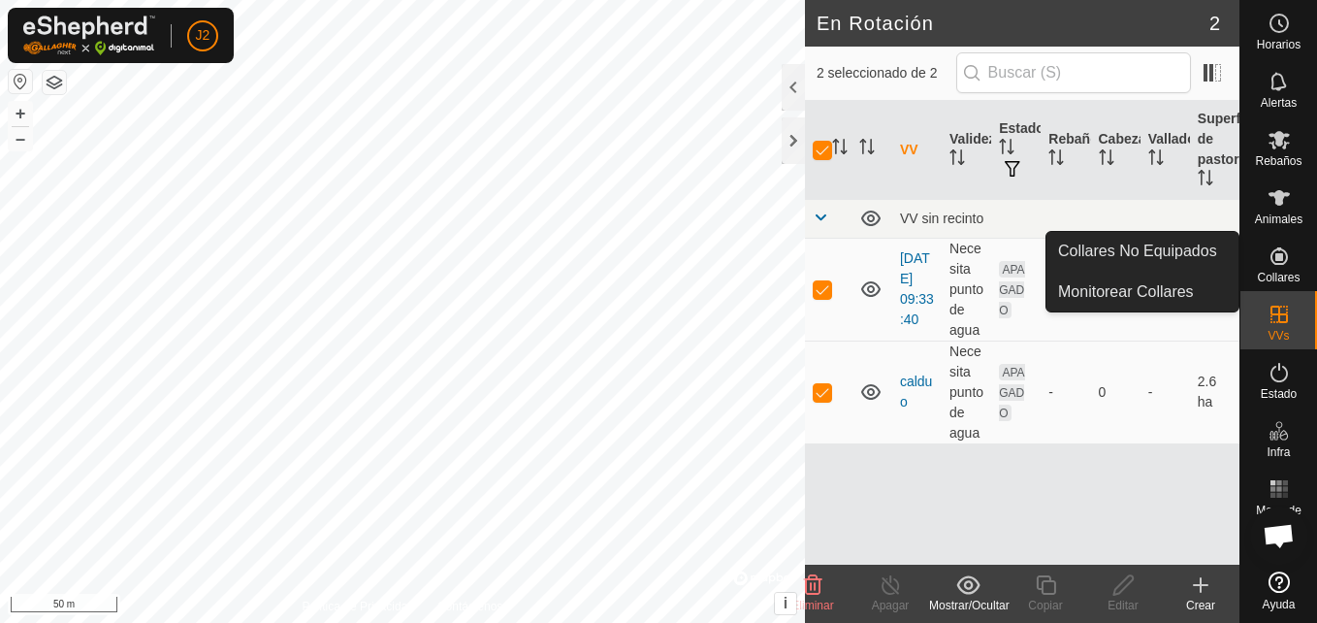
drag, startPoint x: 1284, startPoint y: 249, endPoint x: 1275, endPoint y: 275, distance: 27.6
click at [1275, 275] on span "Collares" at bounding box center [1278, 278] width 43 height 12
click at [1278, 263] on icon at bounding box center [1278, 255] width 17 height 17
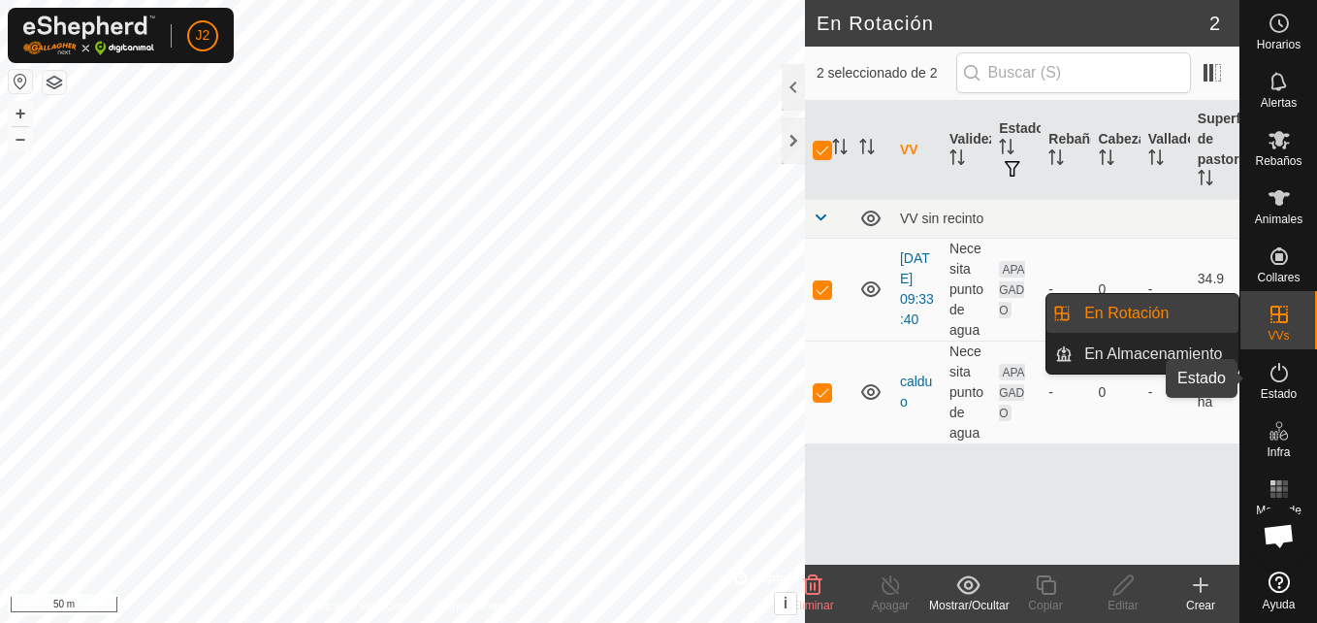
click at [1269, 364] on icon at bounding box center [1278, 372] width 23 height 23
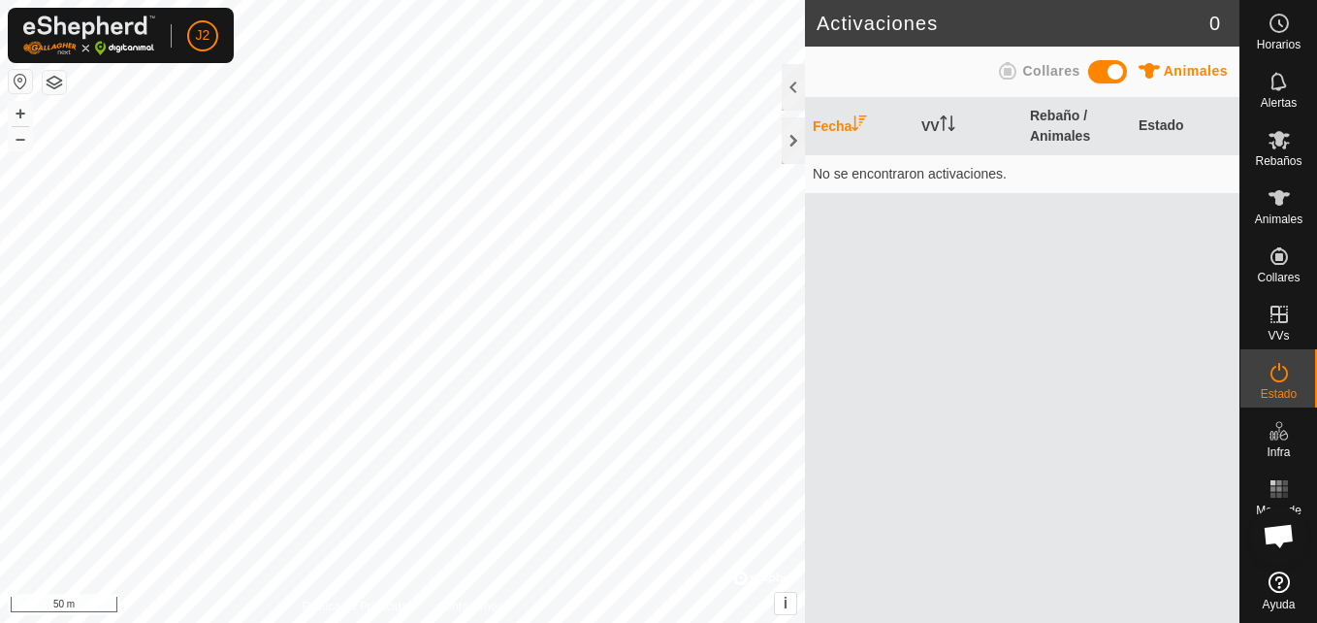
drag, startPoint x: 1117, startPoint y: 70, endPoint x: 1098, endPoint y: 76, distance: 20.2
click at [1098, 76] on span at bounding box center [1107, 71] width 39 height 23
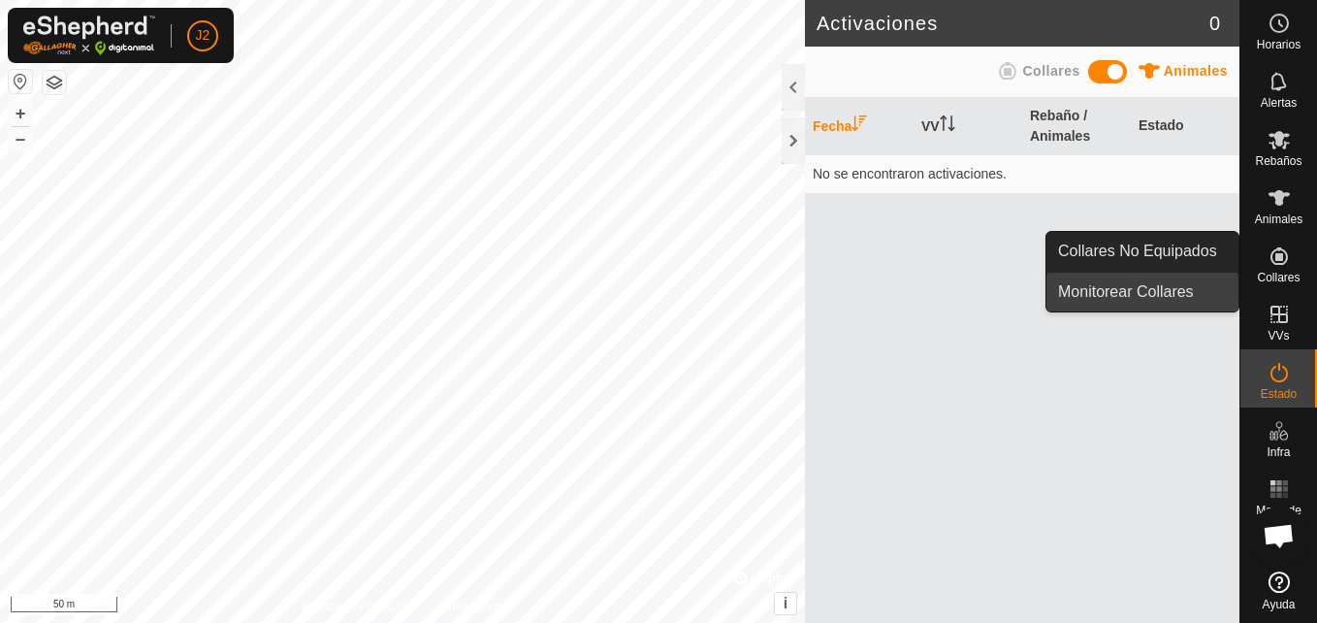
click at [1154, 280] on link "Monitorear Collares" at bounding box center [1142, 291] width 192 height 39
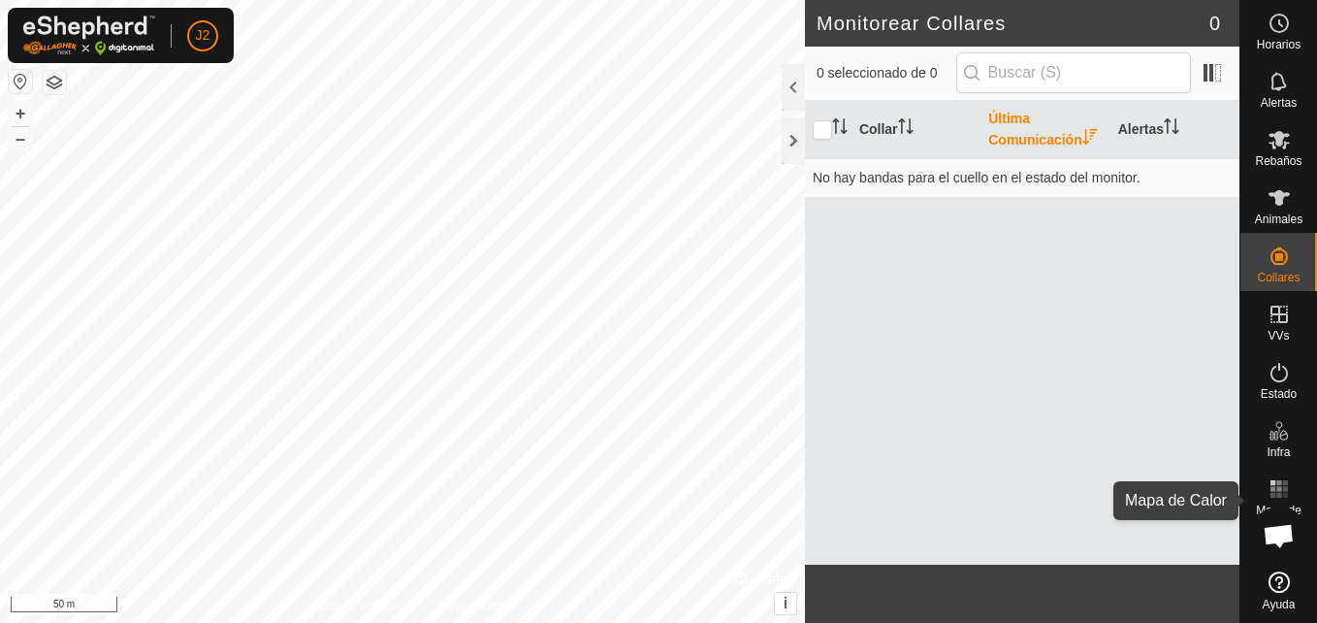
click at [1282, 482] on icon at bounding box center [1278, 488] width 23 height 23
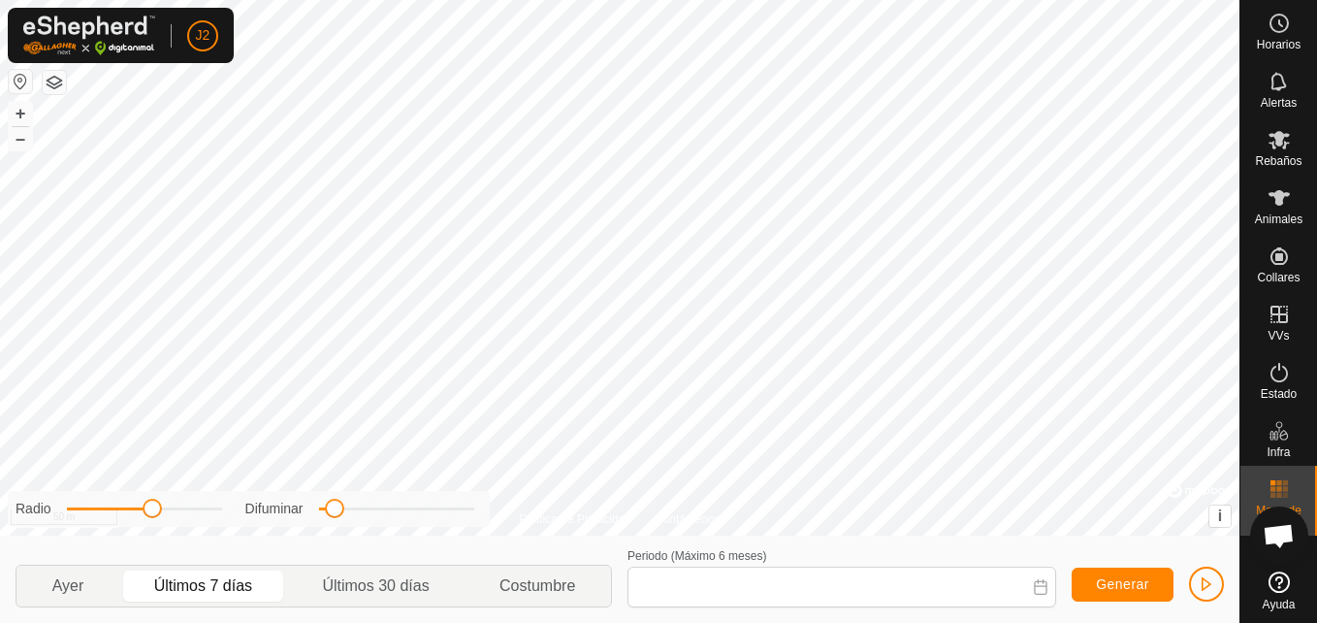
type input "[DATE] - [DATE]"
click at [1271, 216] on span "Animales" at bounding box center [1279, 219] width 48 height 12
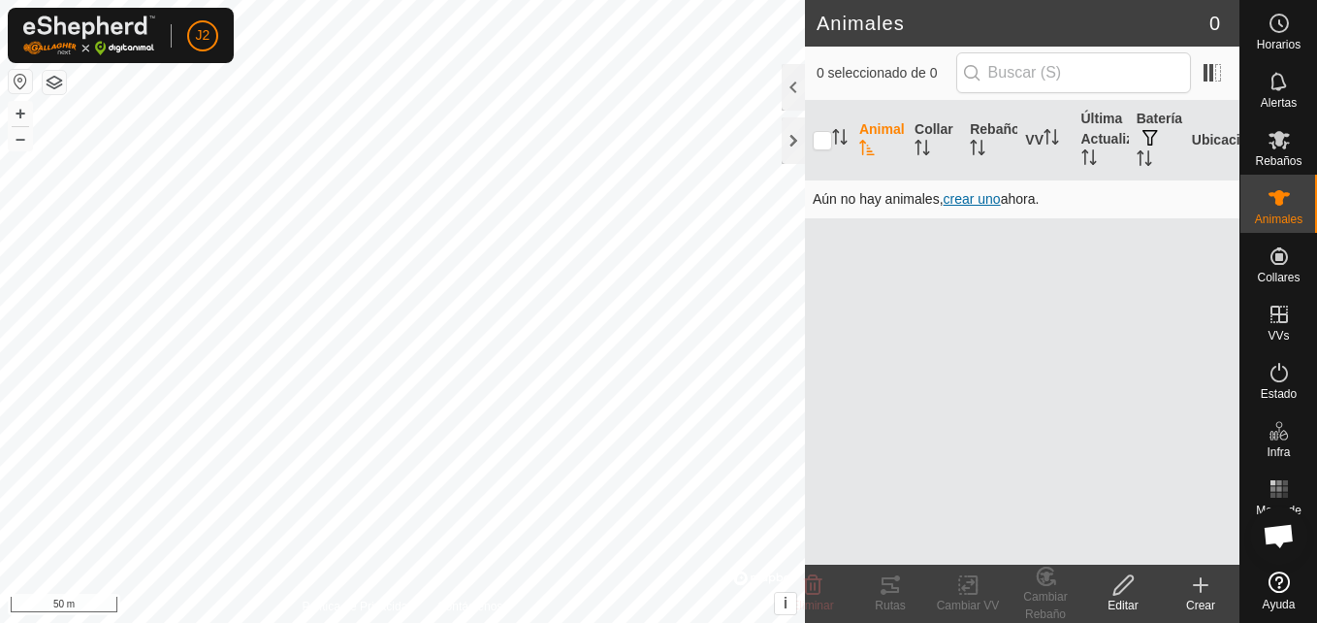
click at [963, 197] on span "crear uno" at bounding box center [972, 199] width 57 height 16
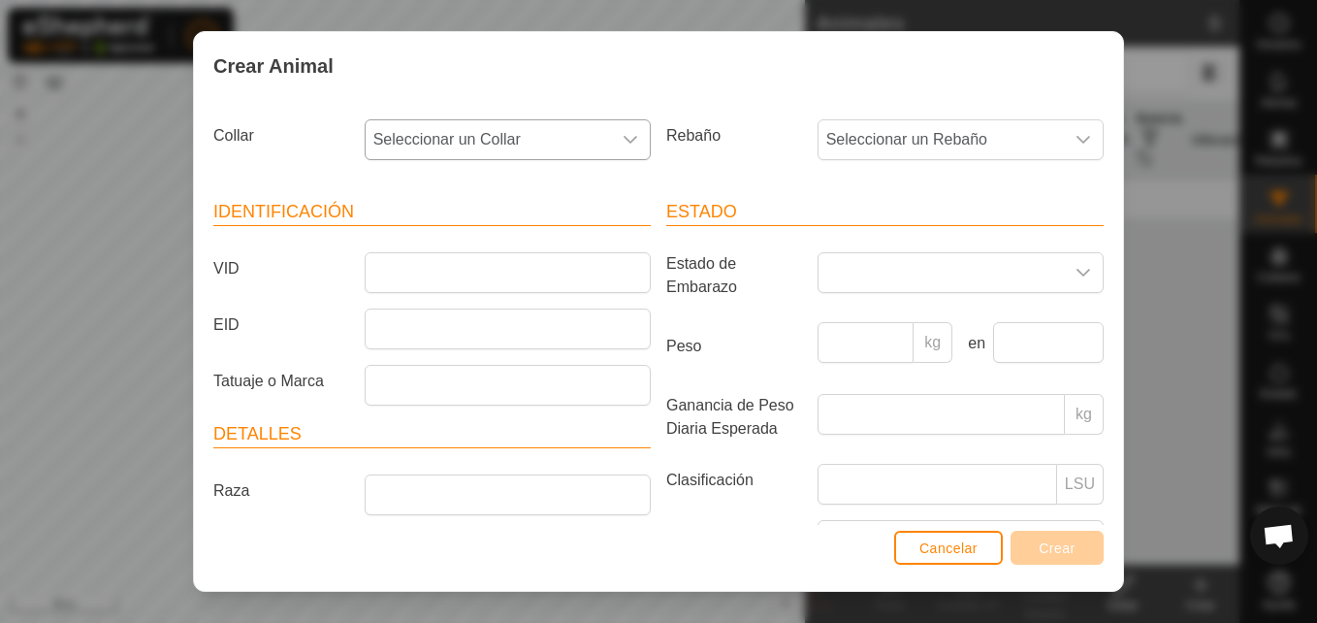
click at [624, 139] on icon "dropdown trigger" at bounding box center [631, 140] width 16 height 16
click at [1076, 140] on icon "dropdown trigger" at bounding box center [1083, 140] width 14 height 8
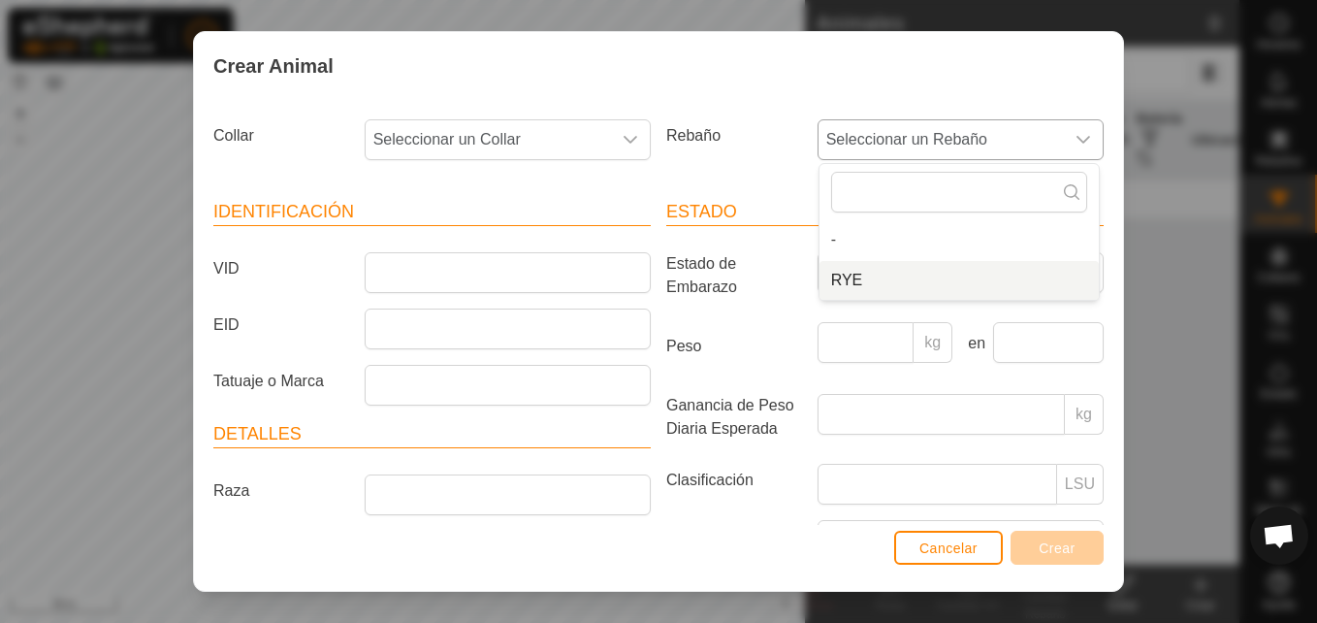
click at [942, 291] on li "RYE" at bounding box center [958, 280] width 279 height 39
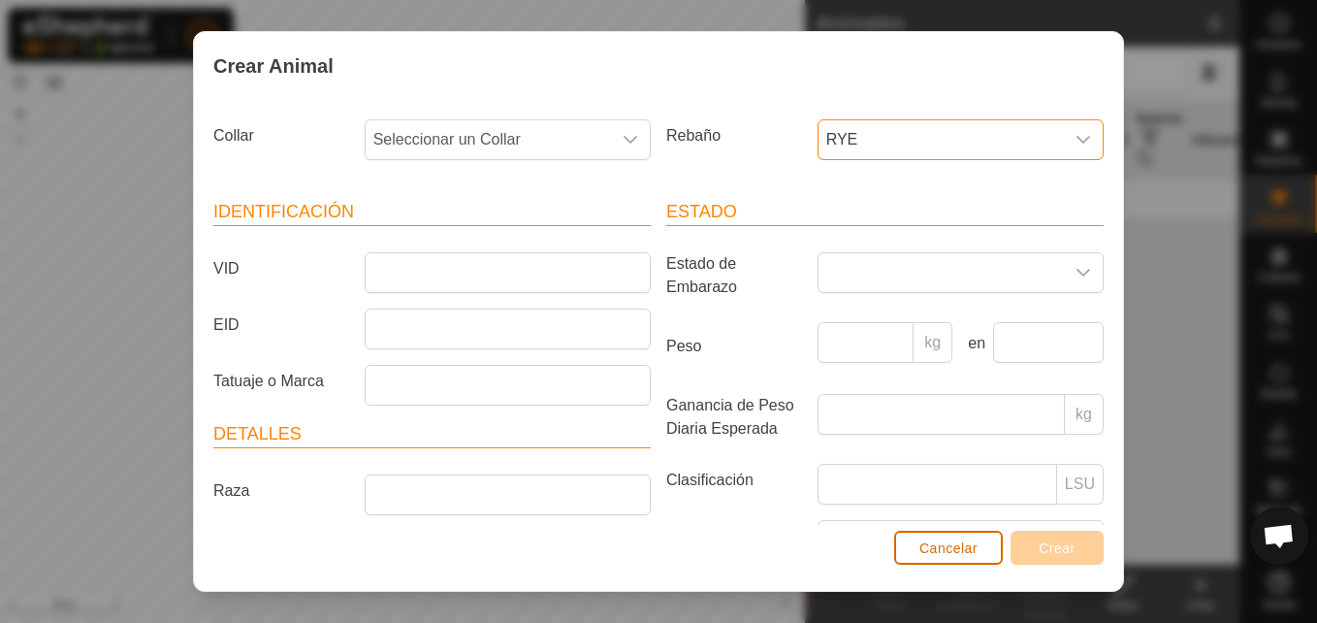
click at [971, 547] on span "Cancelar" at bounding box center [948, 548] width 58 height 16
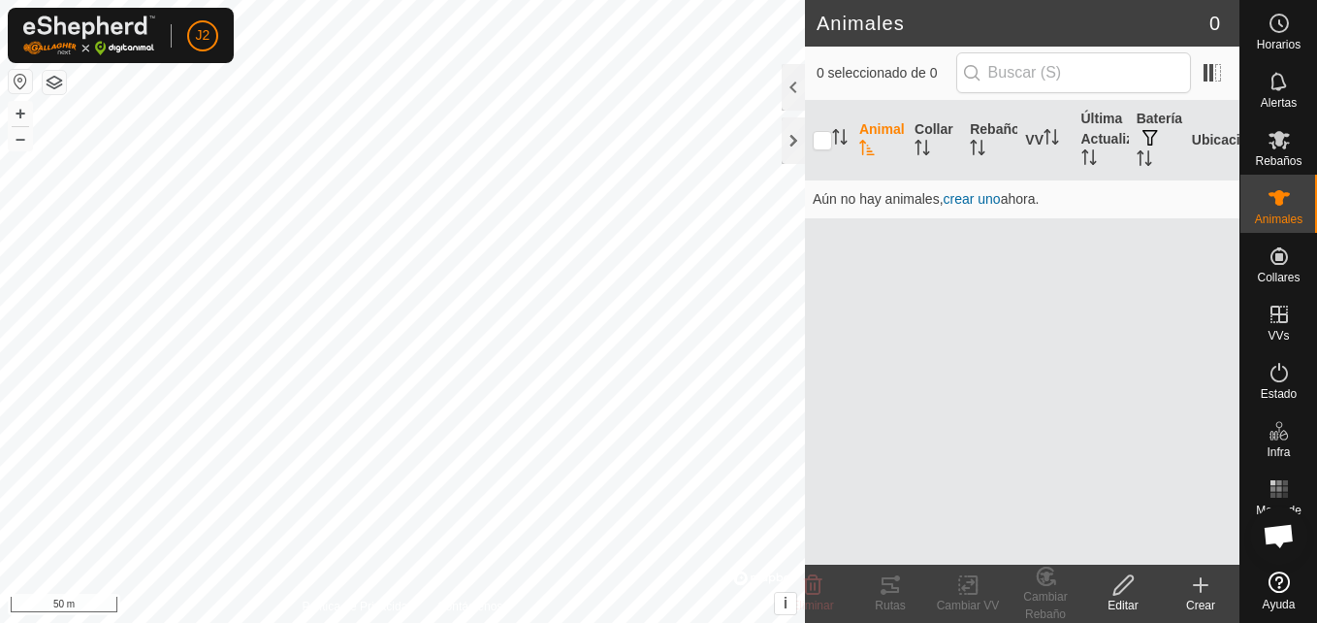
click at [1128, 581] on icon at bounding box center [1123, 584] width 24 height 23
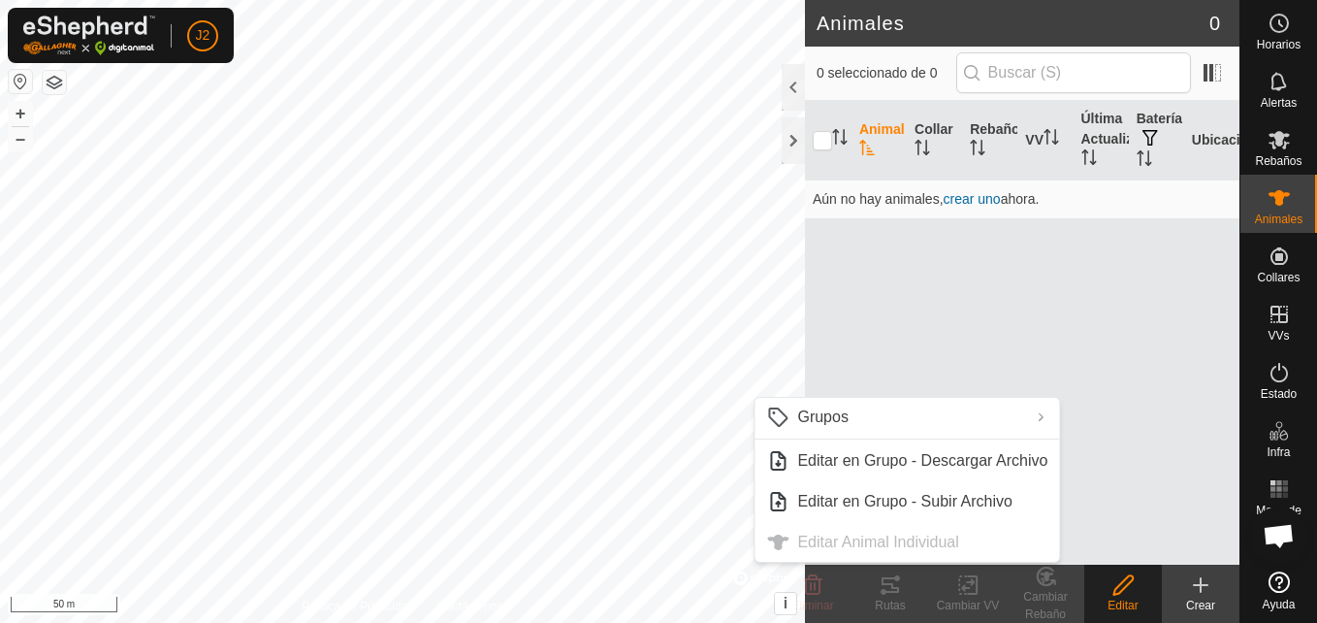
click at [1056, 368] on div "Animal Collar Rebaño VV Última Actualización Batería Ubicación Aún no hay anima…" at bounding box center [1022, 333] width 434 height 464
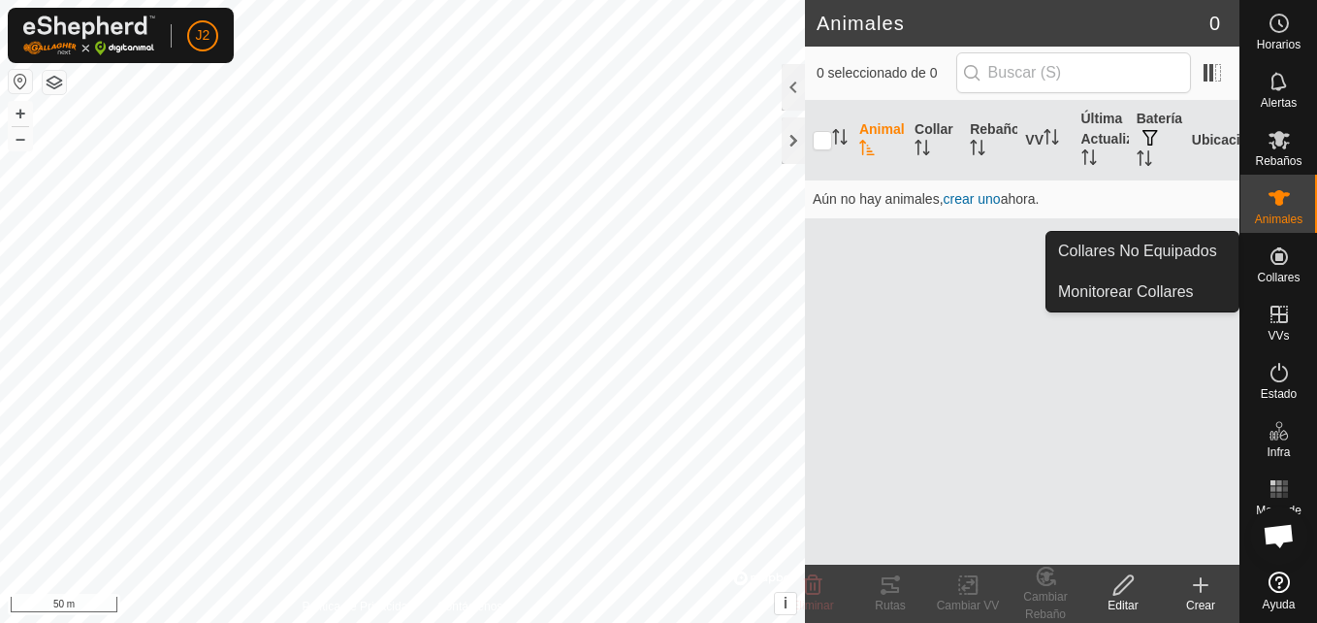
click at [1279, 261] on icon at bounding box center [1278, 255] width 17 height 17
click at [1171, 253] on link "Collares No Equipados" at bounding box center [1142, 251] width 192 height 39
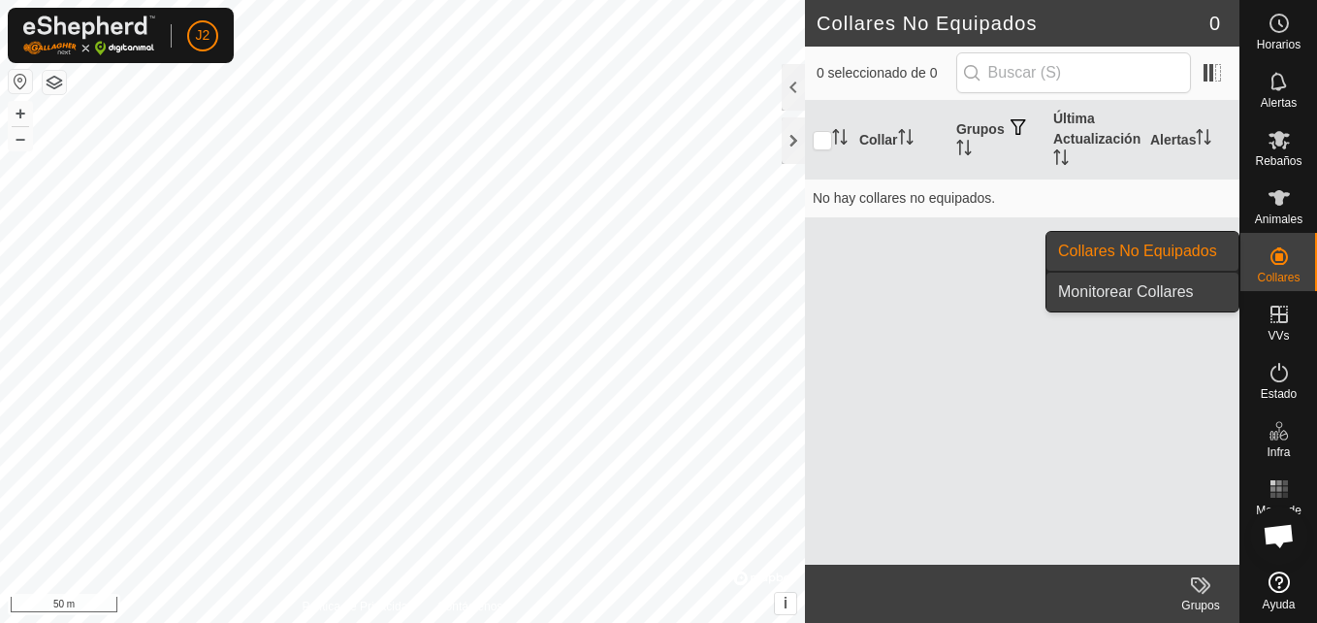
click at [1164, 277] on link "Monitorear Collares" at bounding box center [1142, 291] width 192 height 39
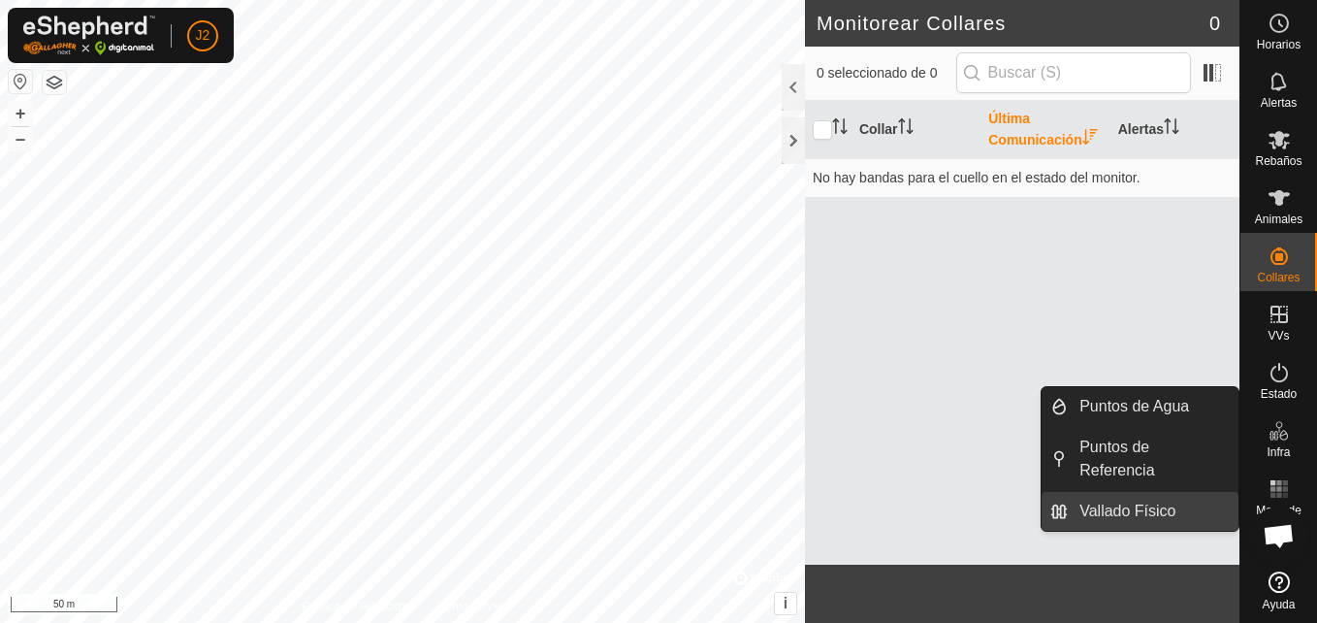
click at [1133, 492] on link "Vallado Físico" at bounding box center [1153, 511] width 171 height 39
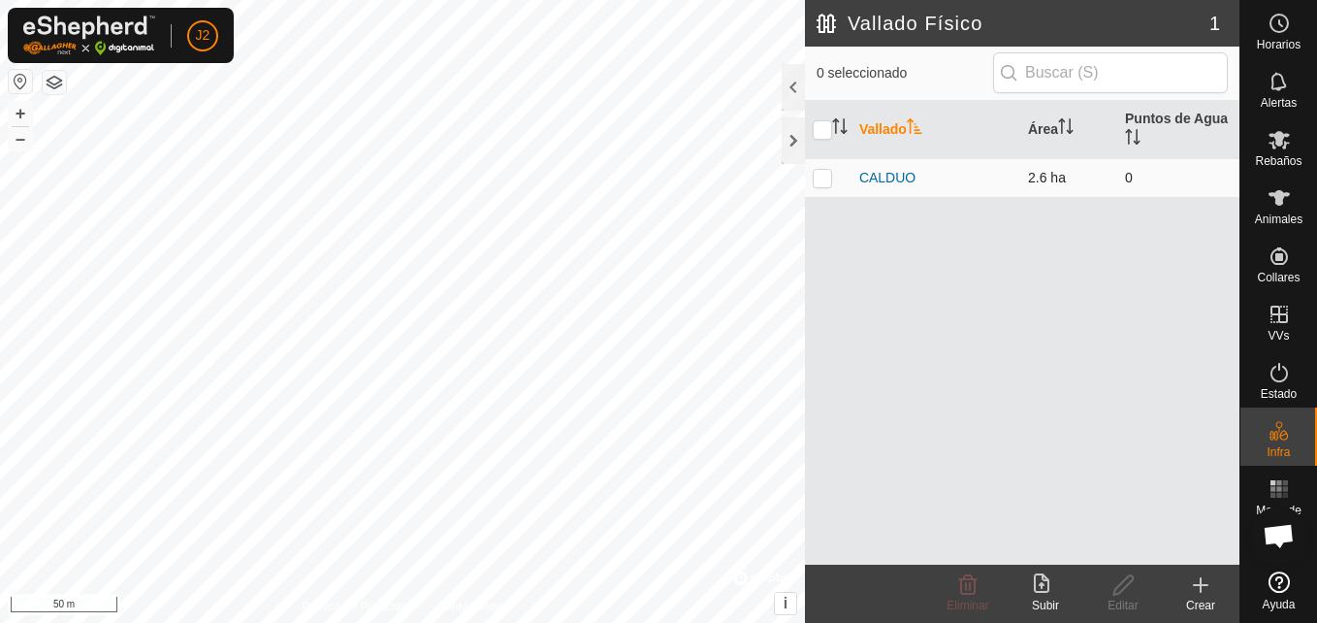
click at [978, 167] on td "CALDUO" at bounding box center [935, 177] width 169 height 39
click at [818, 175] on p-checkbox at bounding box center [822, 178] width 19 height 16
checkbox input "true"
click at [795, 129] on div at bounding box center [793, 140] width 23 height 47
